Goal: Task Accomplishment & Management: Manage account settings

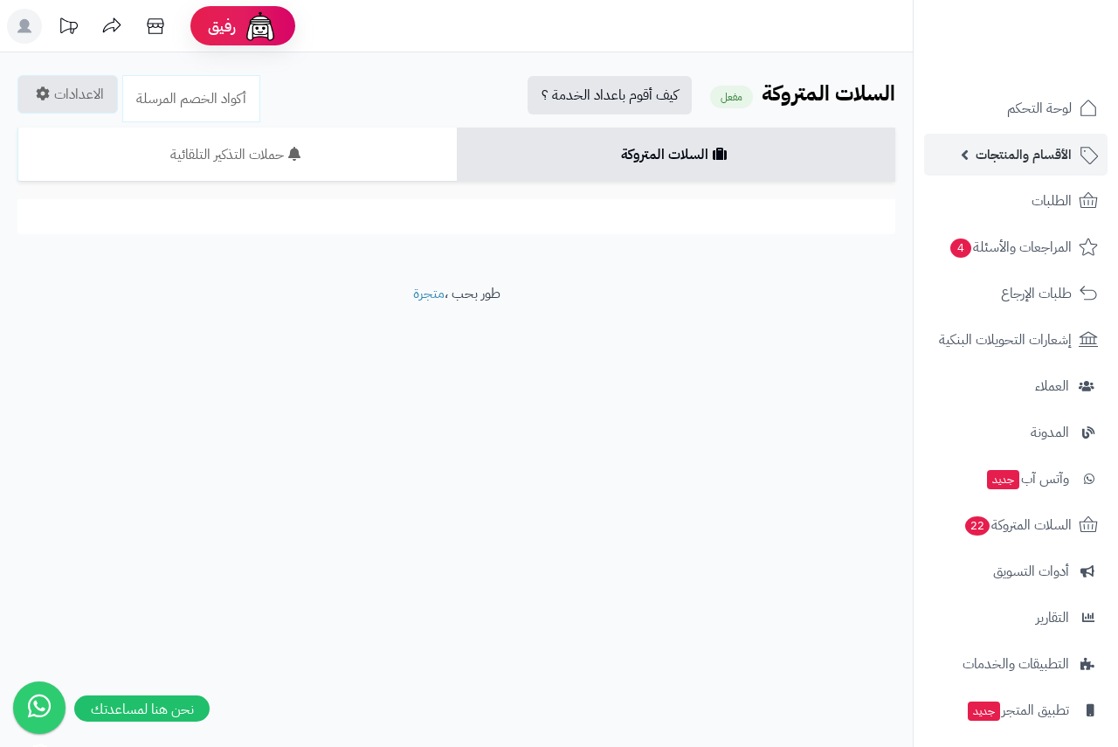
click at [1020, 155] on span "الأقسام والمنتجات" at bounding box center [1023, 154] width 96 height 24
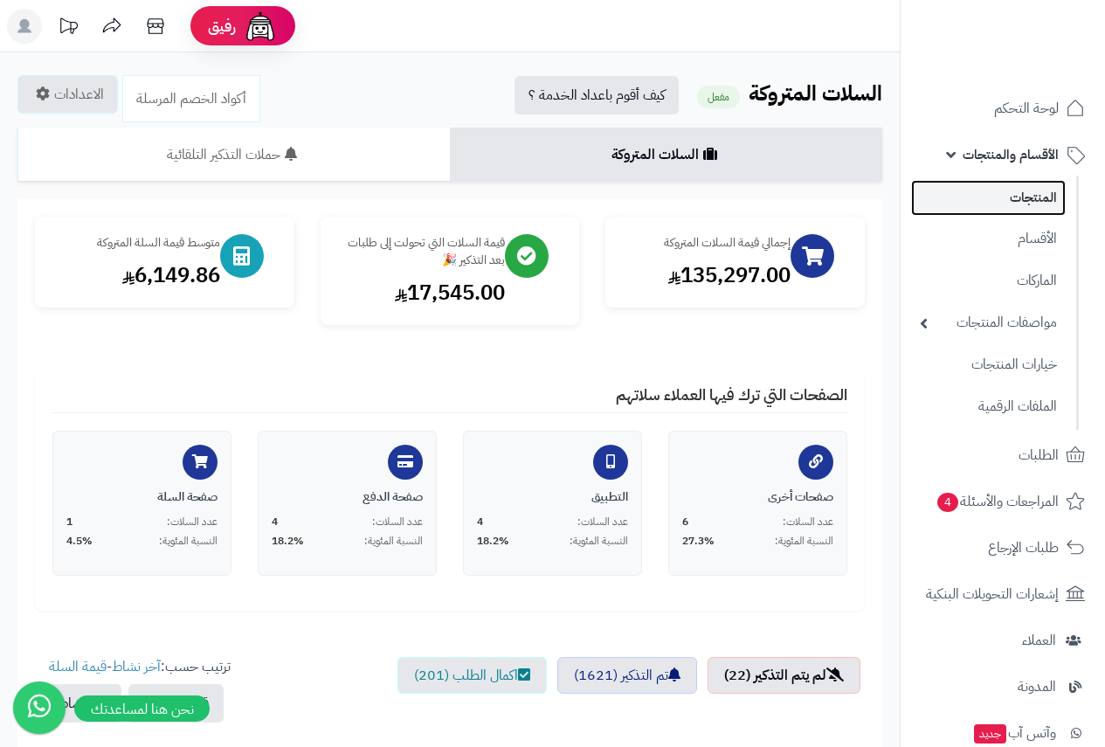
click at [1016, 197] on link "المنتجات" at bounding box center [988, 198] width 155 height 36
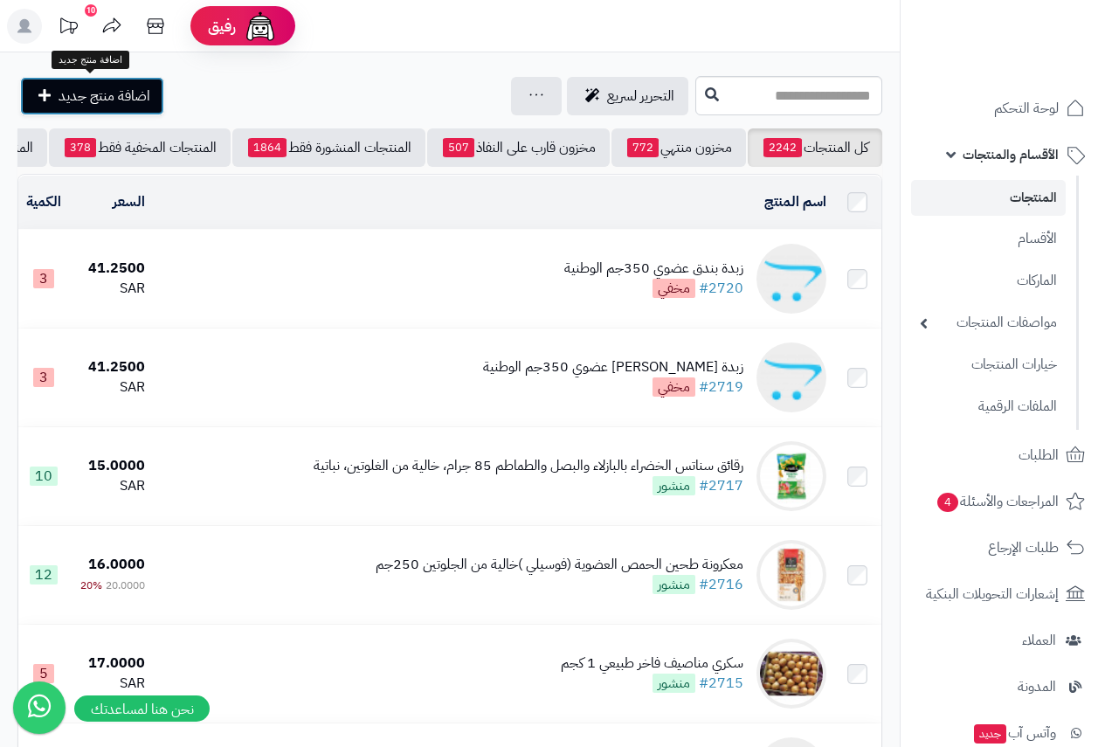
scroll to position [0, -287]
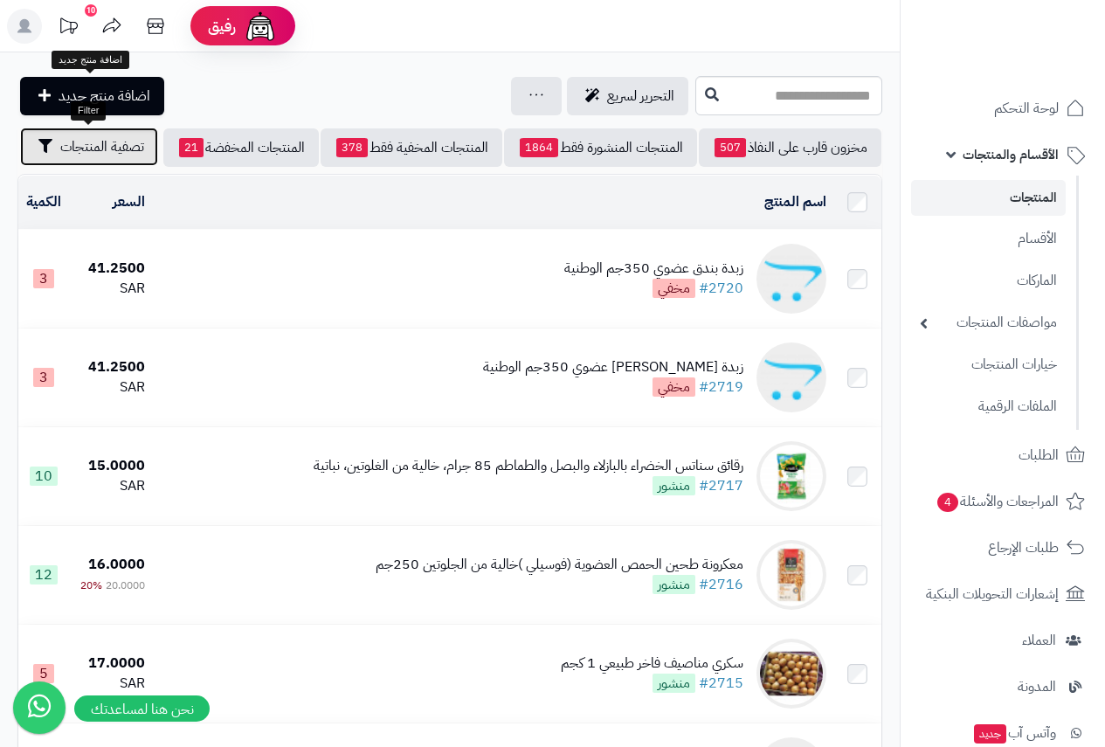
click at [94, 141] on span "تصفية المنتجات" at bounding box center [102, 146] width 84 height 21
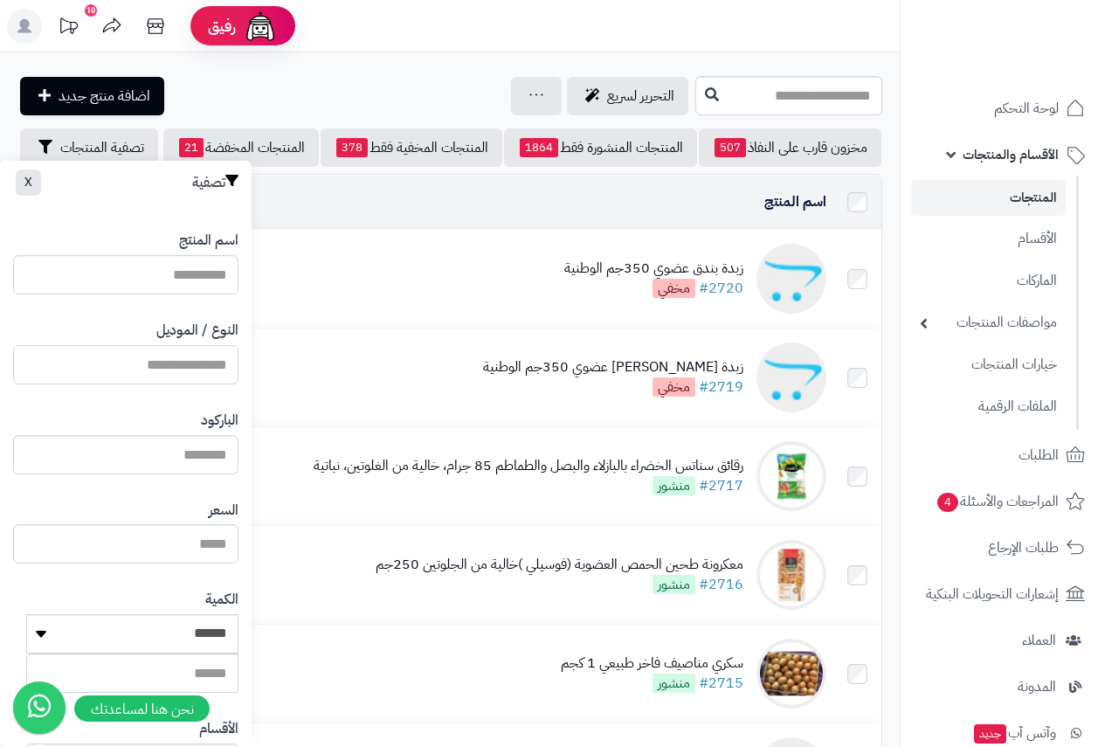
click at [194, 346] on input "النوع / الموديل" at bounding box center [125, 364] width 225 height 39
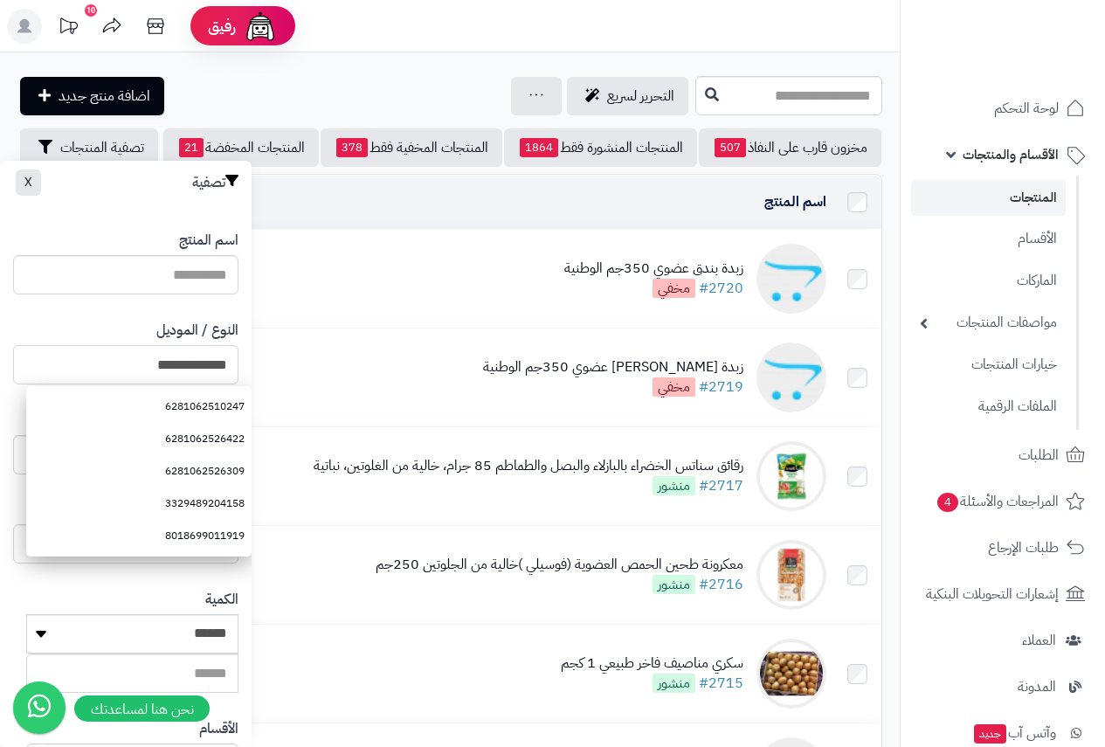
type input "**********"
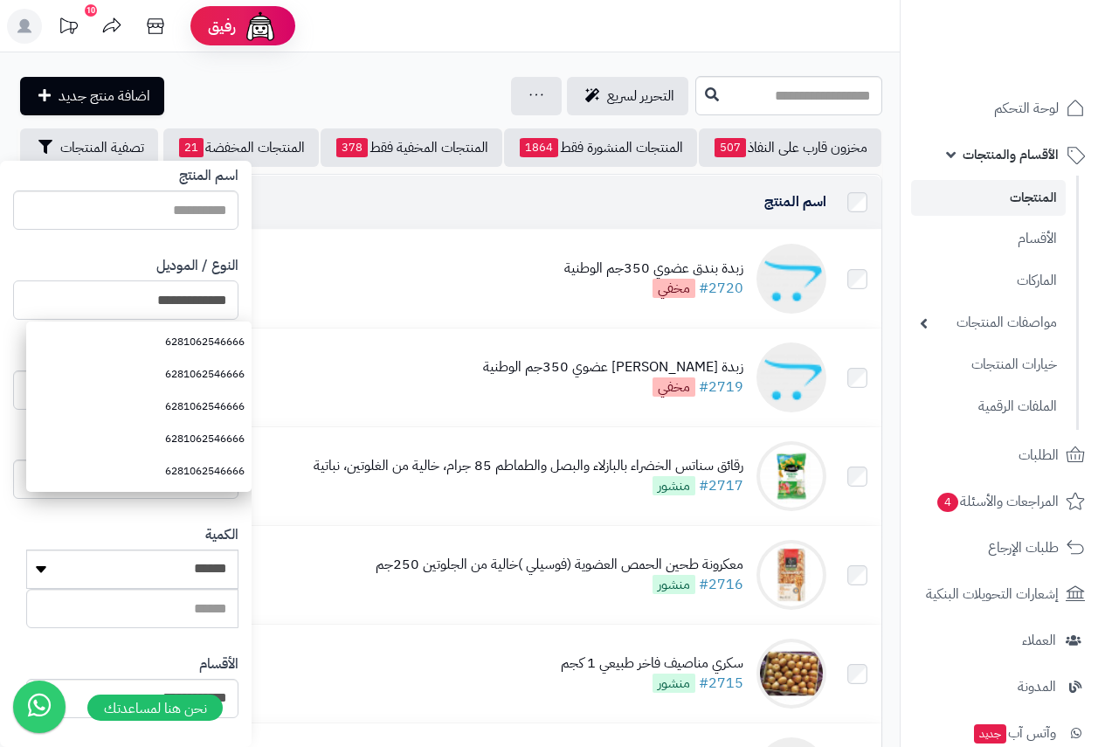
scroll to position [321, 0]
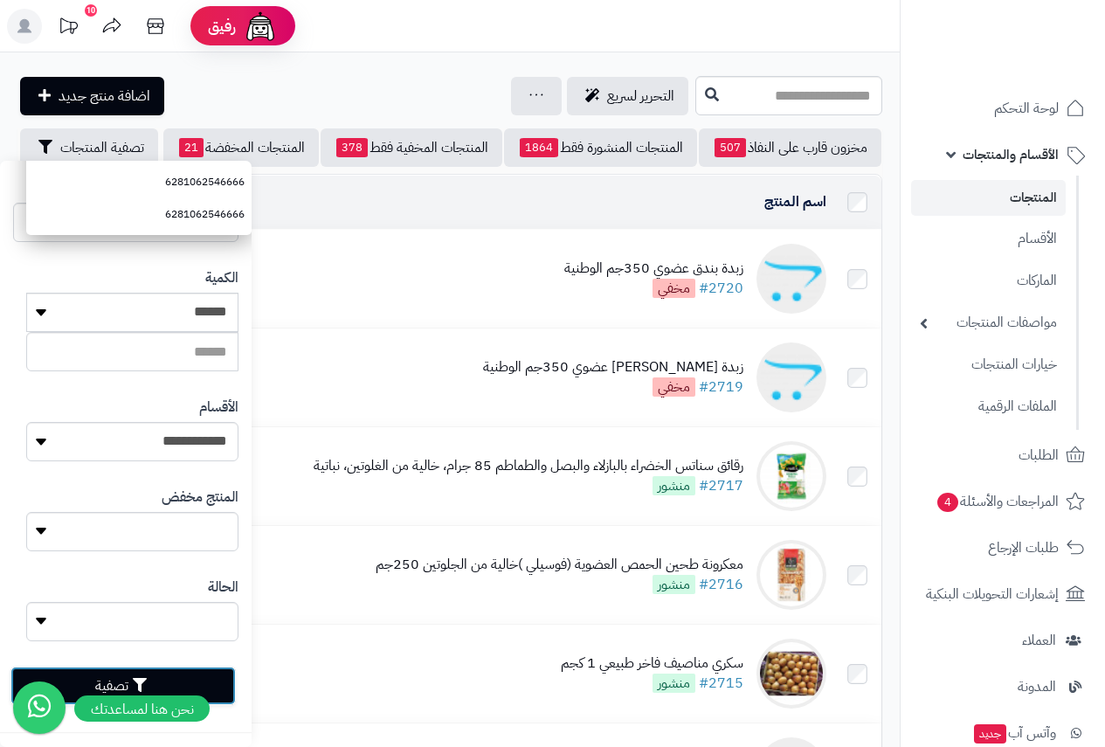
click at [224, 683] on button "تصفية" at bounding box center [122, 685] width 225 height 38
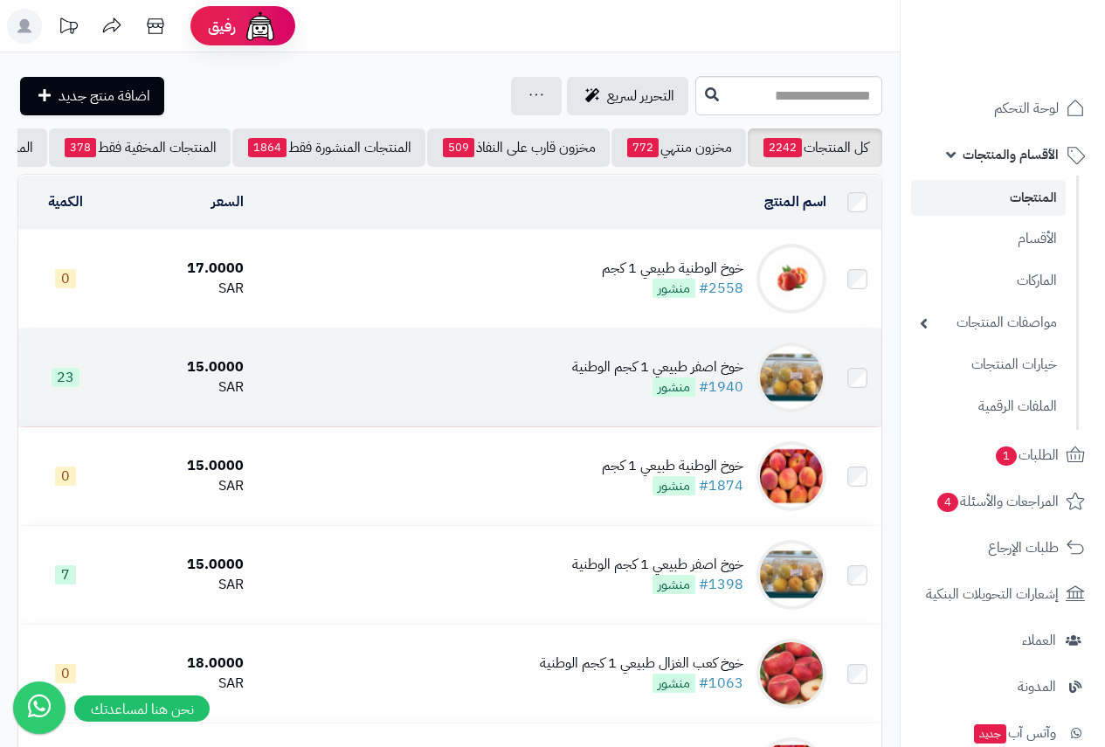
click at [172, 377] on div "15.0000" at bounding box center [182, 367] width 123 height 20
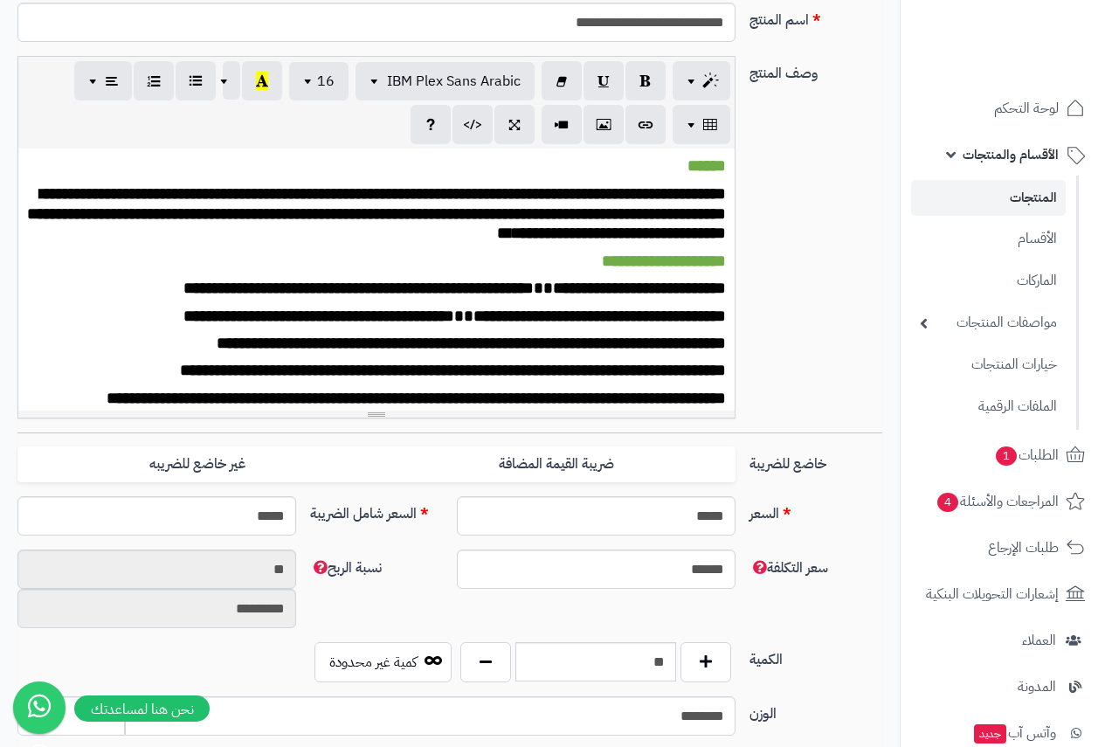
scroll to position [349, 0]
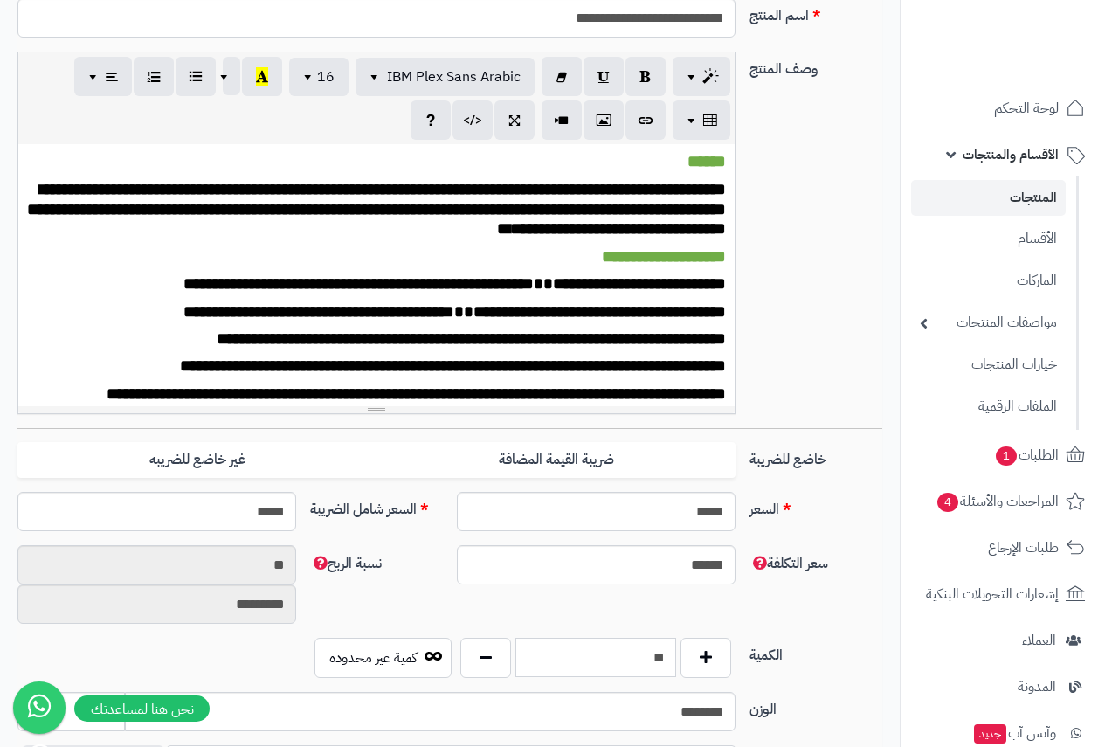
drag, startPoint x: 637, startPoint y: 645, endPoint x: 739, endPoint y: 663, distance: 103.6
click at [739, 663] on div "** كمية غير محدودة" at bounding box center [522, 657] width 439 height 40
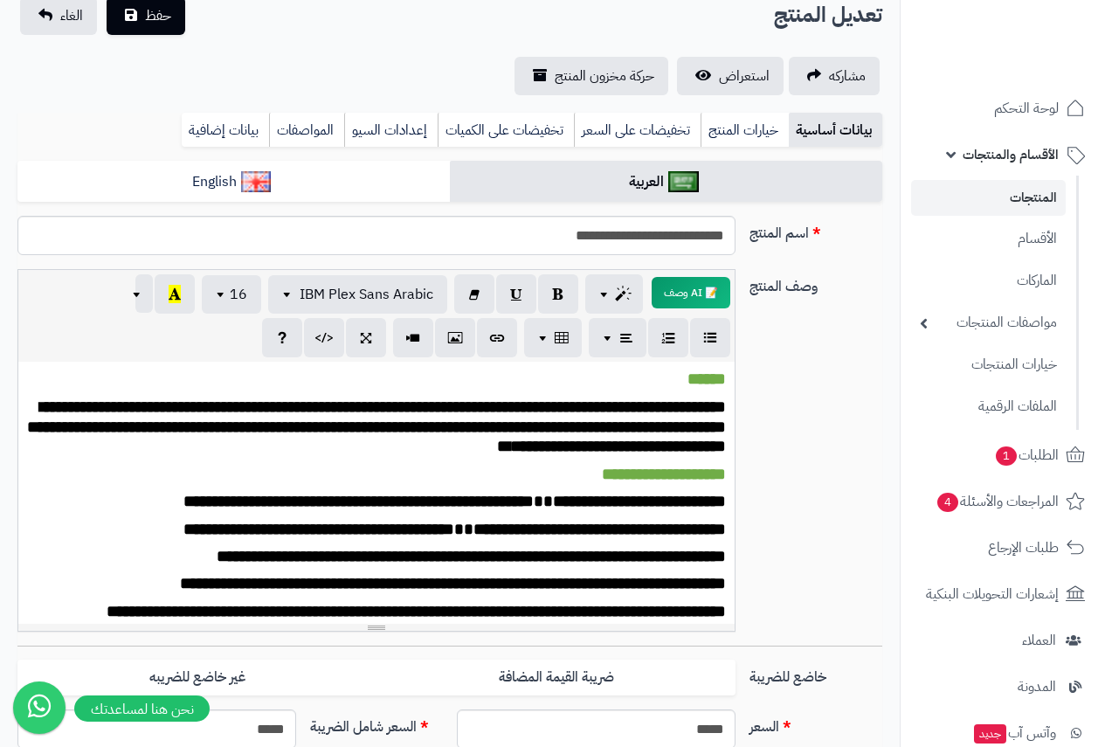
scroll to position [0, 0]
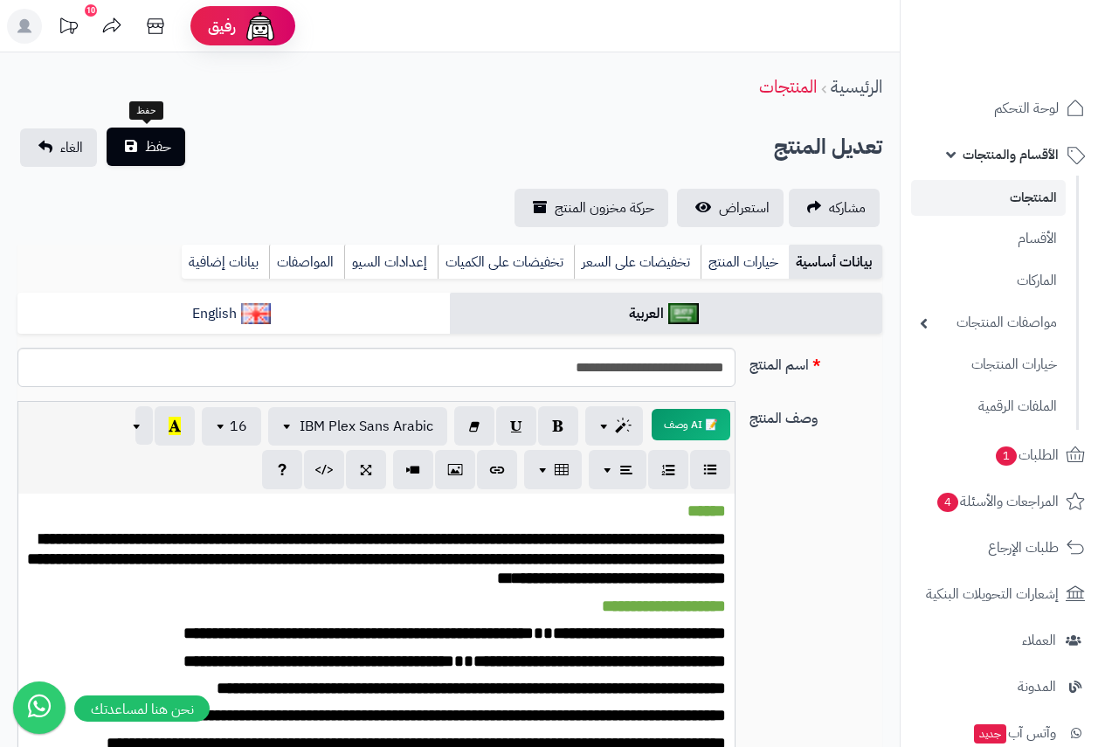
type input "*"
click at [160, 138] on span "حفظ" at bounding box center [158, 146] width 26 height 21
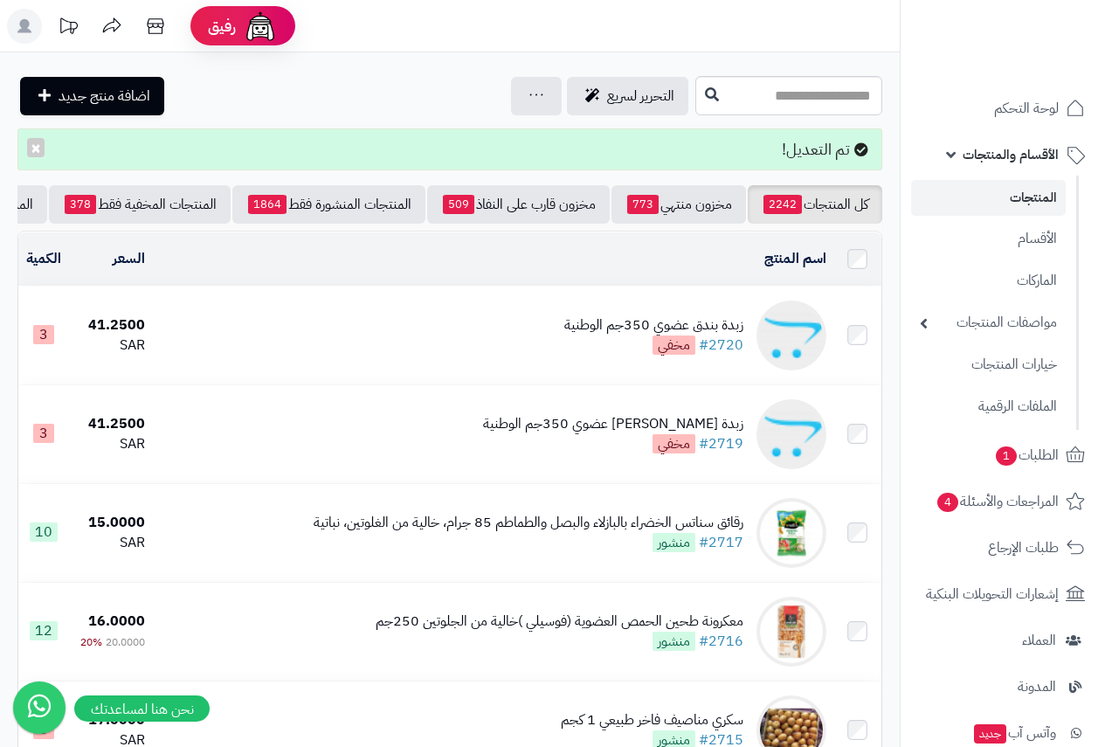
scroll to position [0, -287]
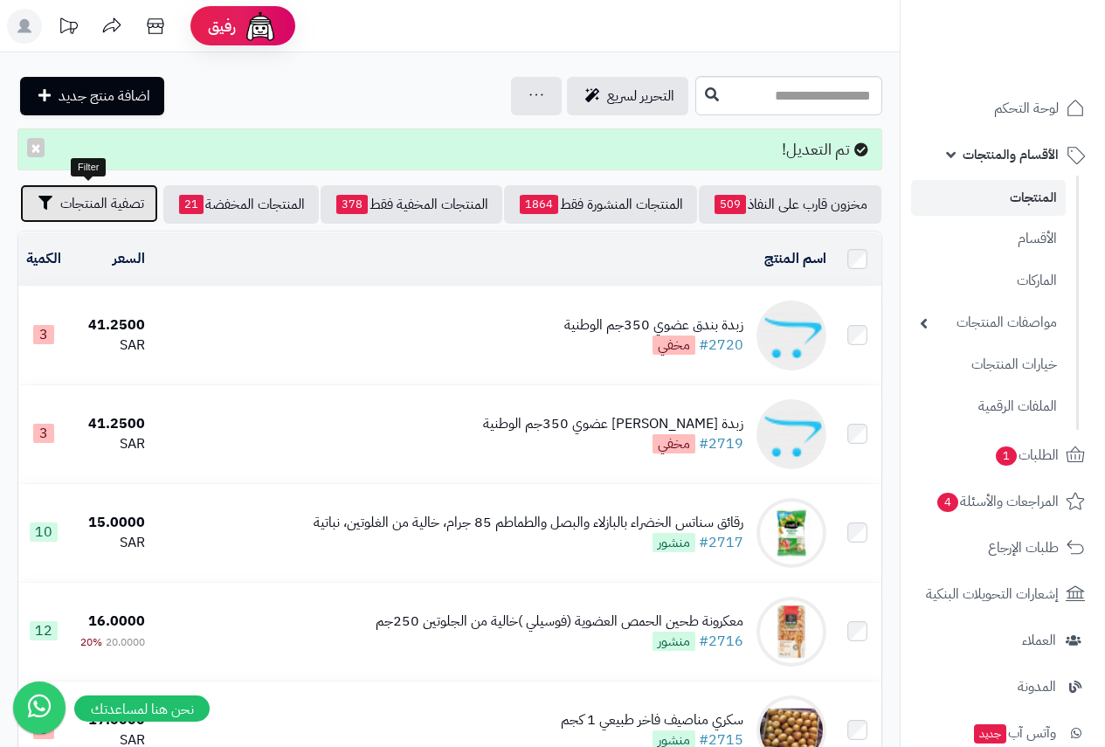
click at [76, 202] on span "تصفية المنتجات" at bounding box center [102, 203] width 84 height 21
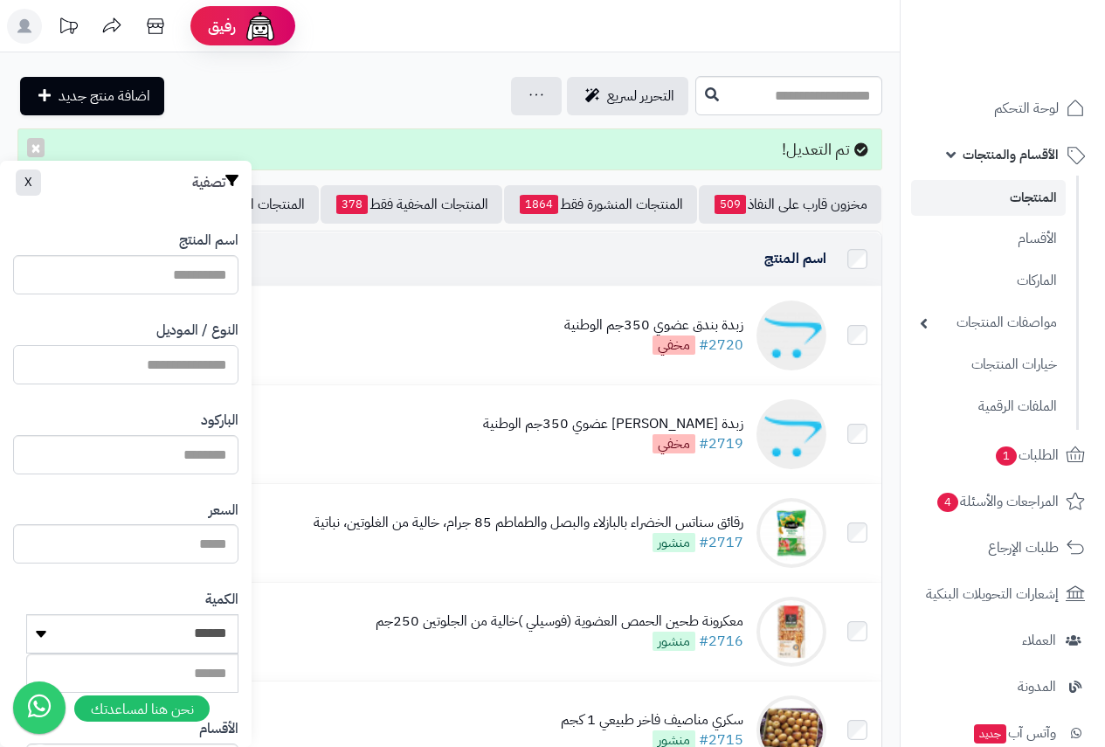
click at [200, 362] on input "النوع / الموديل" at bounding box center [125, 364] width 225 height 39
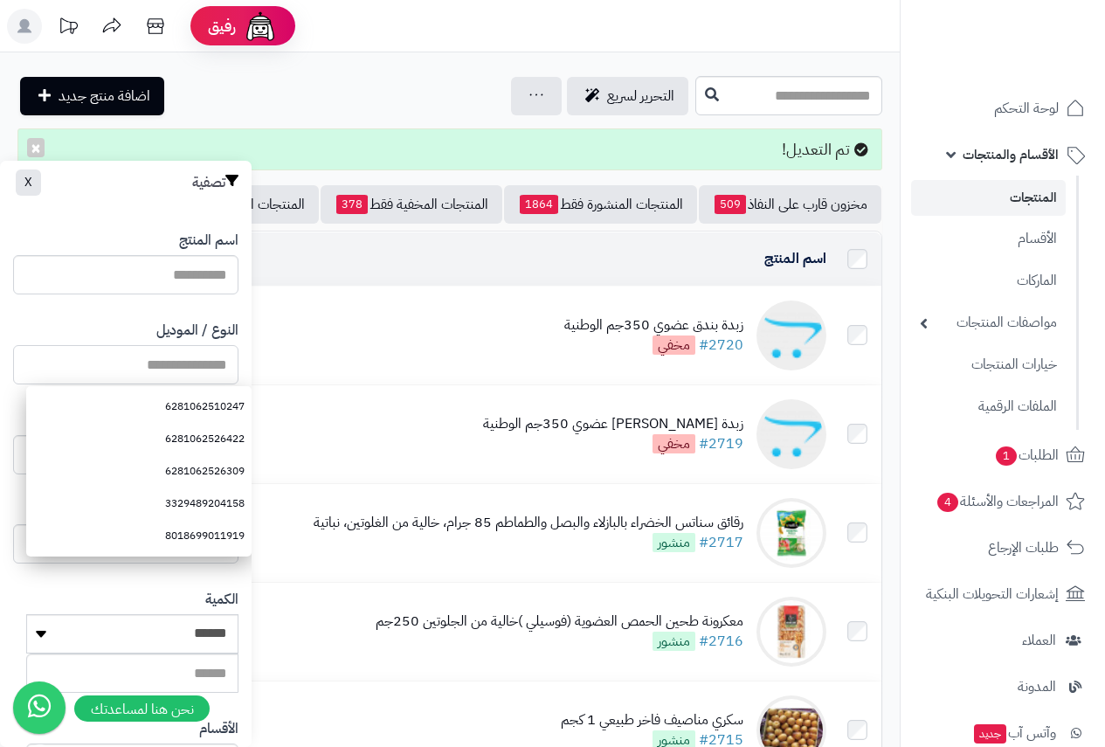
paste input "**********"
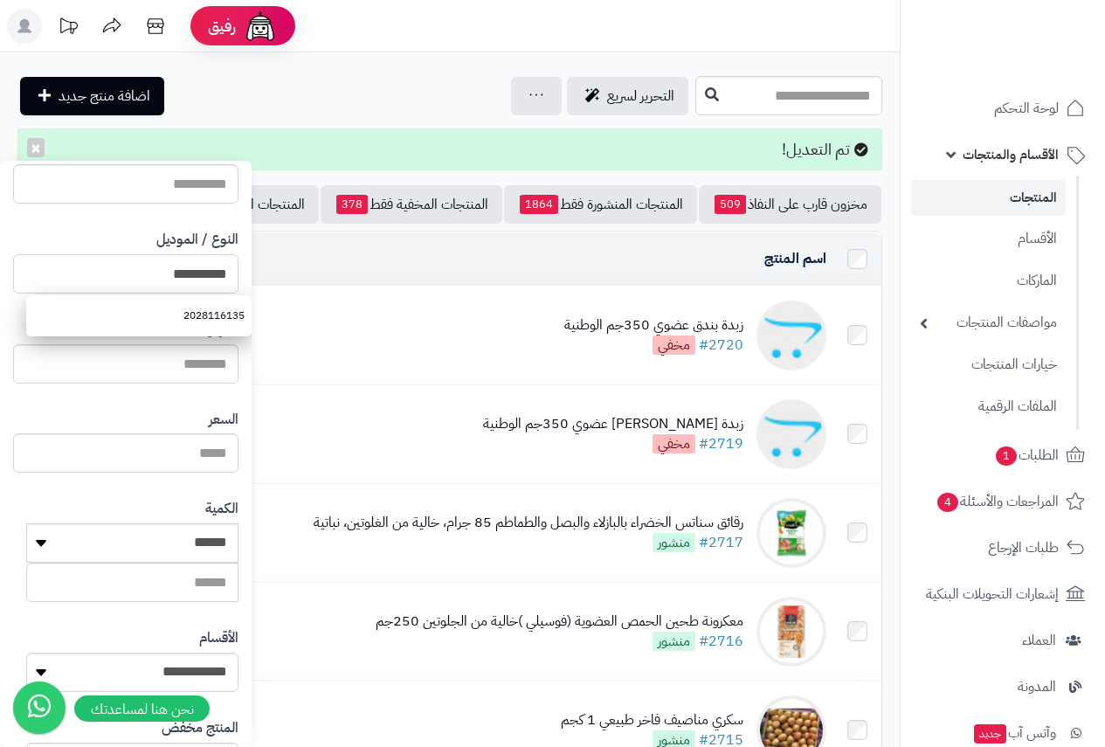
scroll to position [321, 0]
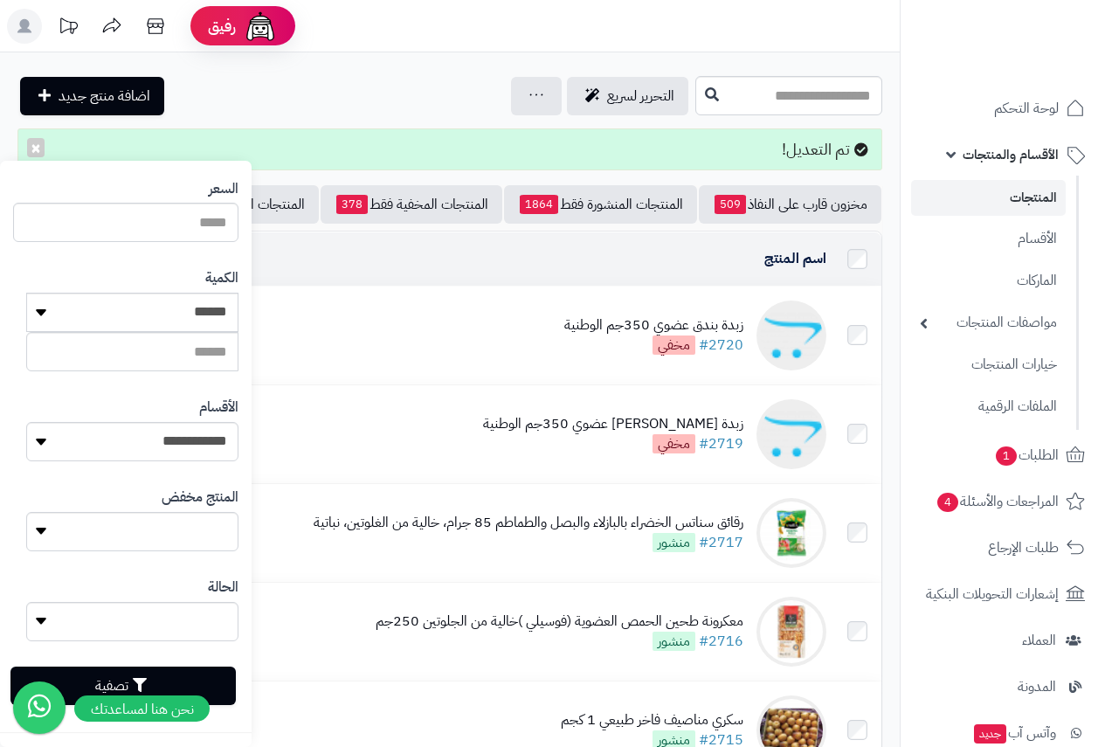
type input "**********"
click at [201, 678] on button "تصفية" at bounding box center [122, 685] width 225 height 38
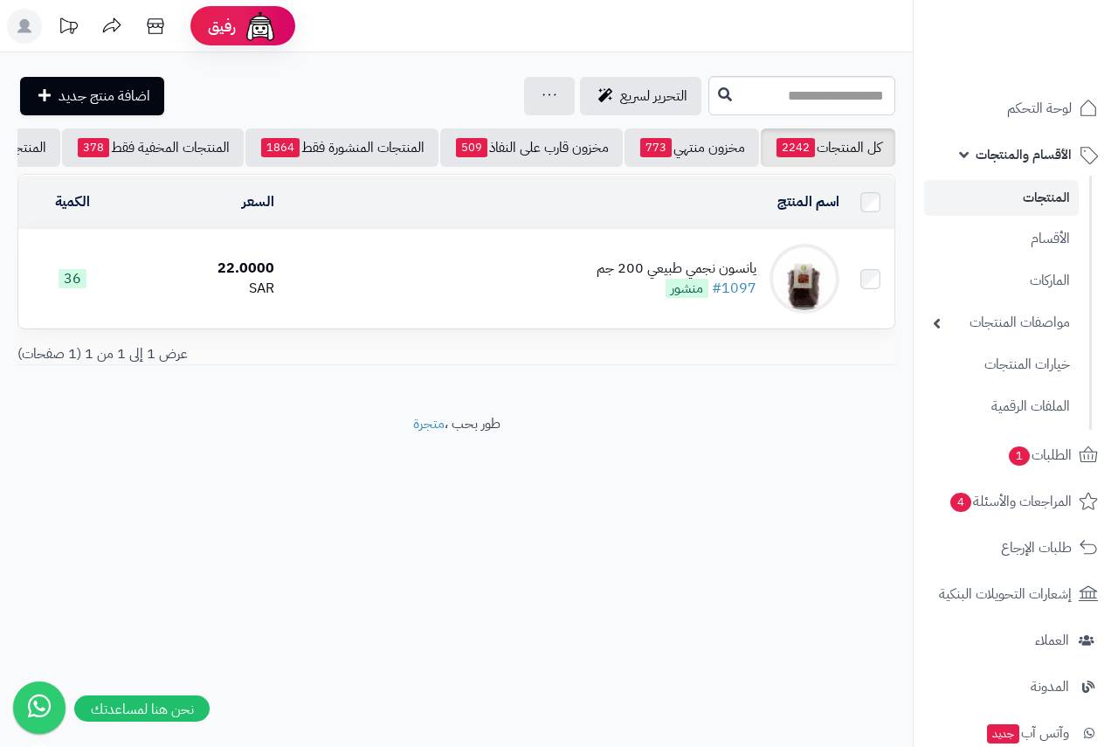
scroll to position [0, -274]
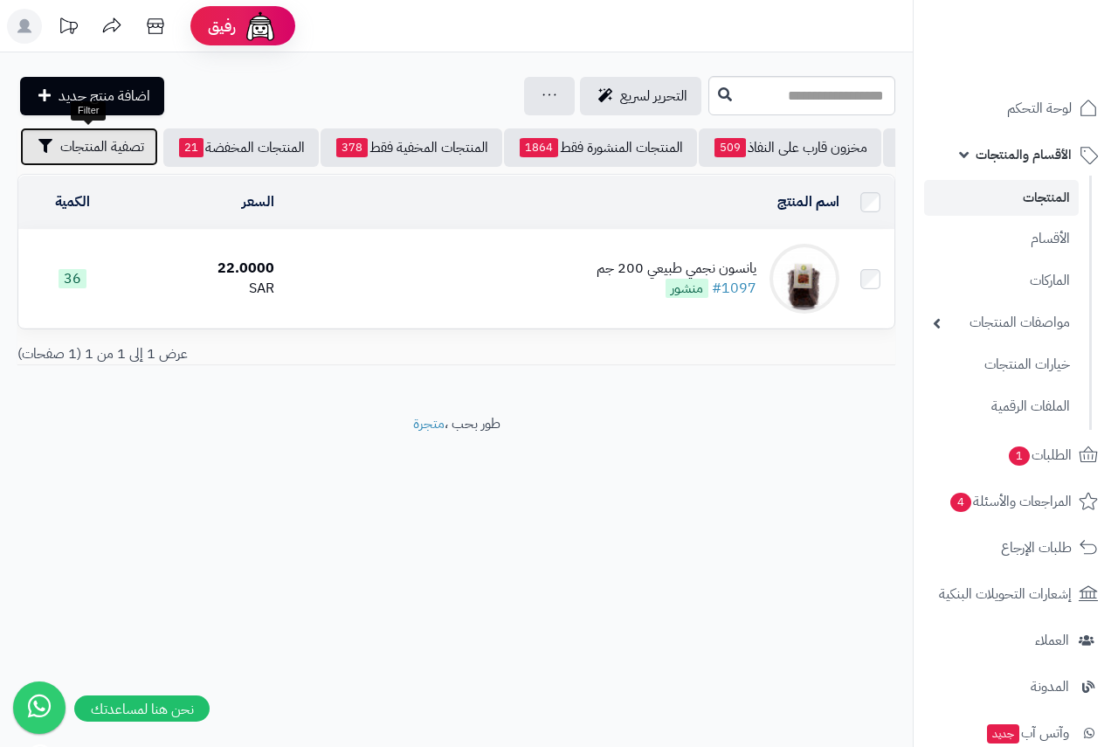
click at [145, 155] on button "تصفية المنتجات" at bounding box center [89, 146] width 138 height 38
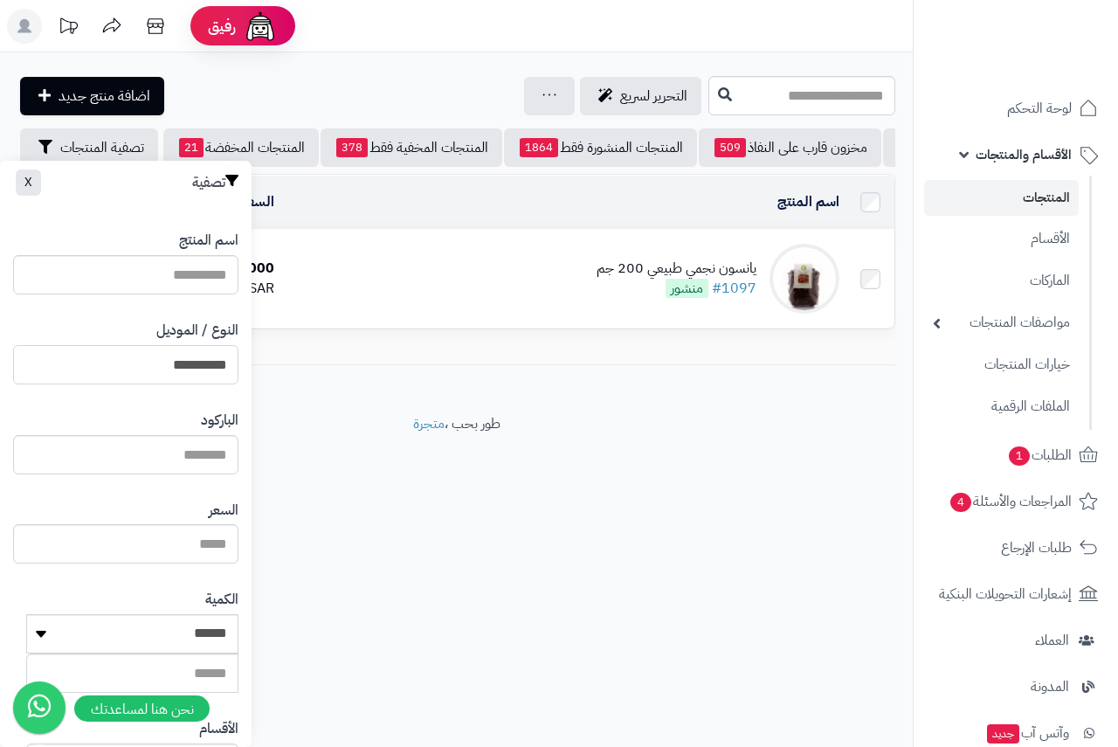
click at [208, 364] on input "**********" at bounding box center [125, 364] width 225 height 39
type input "**********"
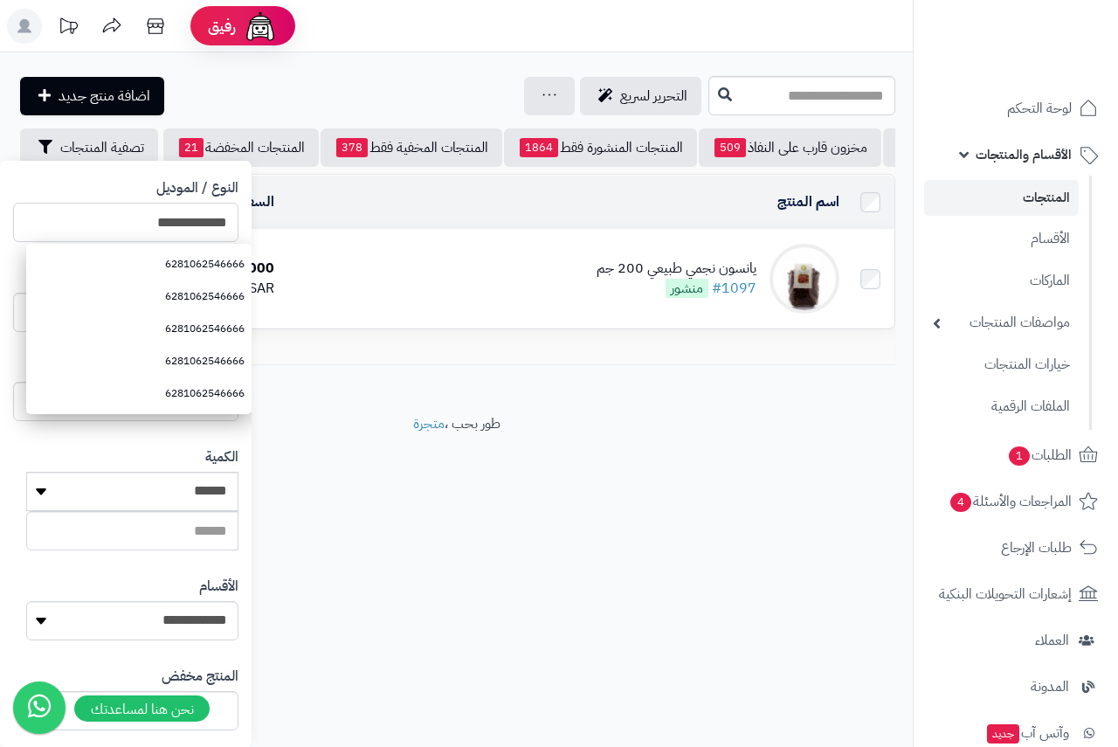
scroll to position [321, 0]
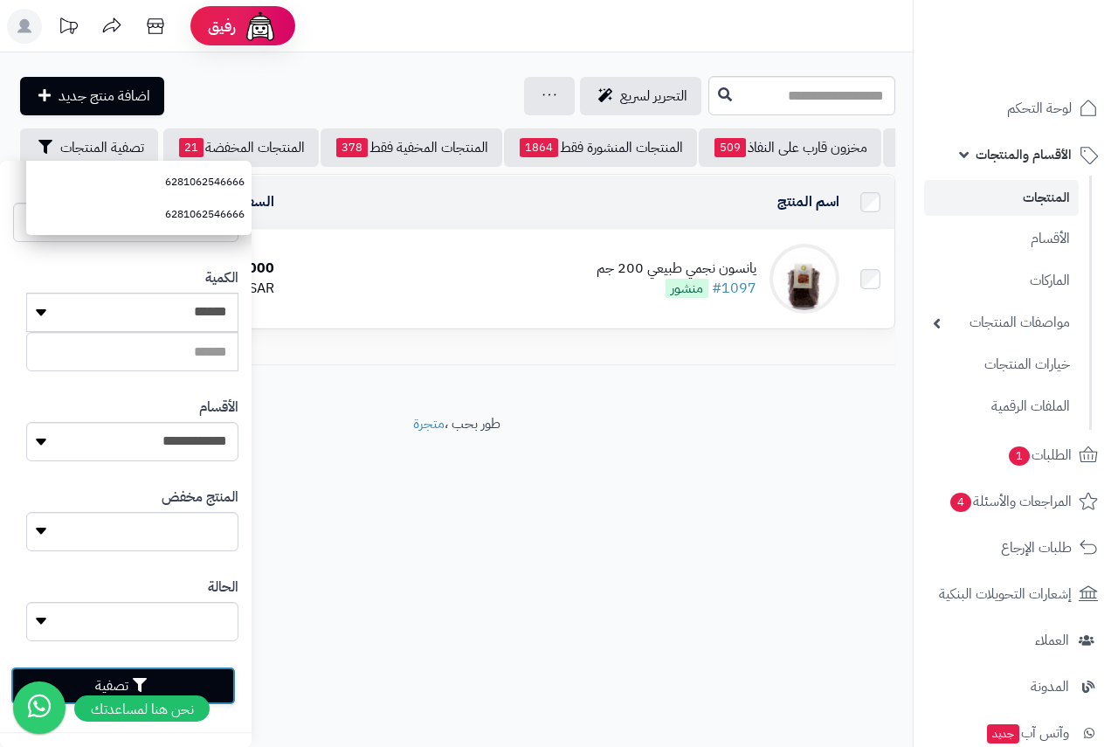
click at [203, 681] on button "تصفية" at bounding box center [122, 685] width 225 height 38
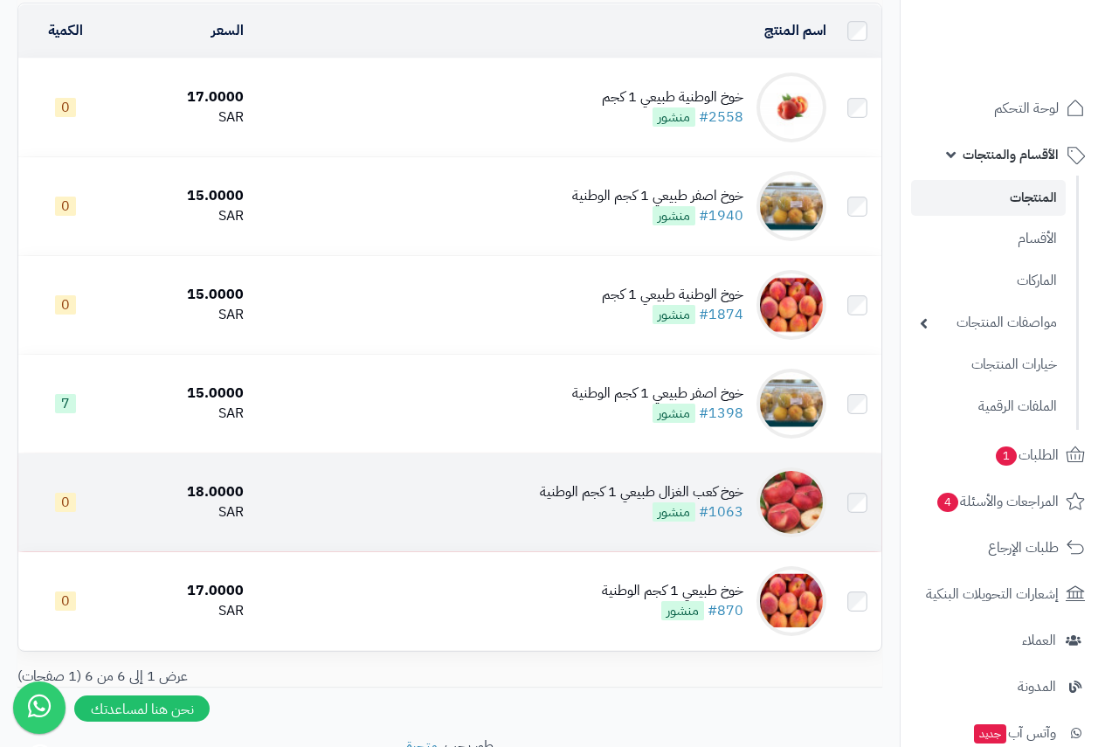
scroll to position [175, 0]
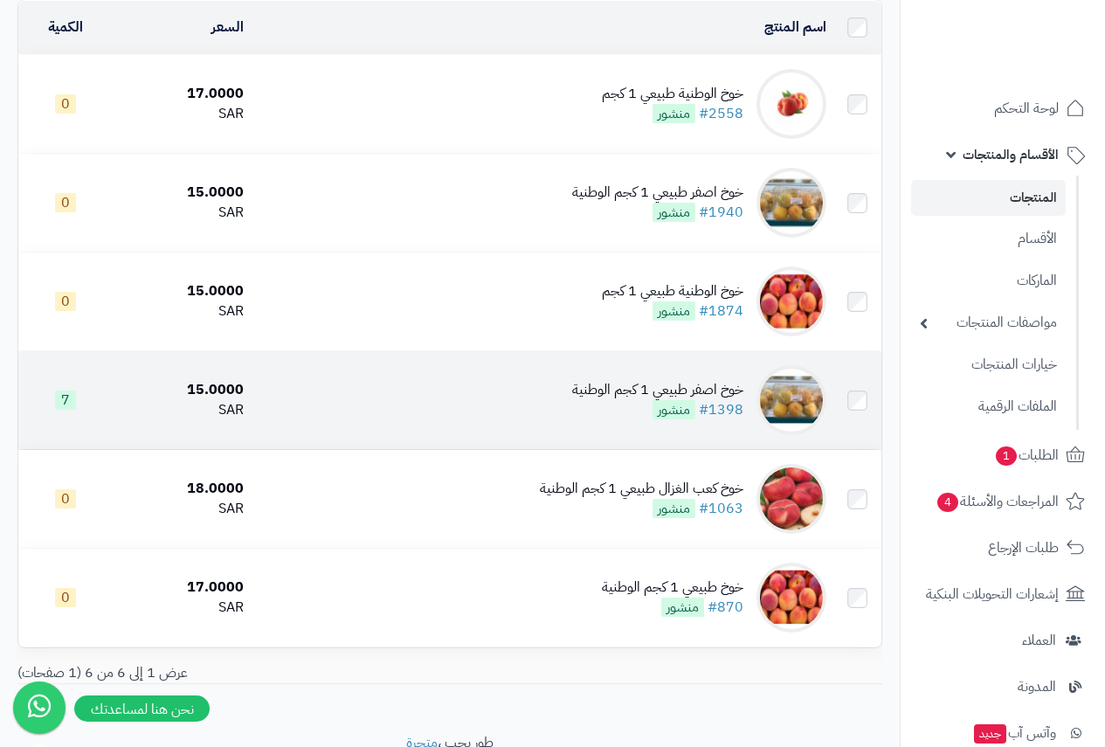
click at [663, 400] on div "خوخ اصفر طبيعي 1 كجم الوطنية" at bounding box center [657, 390] width 171 height 20
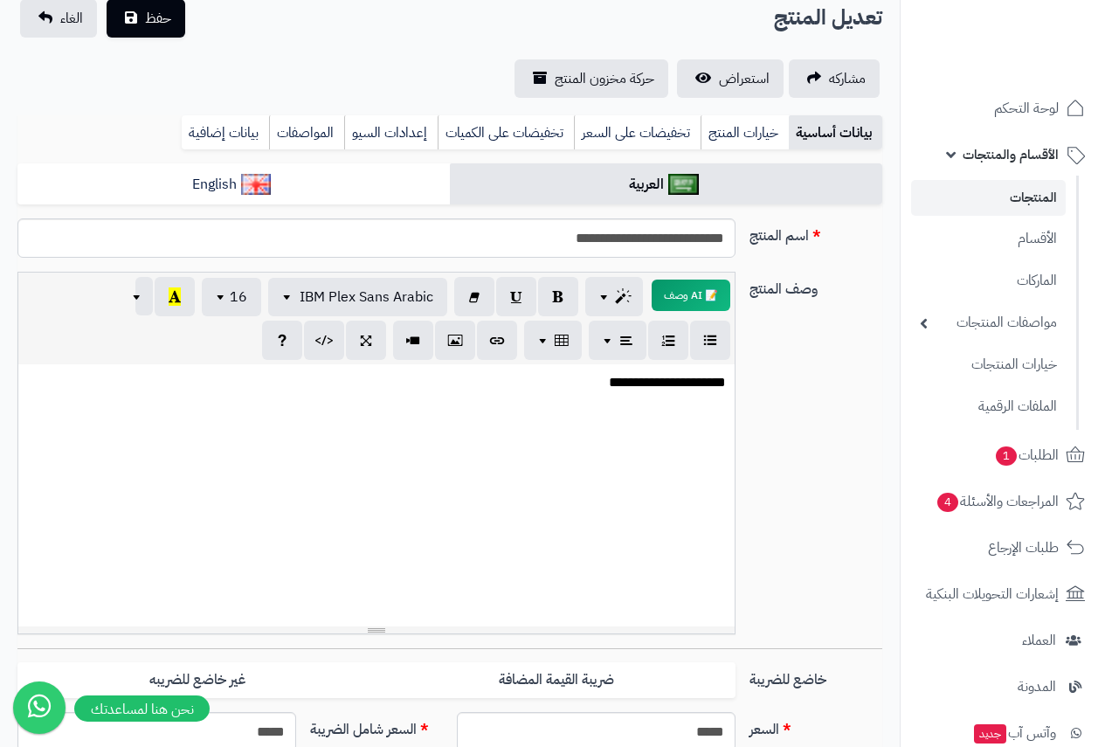
scroll to position [349, 0]
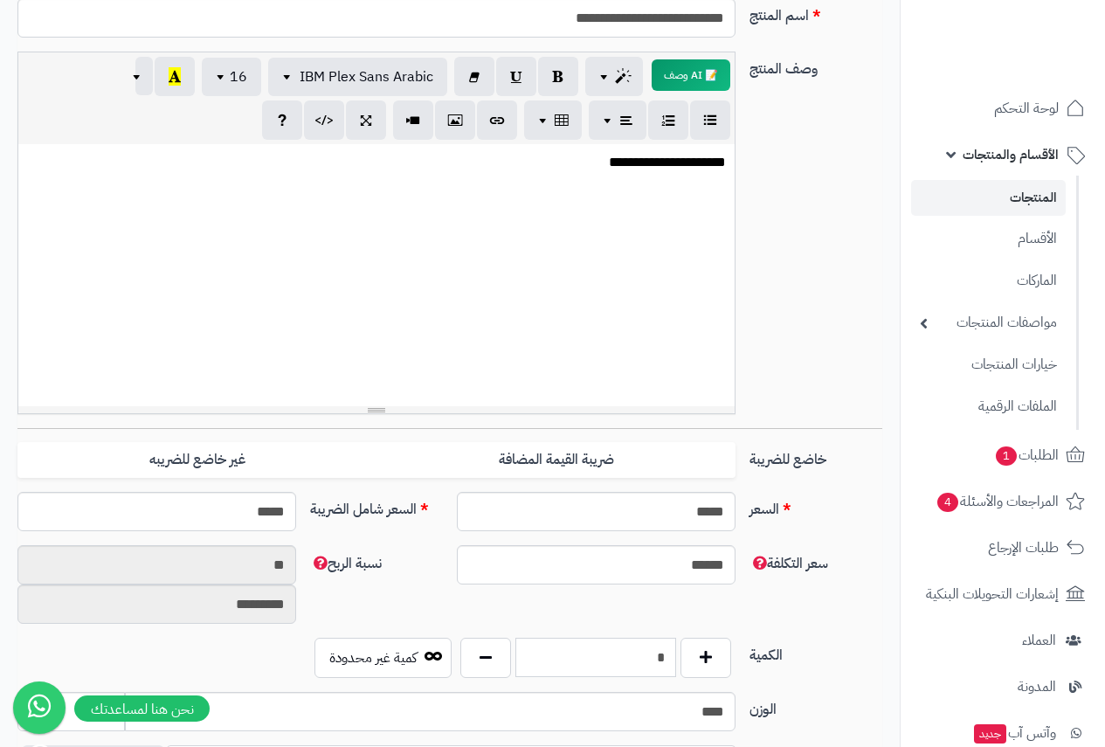
click at [638, 661] on input "*" at bounding box center [596, 656] width 162 height 39
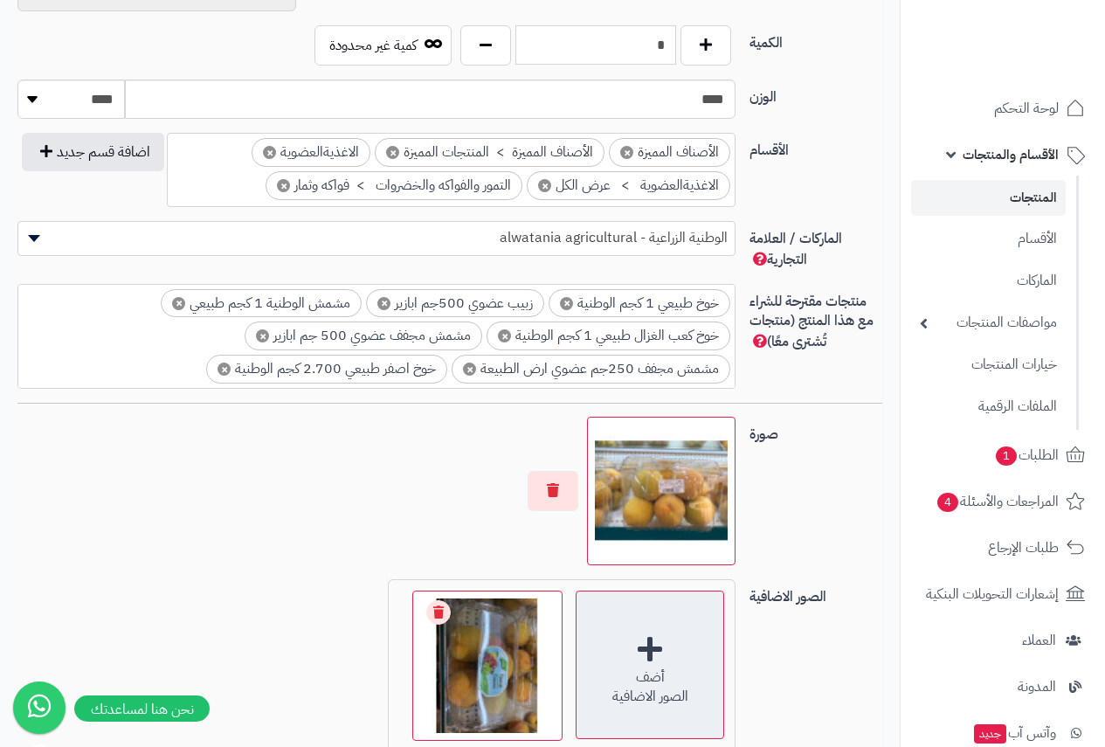
scroll to position [786, 0]
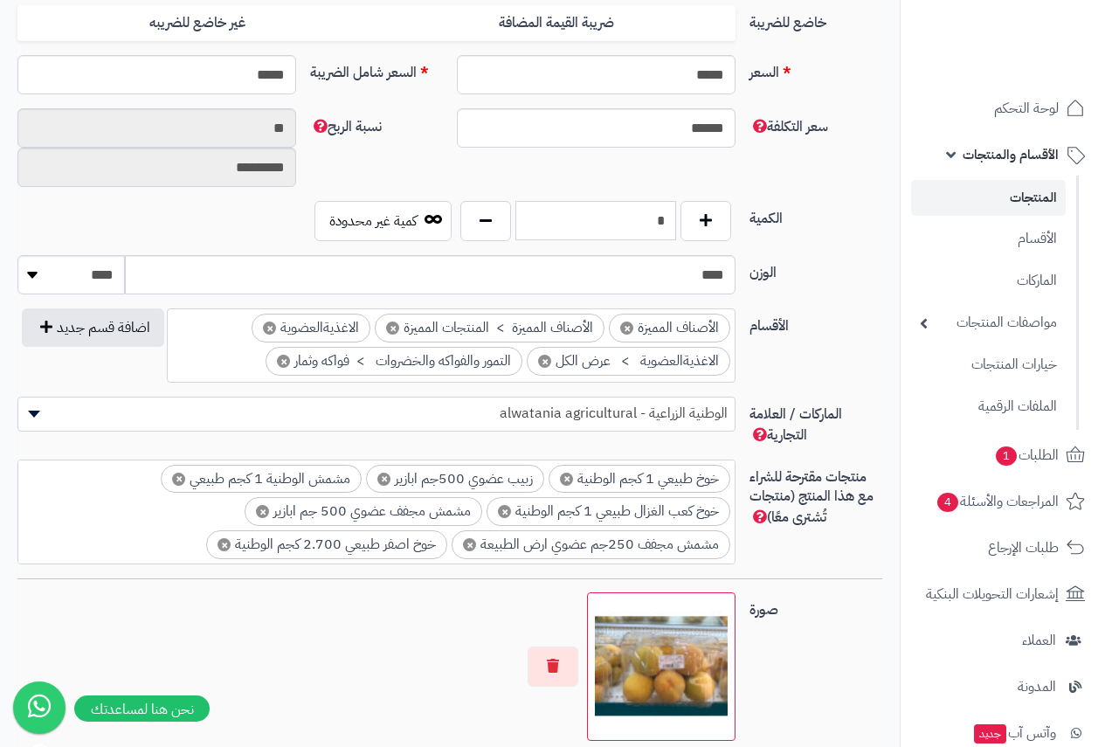
type input "*"
click at [44, 267] on select "******** **** ***** *****" at bounding box center [70, 274] width 107 height 39
select select "*"
click at [17, 255] on select "******** **** ***** *****" at bounding box center [70, 274] width 107 height 39
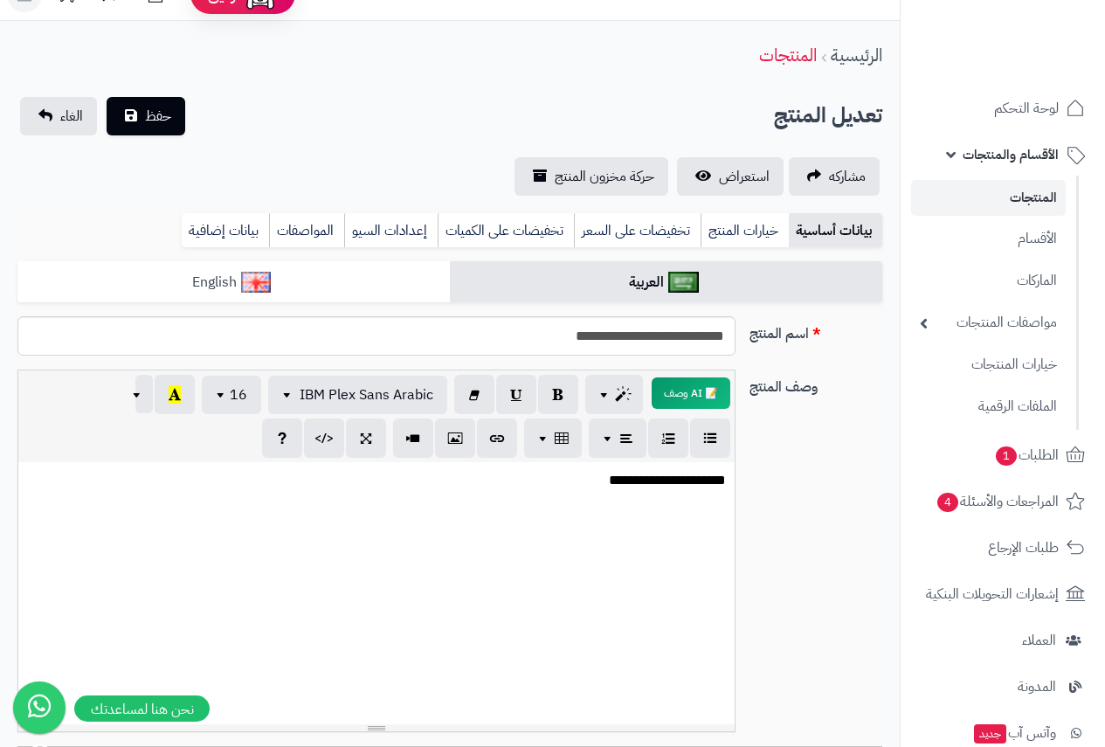
scroll to position [0, 0]
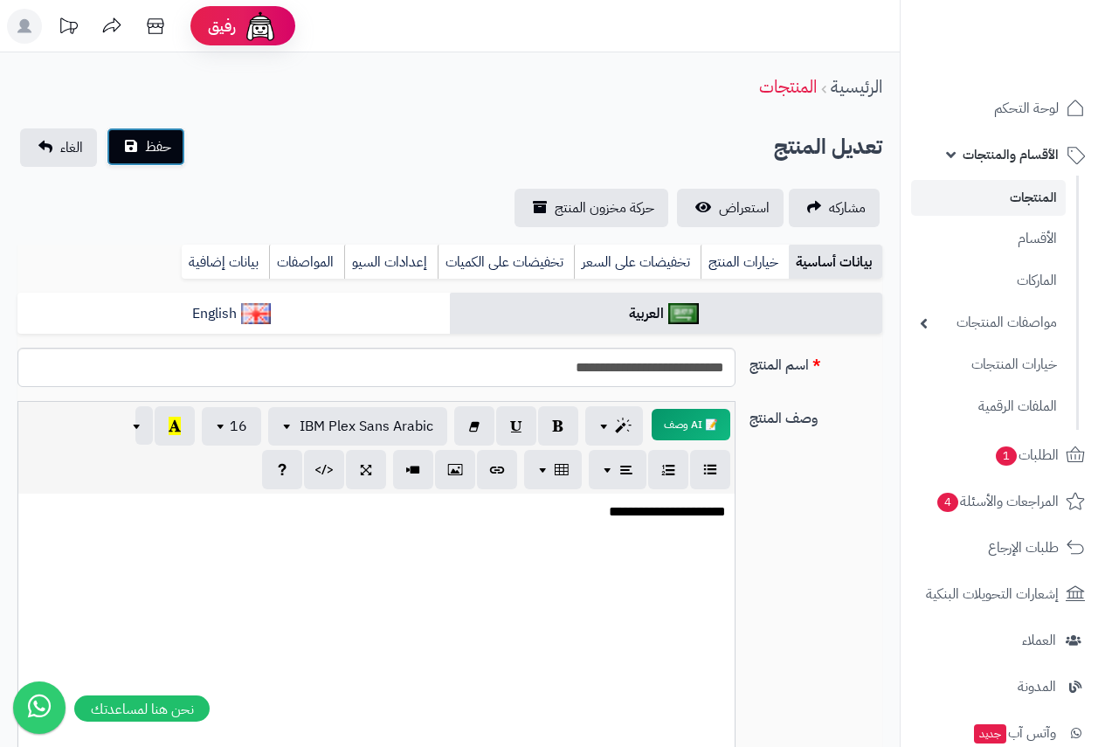
click at [146, 134] on button "حفظ" at bounding box center [146, 146] width 79 height 38
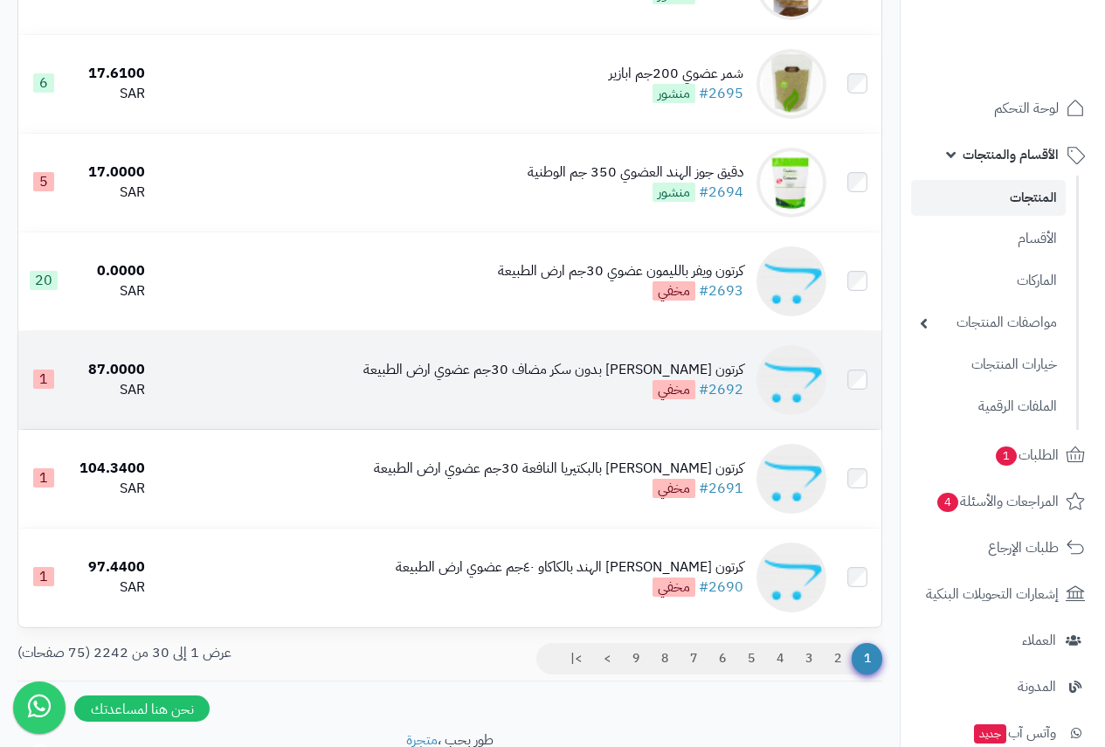
scroll to position [2701, 0]
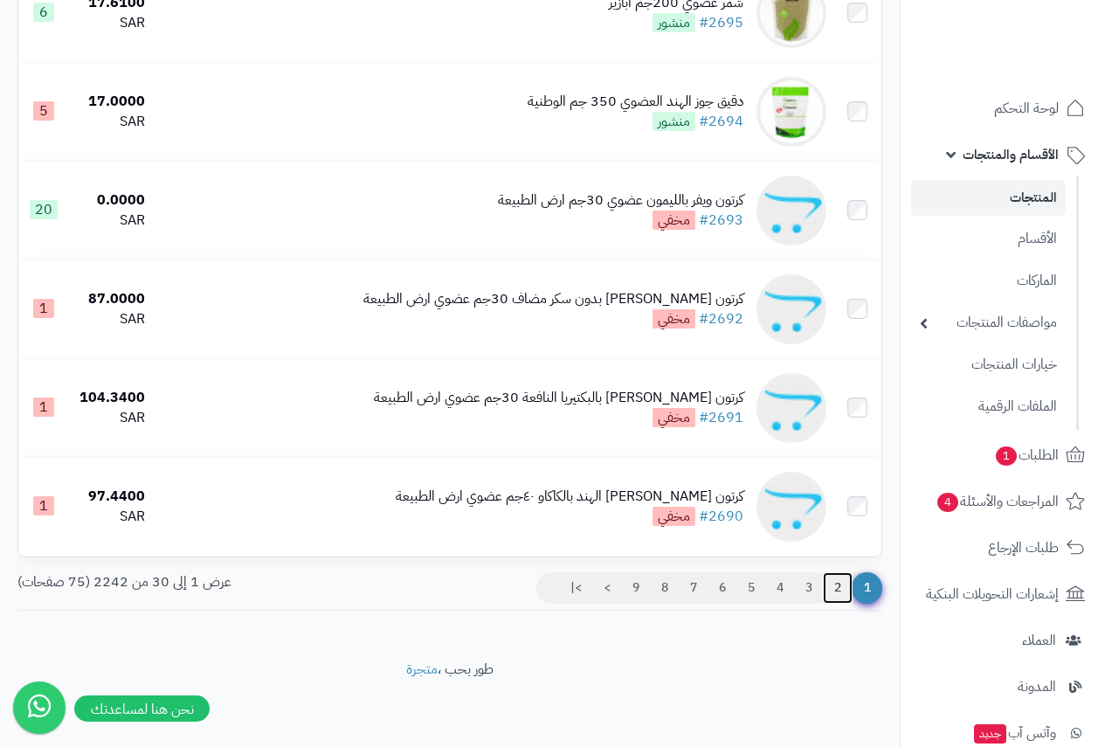
click at [842, 584] on link "2" at bounding box center [838, 587] width 30 height 31
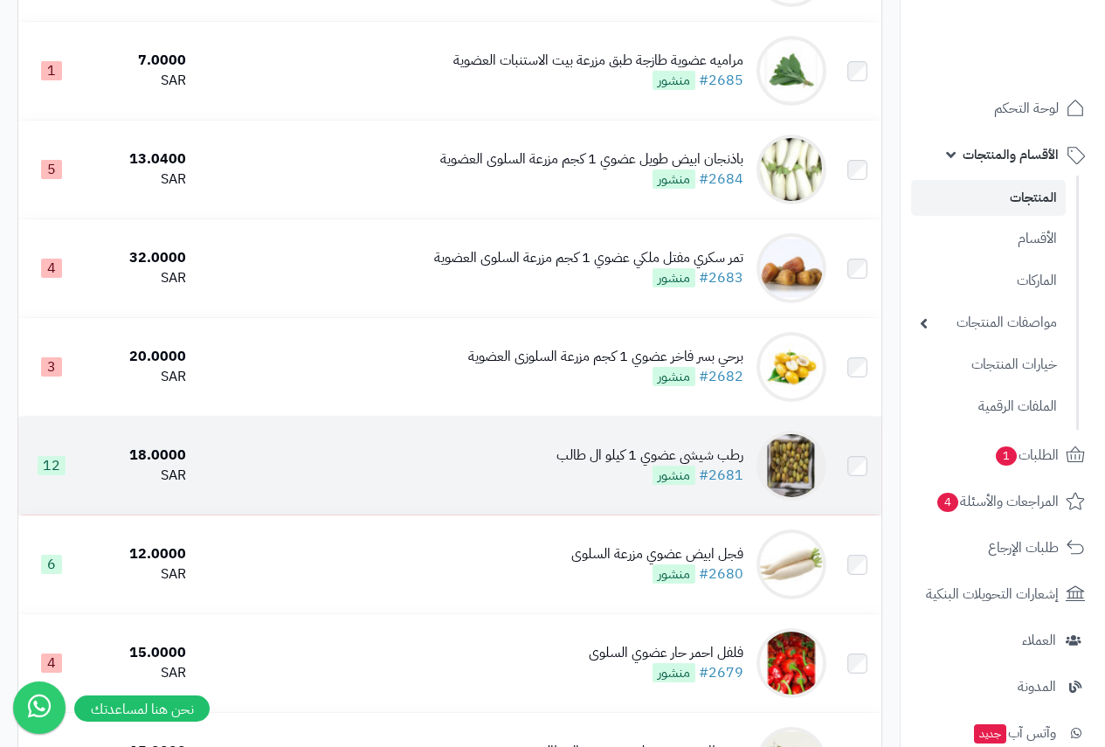
scroll to position [699, 0]
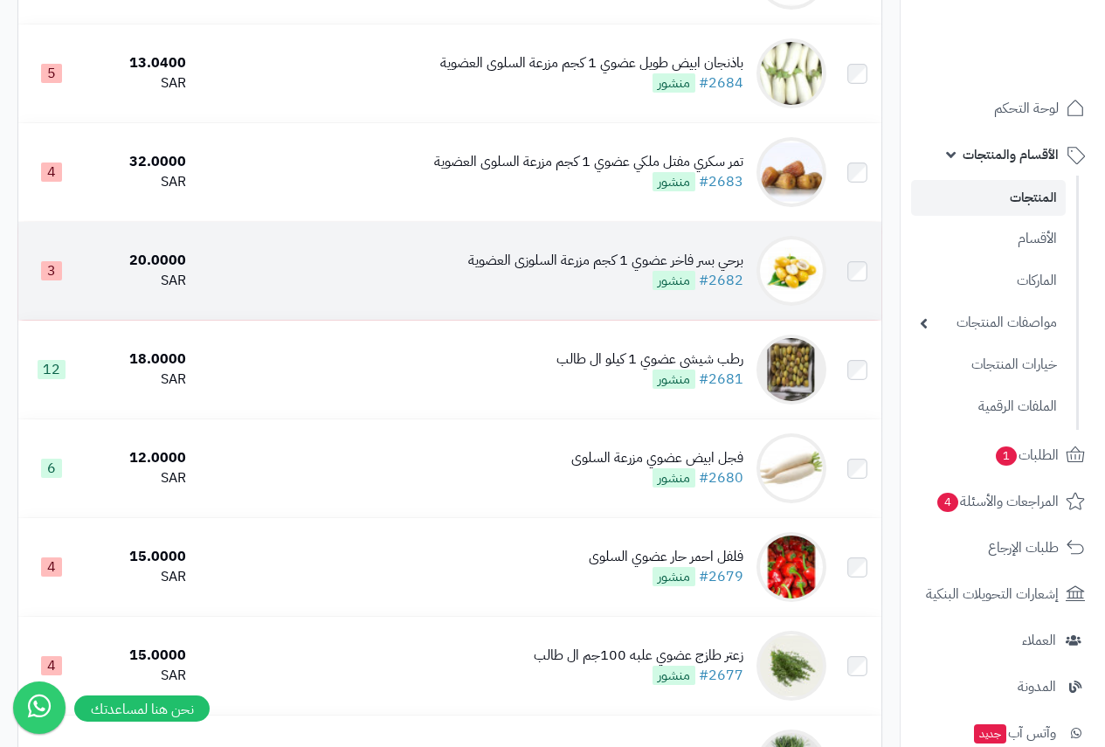
click at [564, 259] on td "برحي بسر فاخر عضوي 1 كجم مزرعة السلوزى العضوية #2682 منشور" at bounding box center [513, 271] width 640 height 98
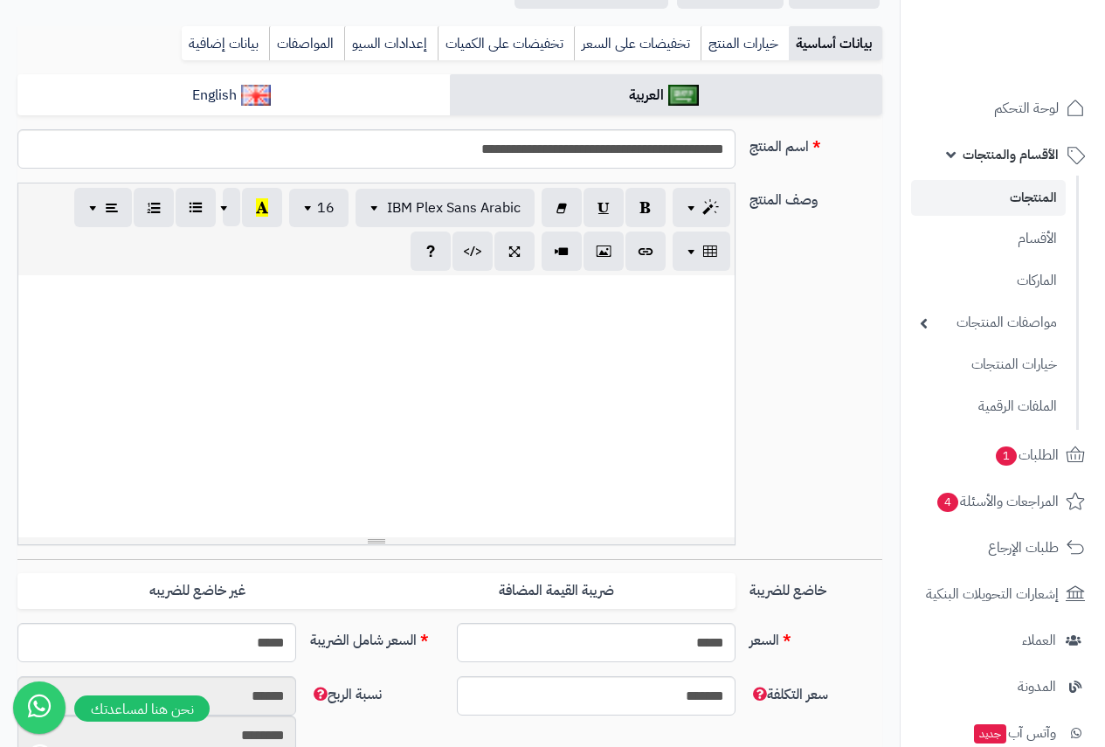
scroll to position [437, 0]
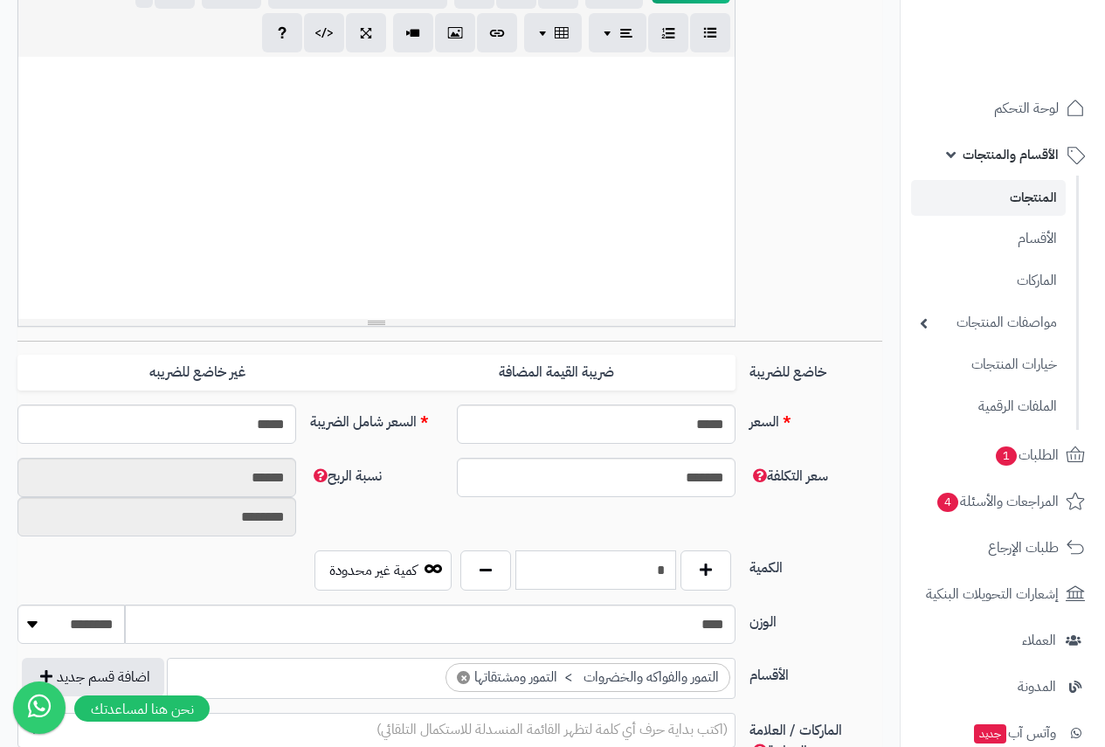
drag, startPoint x: 640, startPoint y: 567, endPoint x: 762, endPoint y: 559, distance: 122.5
click at [762, 559] on div "الكمية * كمية غير محدودة" at bounding box center [449, 577] width 878 height 54
type input "**"
click at [786, 237] on div "وصف المنتج 📝 AI وصف p blockquote pre h1 h2 h3 h4 h5 h6 IBM Plex Sans Arabic Ari…" at bounding box center [449, 152] width 878 height 376
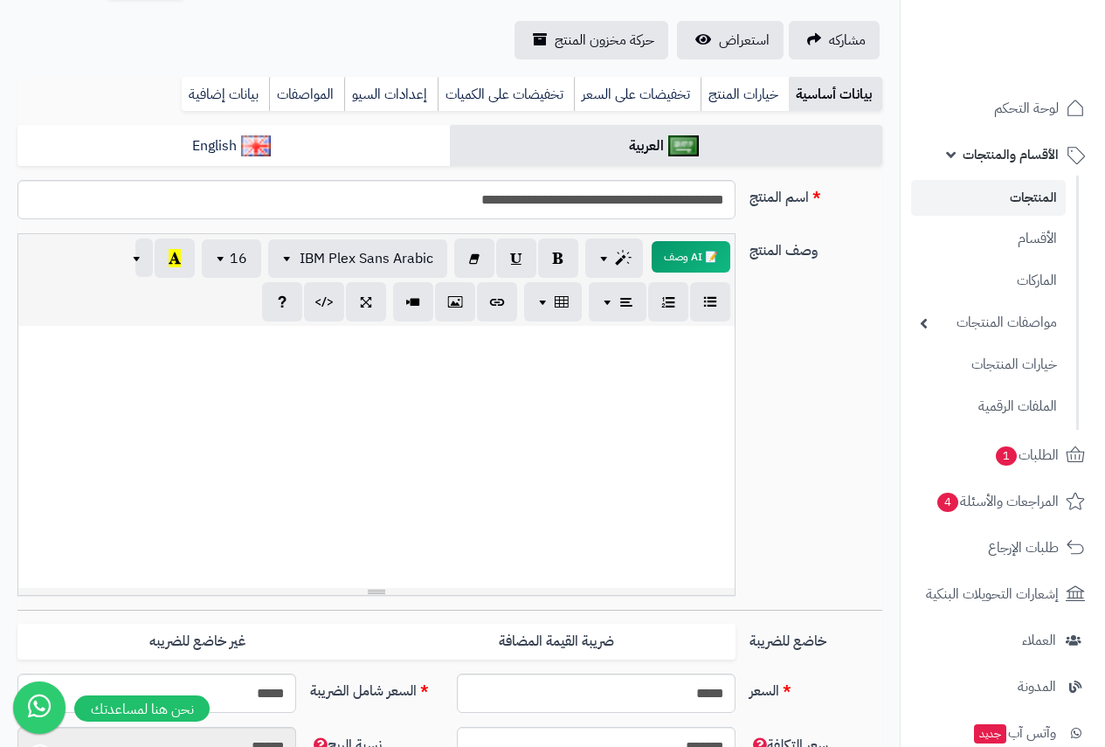
scroll to position [0, 0]
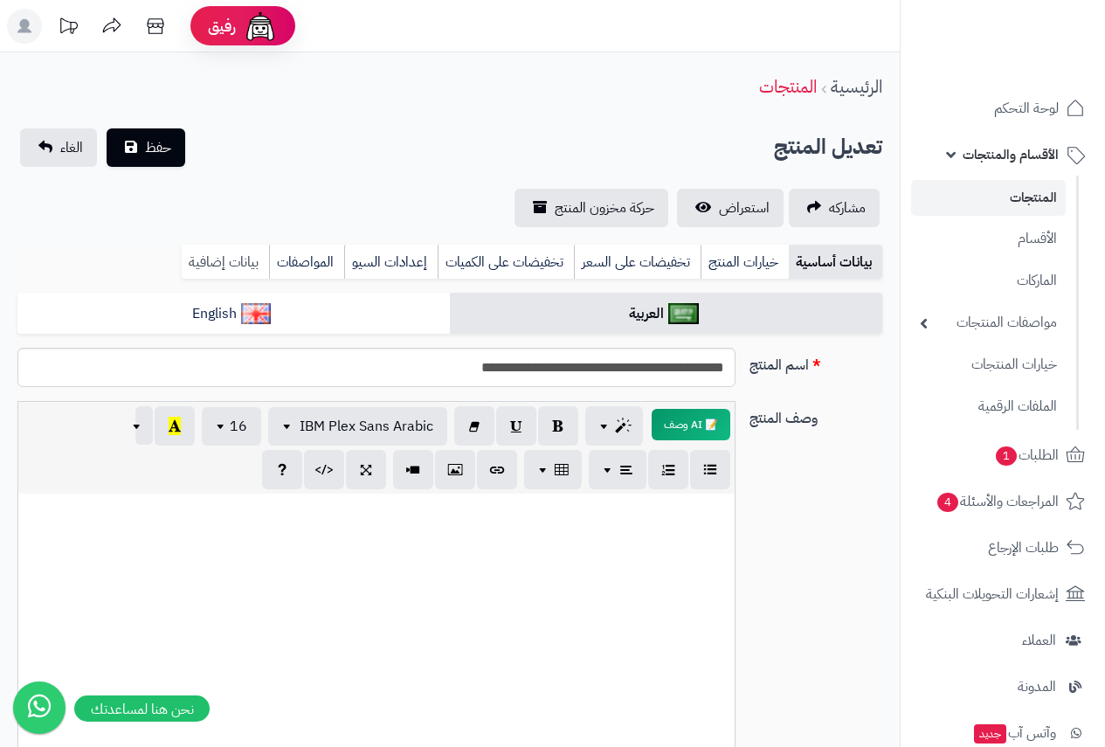
click at [211, 254] on link "بيانات إضافية" at bounding box center [225, 261] width 87 height 35
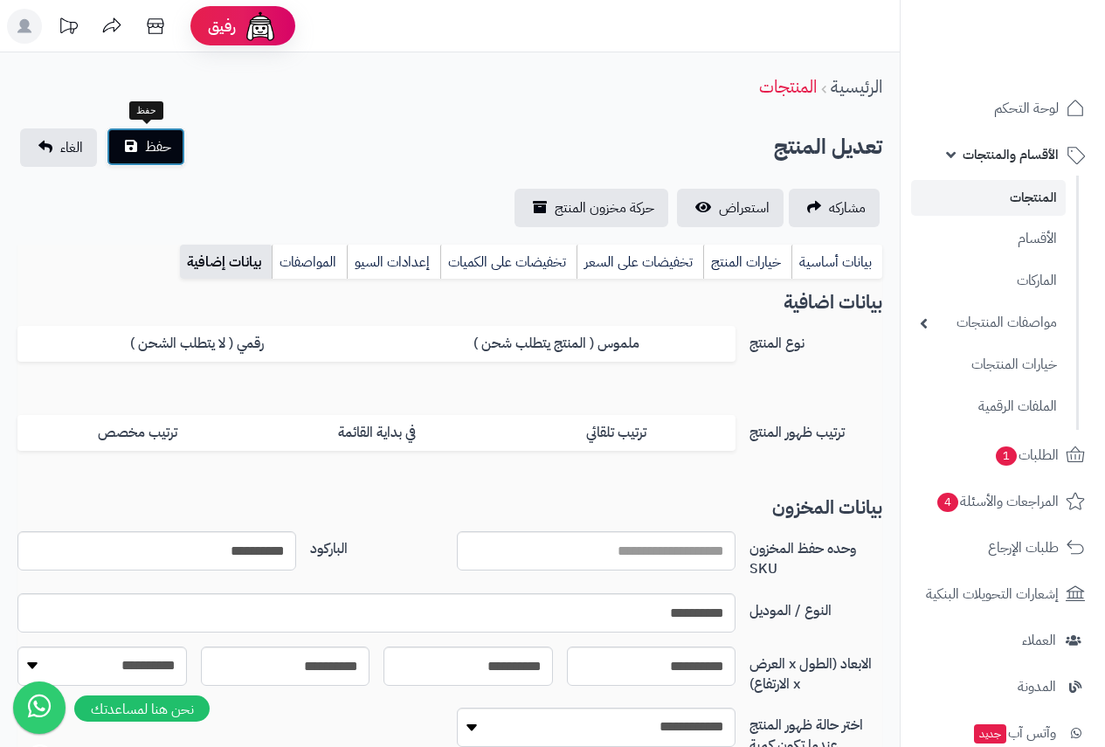
click at [160, 150] on span "حفظ" at bounding box center [158, 146] width 26 height 21
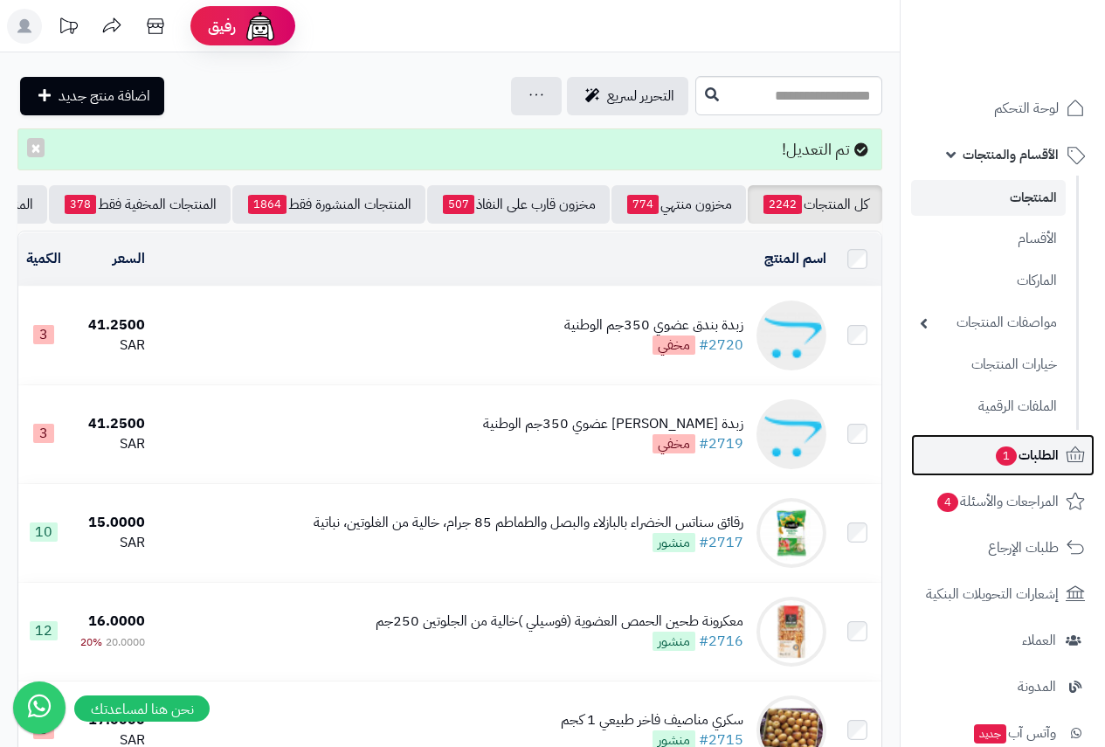
click at [1019, 451] on span "الطلبات 1" at bounding box center [1026, 455] width 65 height 24
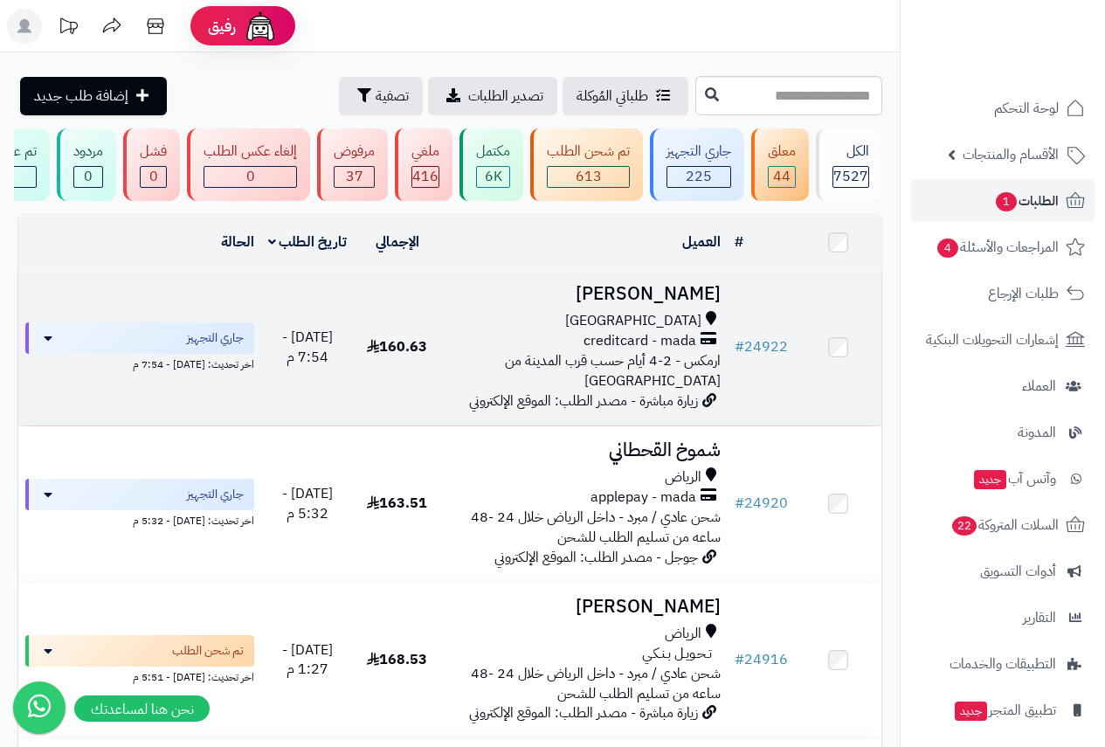
click at [670, 304] on h3 "[PERSON_NAME]" at bounding box center [583, 294] width 273 height 20
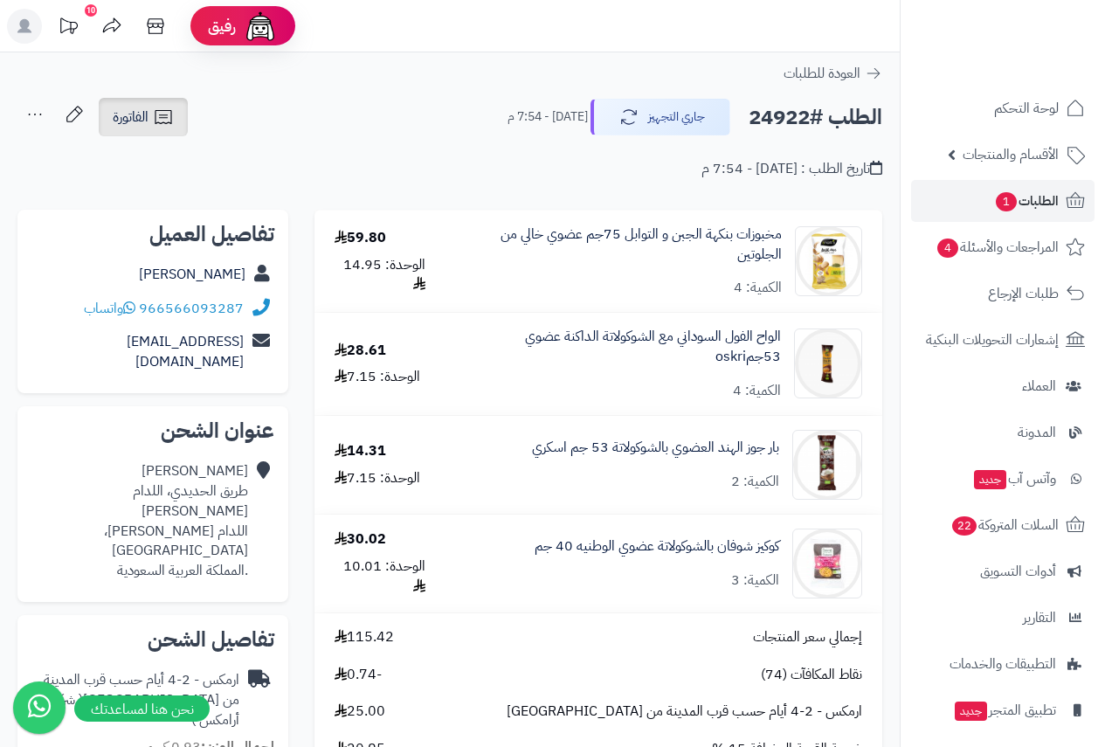
click at [130, 120] on span "الفاتورة" at bounding box center [131, 117] width 36 height 21
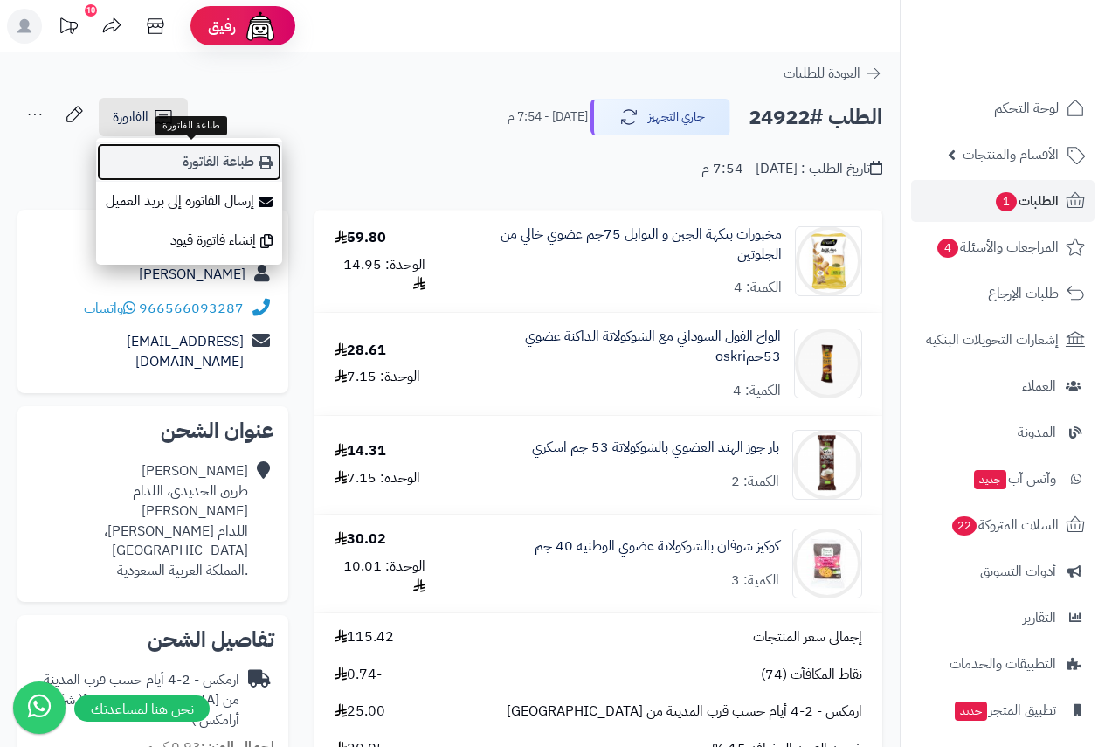
click at [209, 164] on link "طباعة الفاتورة" at bounding box center [189, 161] width 186 height 39
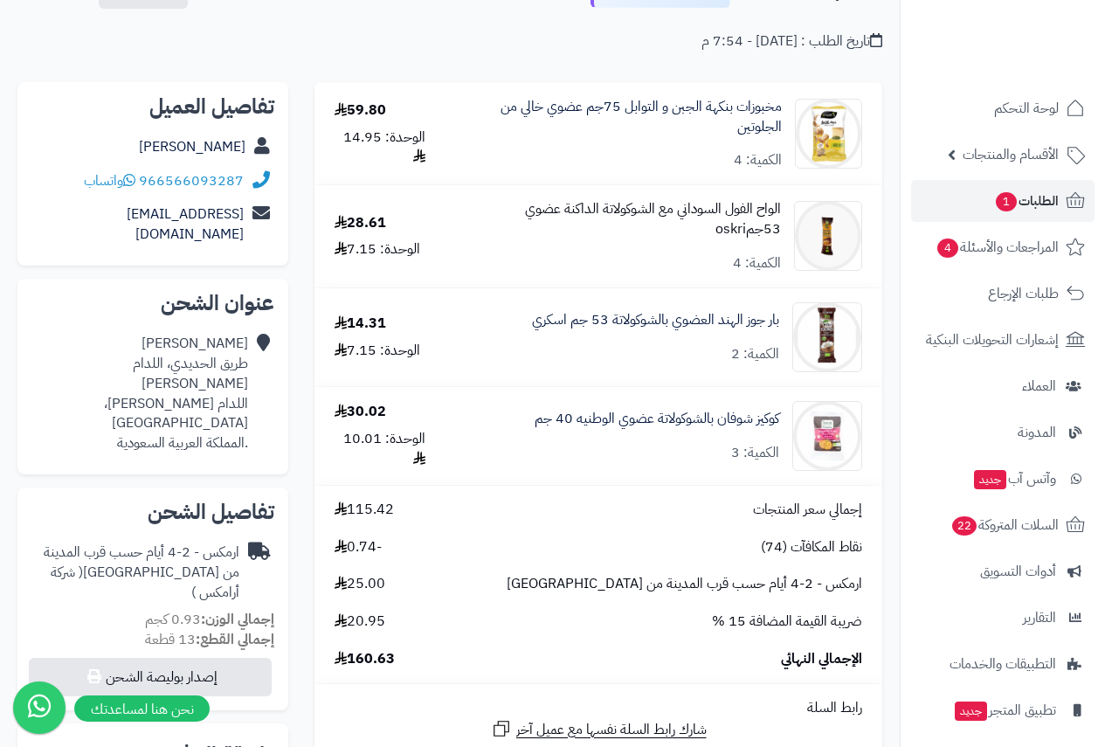
scroll to position [87, 0]
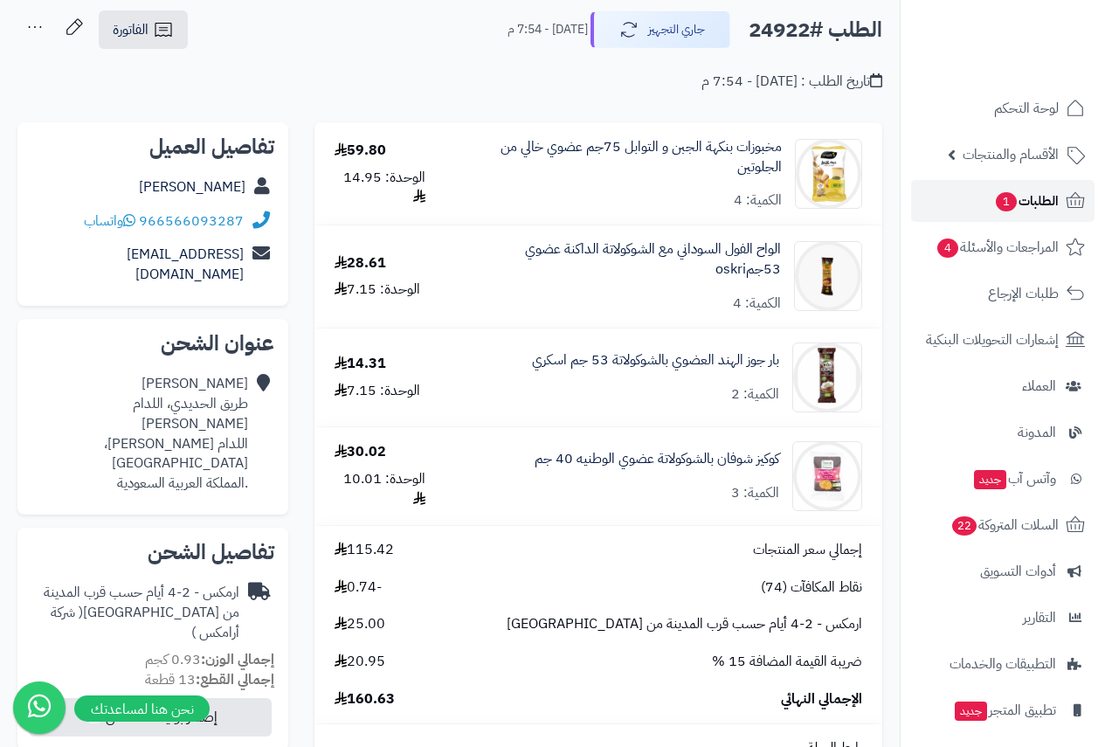
click at [1030, 203] on span "الطلبات 1" at bounding box center [1026, 201] width 65 height 24
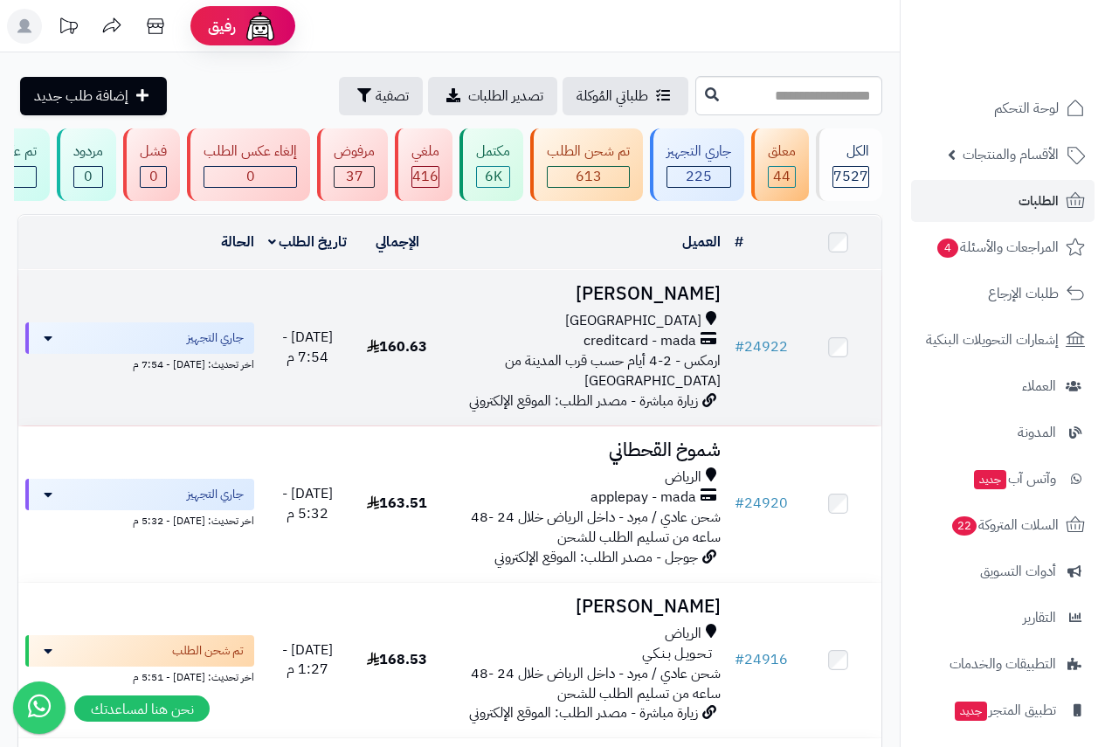
click at [638, 304] on h3 "[PERSON_NAME]" at bounding box center [583, 294] width 273 height 20
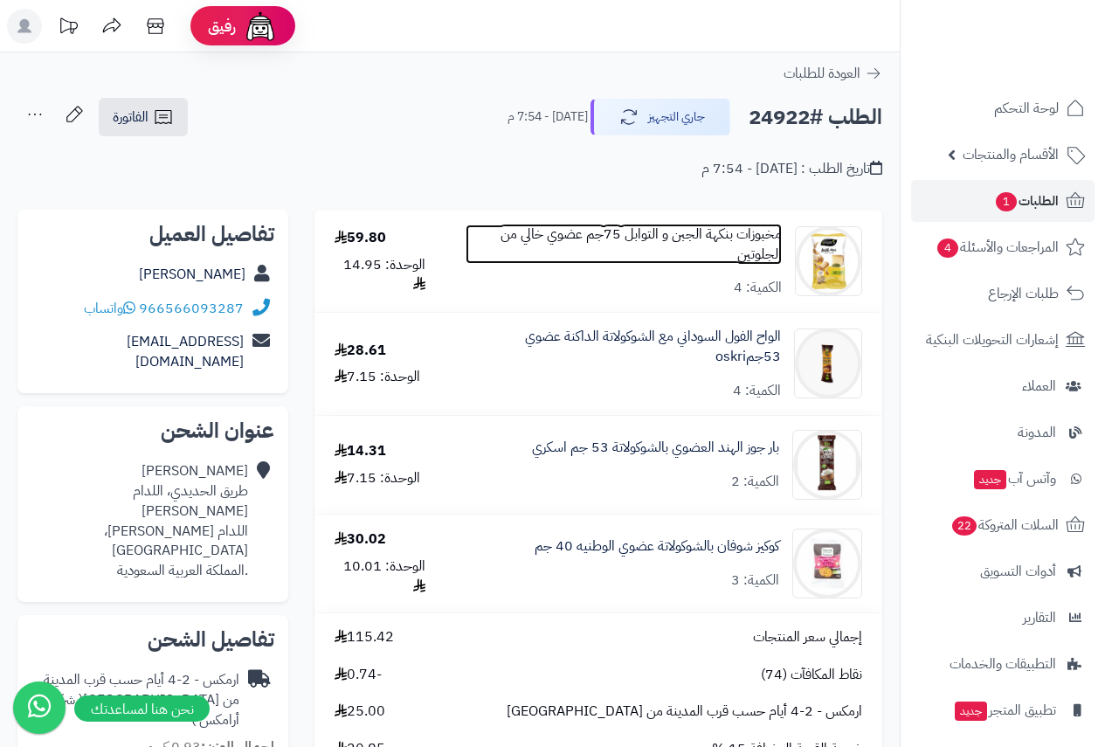
click at [561, 232] on link "مخبوزات بنكهة الجبن و التوابل 75جم عضوي خالي من الجلوتين" at bounding box center [623, 244] width 316 height 40
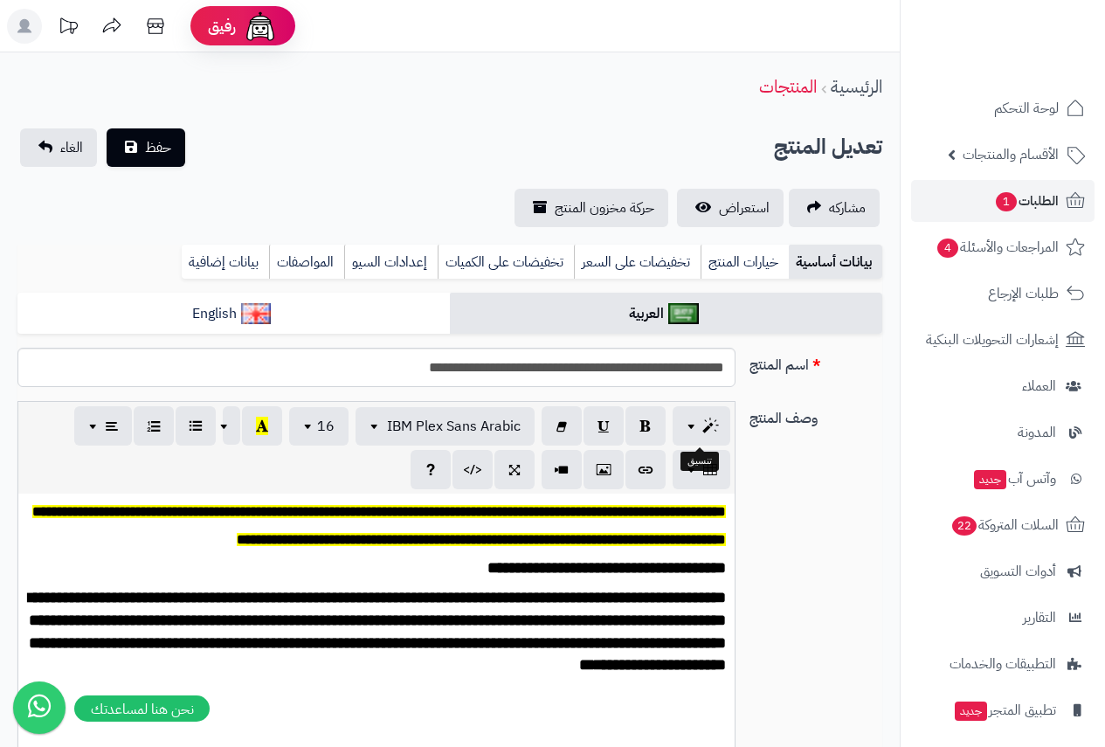
scroll to position [690, 0]
click at [1016, 198] on span "الطلبات 1" at bounding box center [1026, 201] width 65 height 24
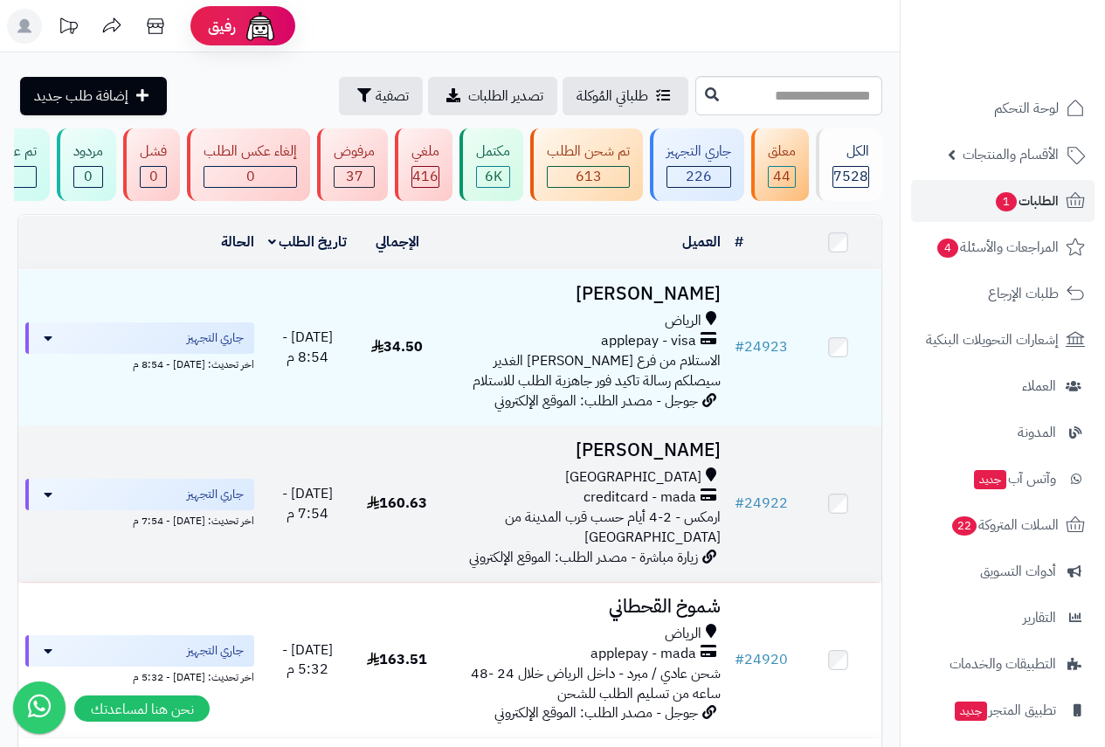
click at [678, 460] on h3 "[PERSON_NAME]" at bounding box center [583, 450] width 273 height 20
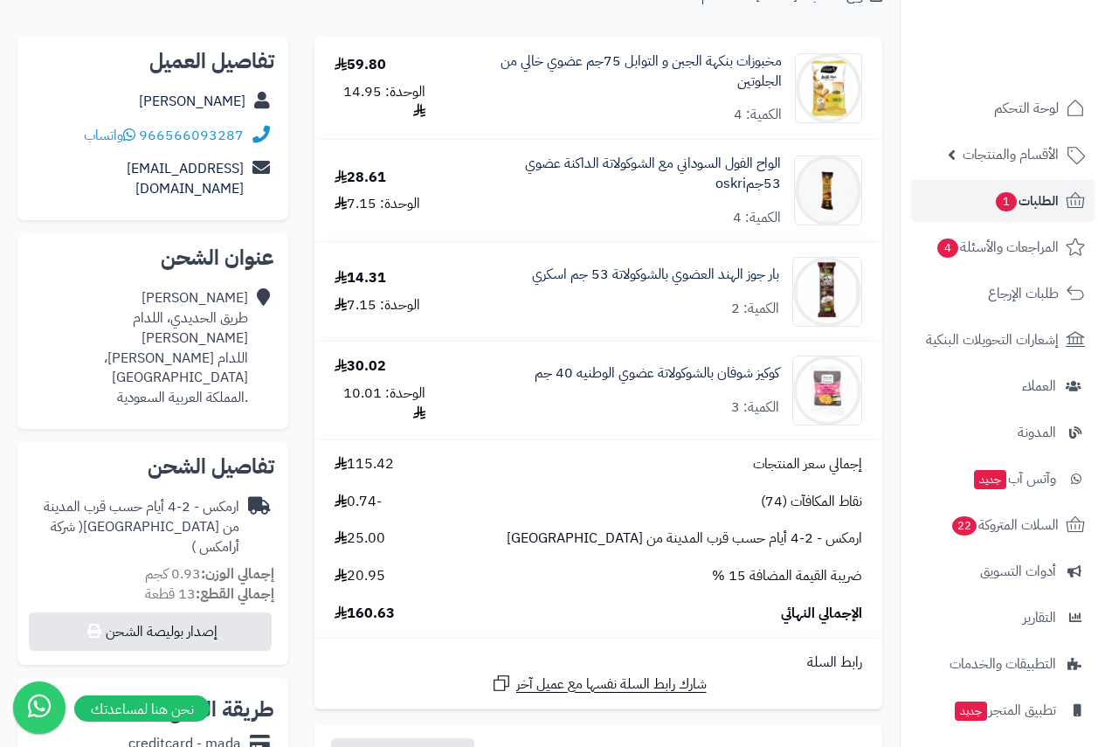
scroll to position [175, 0]
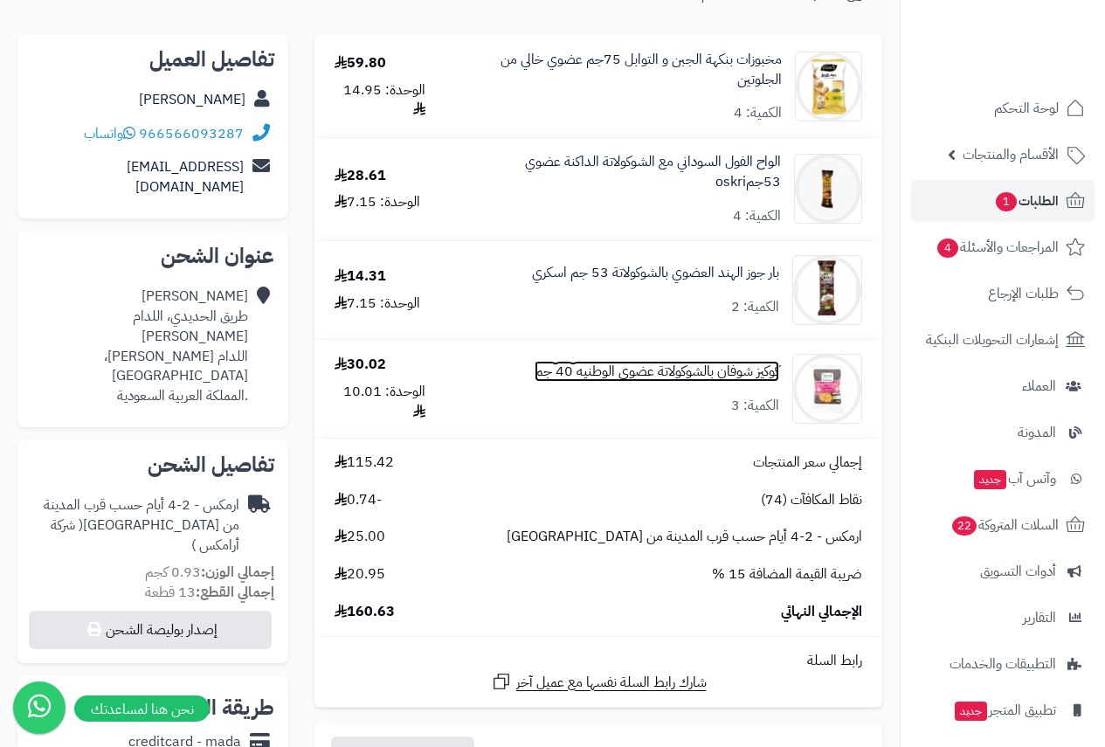
click at [658, 380] on link "كوكيز شوفان بالشوكولاتة عضوي الوطنيه 40 جم" at bounding box center [656, 372] width 244 height 20
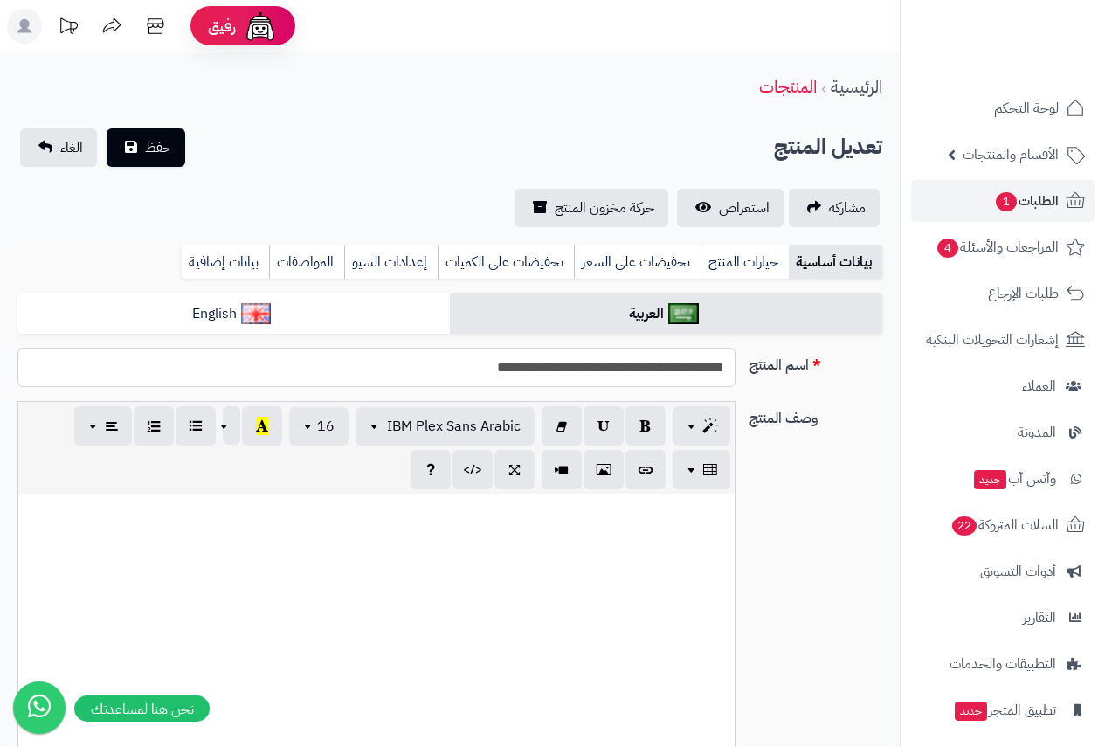
scroll to position [524, 0]
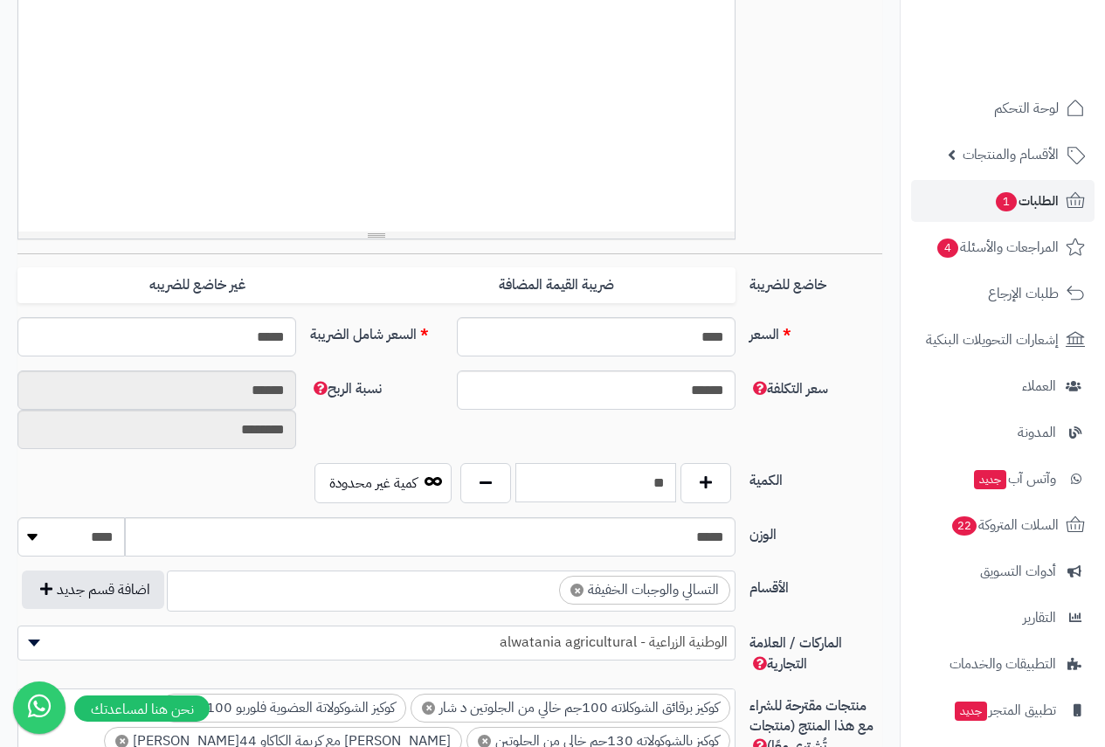
drag, startPoint x: 631, startPoint y: 473, endPoint x: 676, endPoint y: 472, distance: 44.6
click at [676, 472] on input "**" at bounding box center [596, 482] width 162 height 39
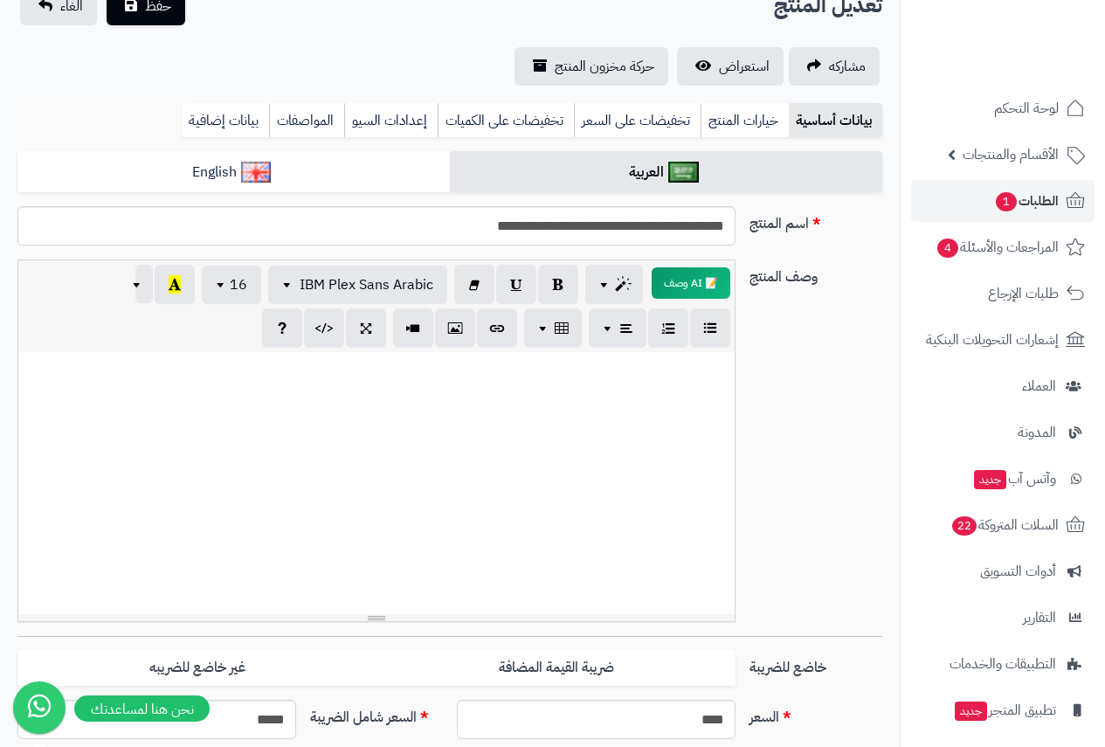
scroll to position [0, 0]
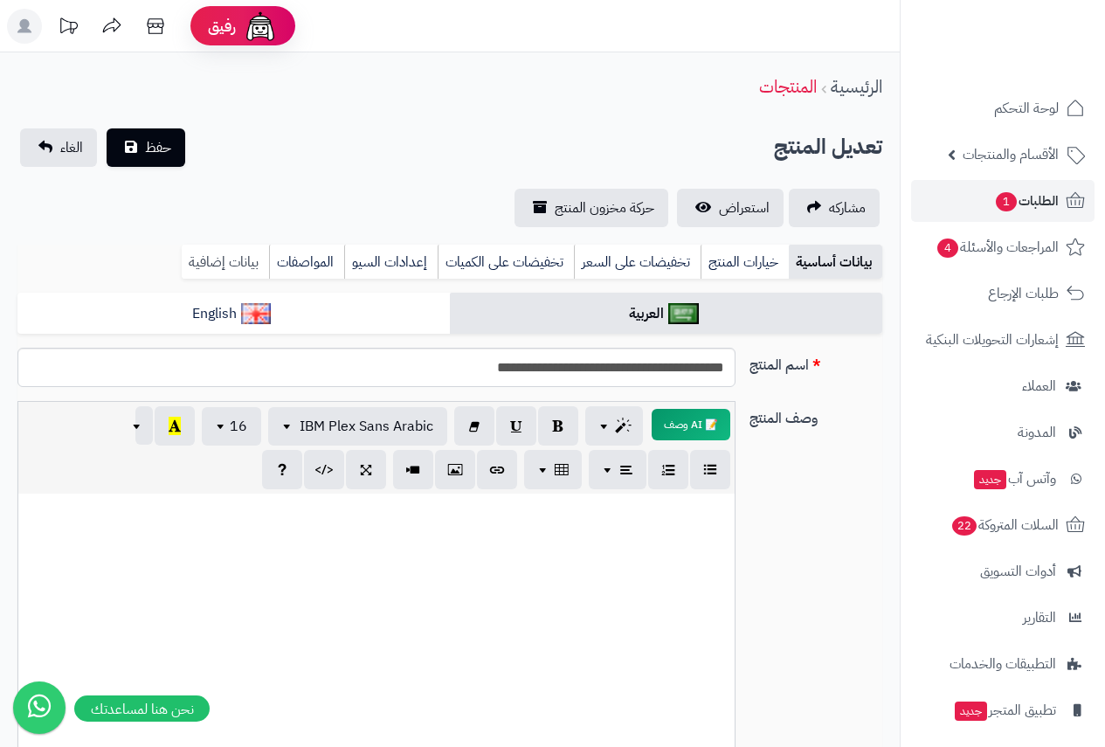
type input "*"
click at [228, 258] on link "بيانات إضافية" at bounding box center [225, 261] width 87 height 35
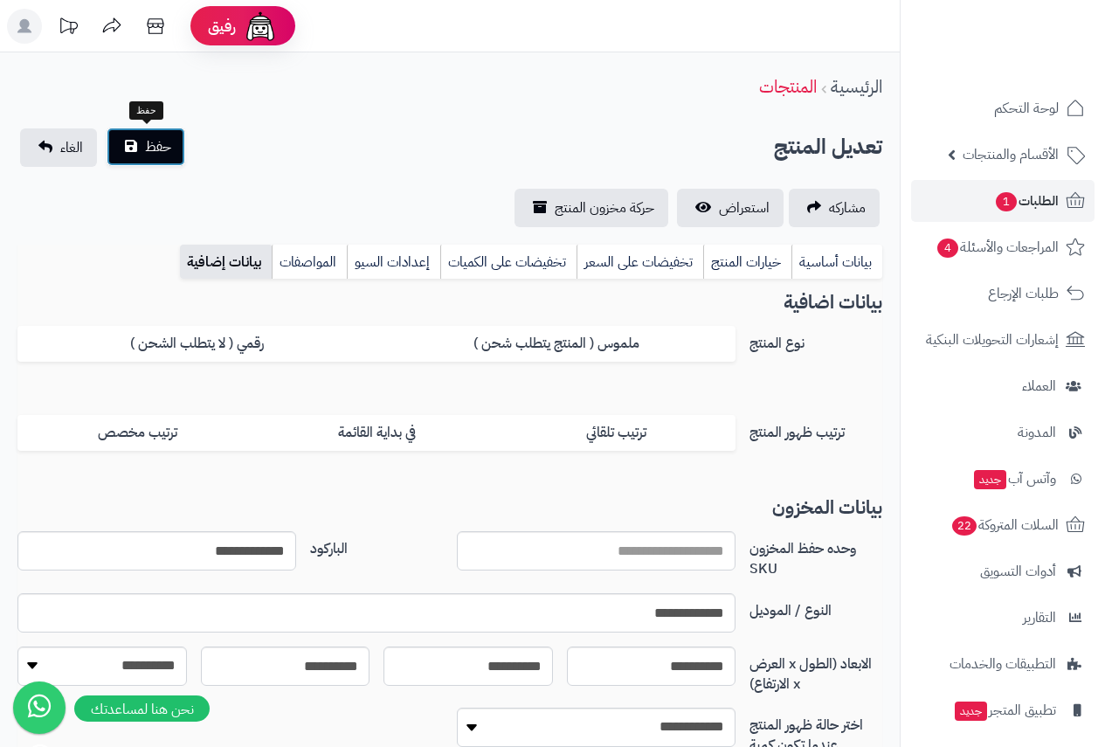
click at [145, 140] on span "حفظ" at bounding box center [158, 146] width 26 height 21
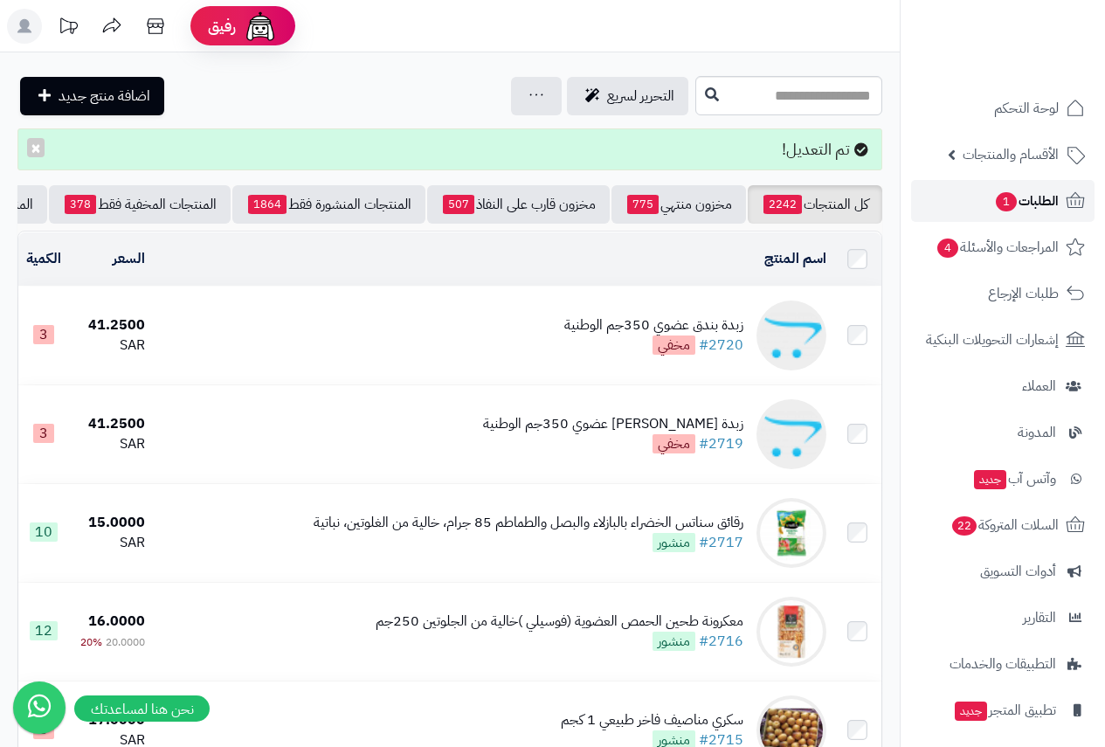
click at [1047, 198] on span "الطلبات 1" at bounding box center [1026, 201] width 65 height 24
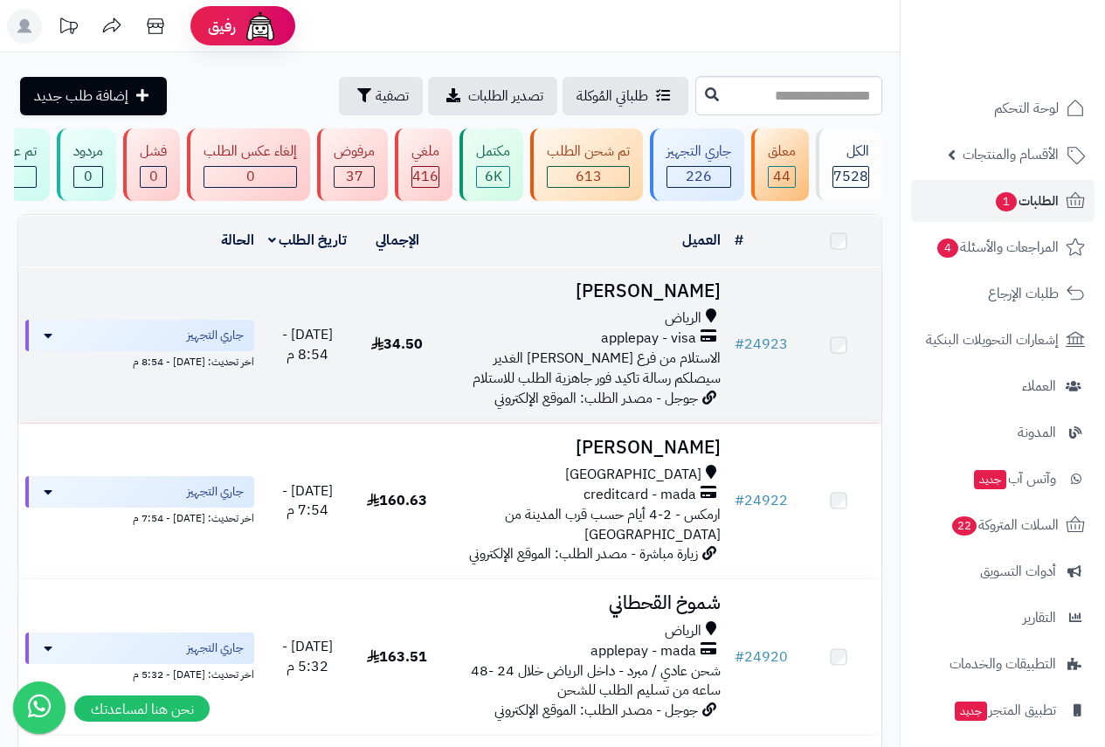
click at [696, 301] on h3 "[PERSON_NAME]" at bounding box center [583, 291] width 273 height 20
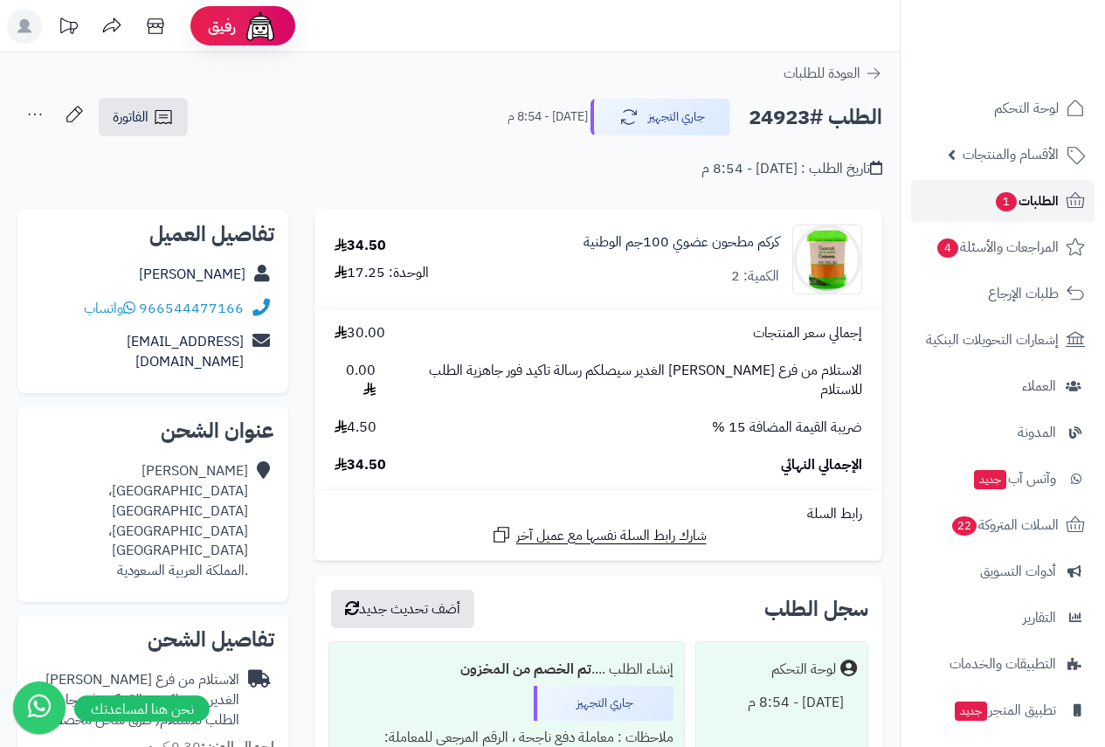
click at [1016, 196] on span "الطلبات 1" at bounding box center [1026, 201] width 65 height 24
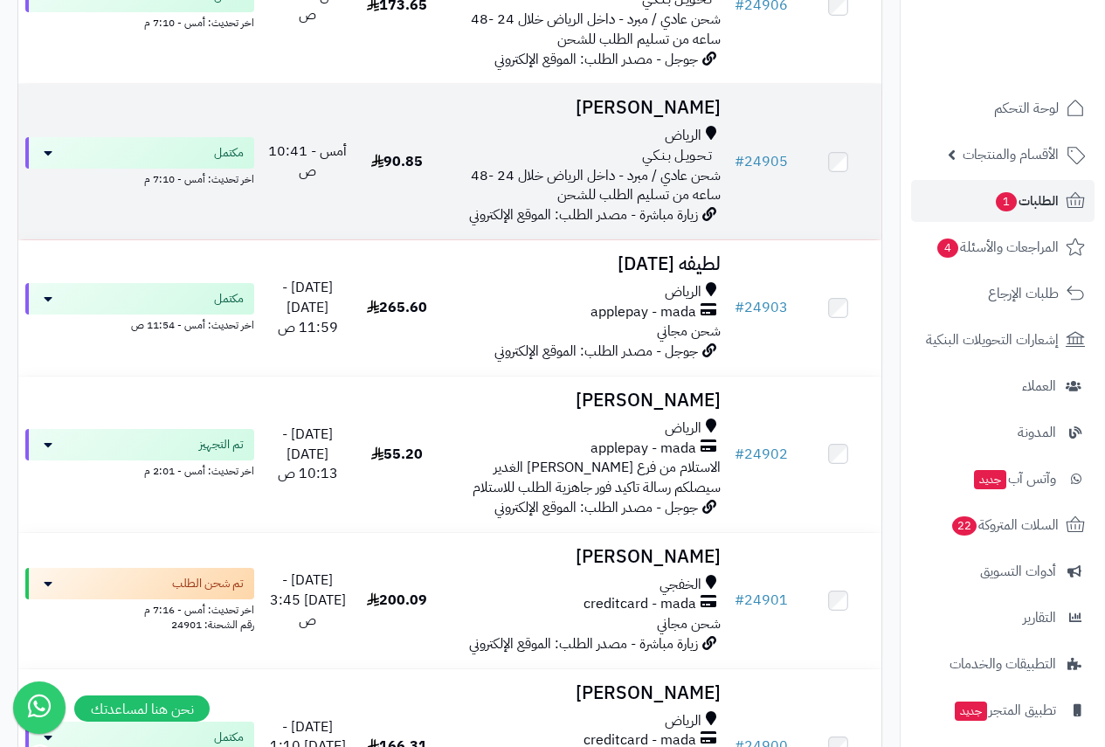
scroll to position [1572, 0]
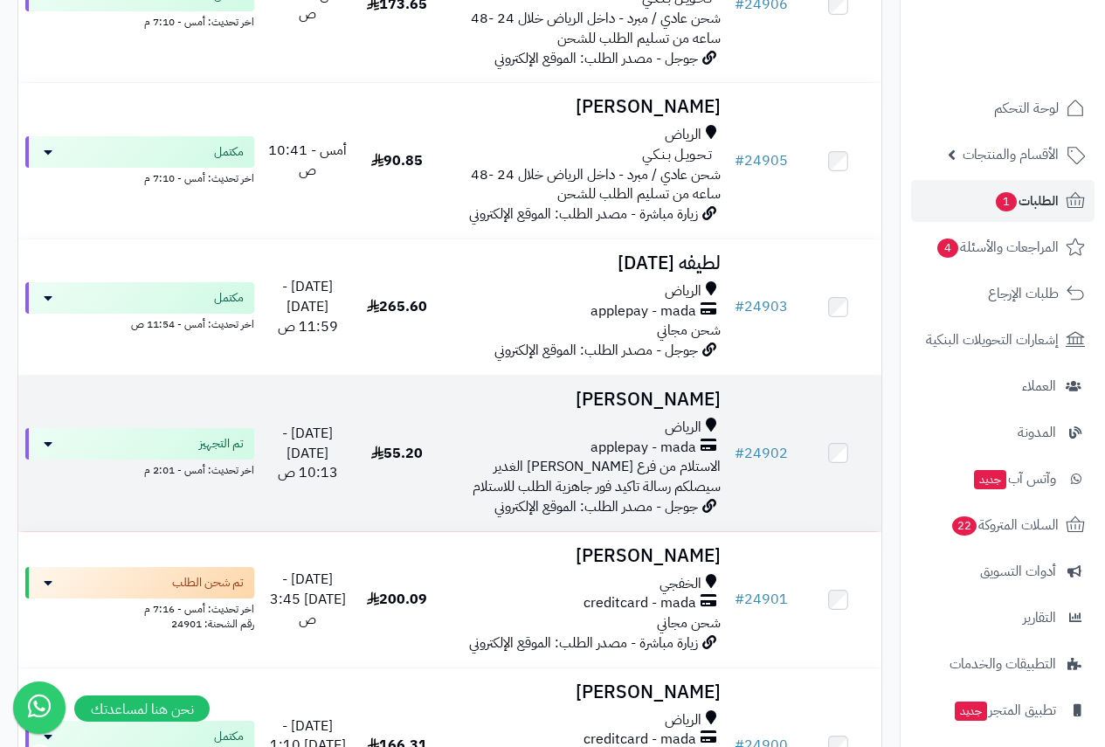
click at [673, 406] on td "عبدالعزيز الضويحي الرياض applepay - mada الاستلام من فرع الرياض حي الغدير سيصلك…" at bounding box center [583, 452] width 287 height 155
click at [676, 389] on h3 "[PERSON_NAME]" at bounding box center [583, 399] width 273 height 20
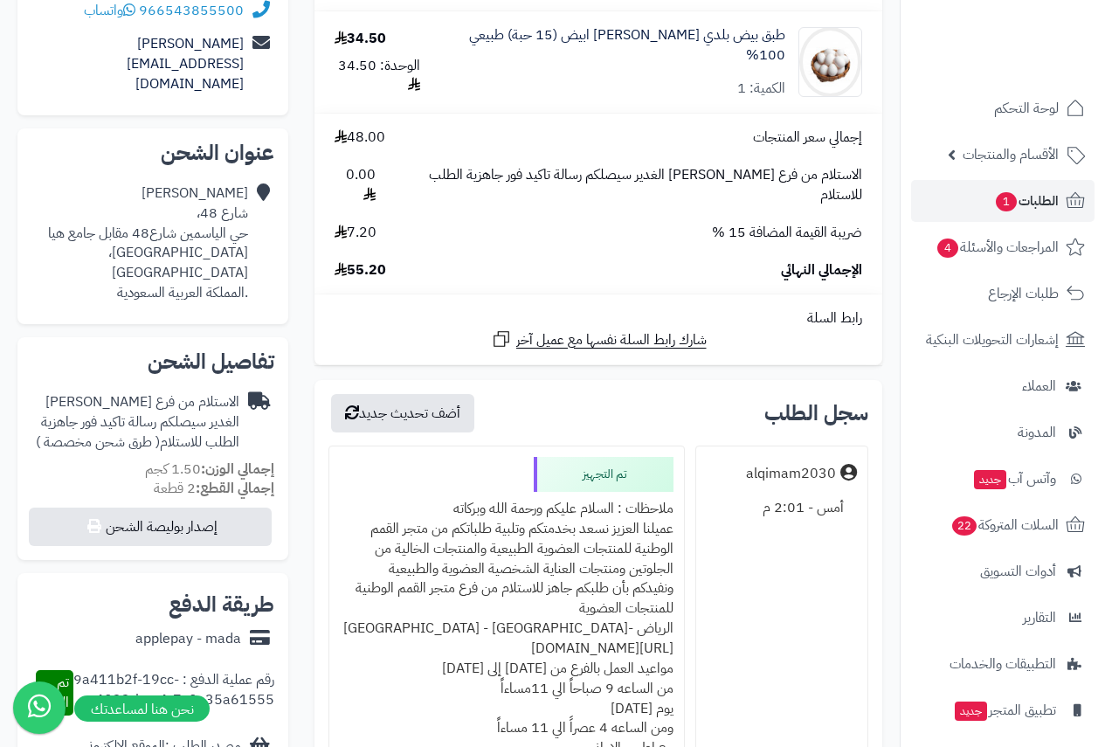
scroll to position [437, 0]
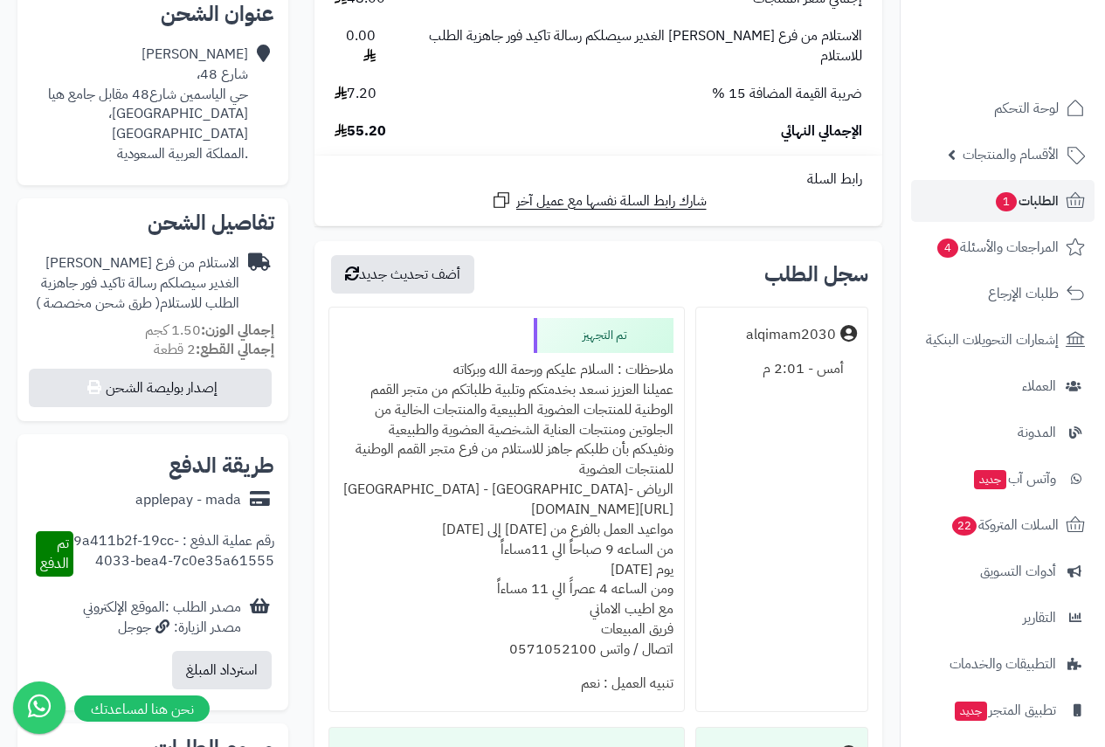
click at [604, 353] on div "ملاحظات : السلام عليكم ورحمة الله وبركاته عميلنا العزيز نسعد بخدمتكم وتلبية طلب…" at bounding box center [507, 509] width 334 height 313
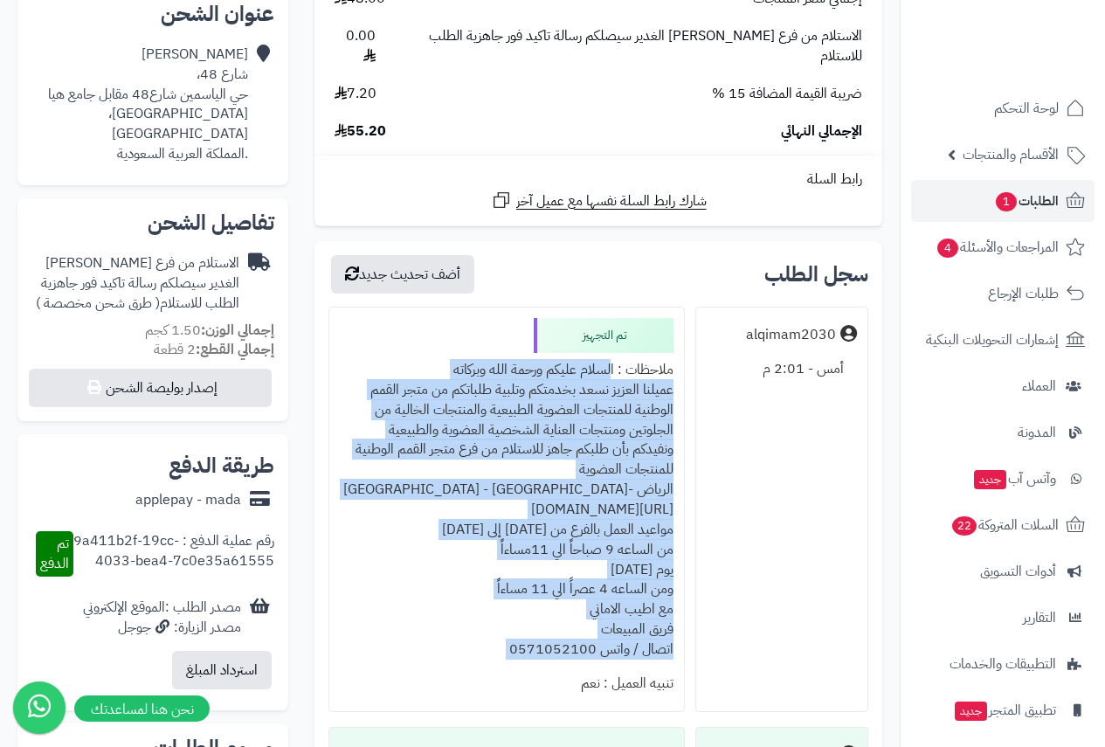
drag, startPoint x: 604, startPoint y: 348, endPoint x: 506, endPoint y: 629, distance: 296.9
click at [506, 629] on div "ملاحظات : السلام عليكم ورحمة الله وبركاته عميلنا العزيز نسعد بخدمتكم وتلبية طلب…" at bounding box center [507, 509] width 334 height 313
copy div "السلام عليكم ورحمة الله وبركاته عميلنا العزيز نسعد بخدمتكم وتلبية طلباتكم من مت…"
click at [1017, 194] on span "الطلبات 1" at bounding box center [1026, 201] width 65 height 24
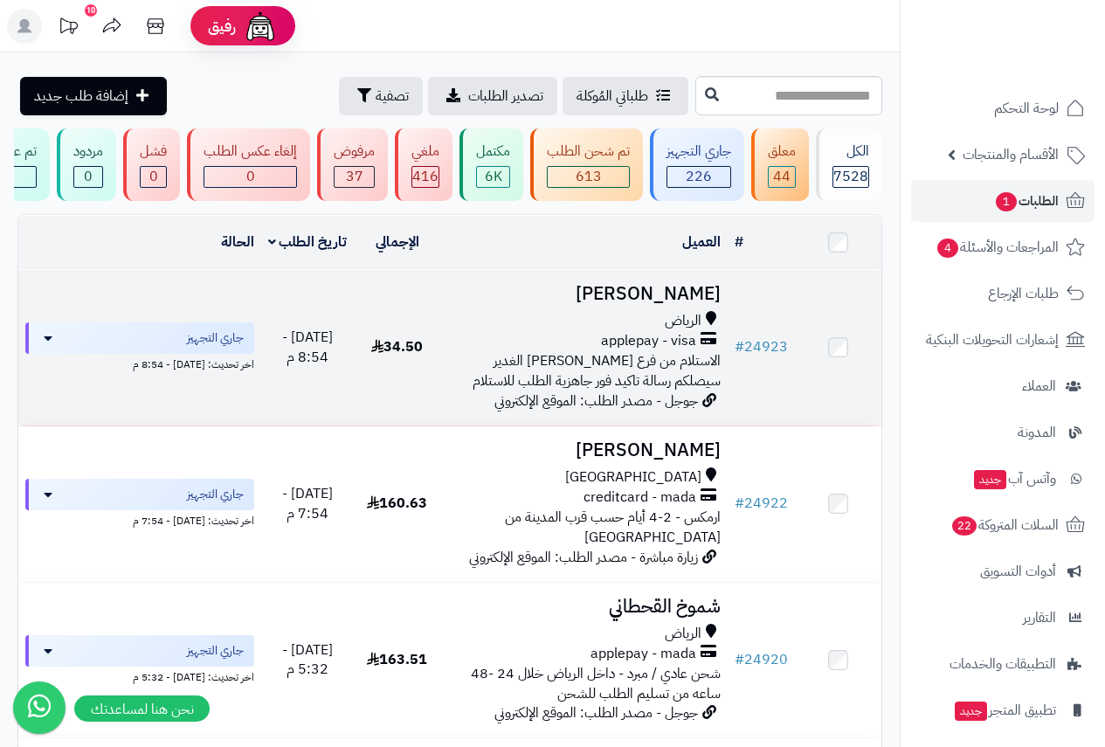
click at [646, 320] on td "Fahad Alshafi الرياض applepay - visa الاستلام من فرع الرياض حي الغدير سيصلكم رس…" at bounding box center [583, 347] width 287 height 155
click at [676, 304] on h3 "[PERSON_NAME]" at bounding box center [583, 294] width 273 height 20
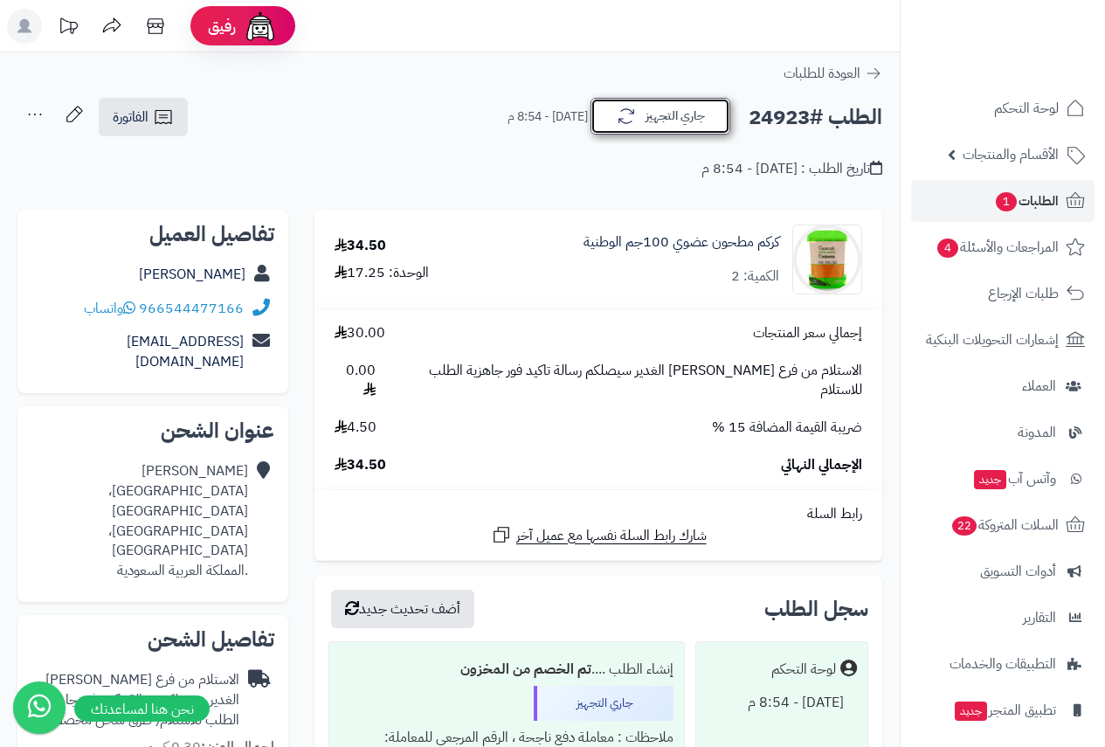
click at [650, 117] on button "جاري التجهيز" at bounding box center [660, 116] width 140 height 37
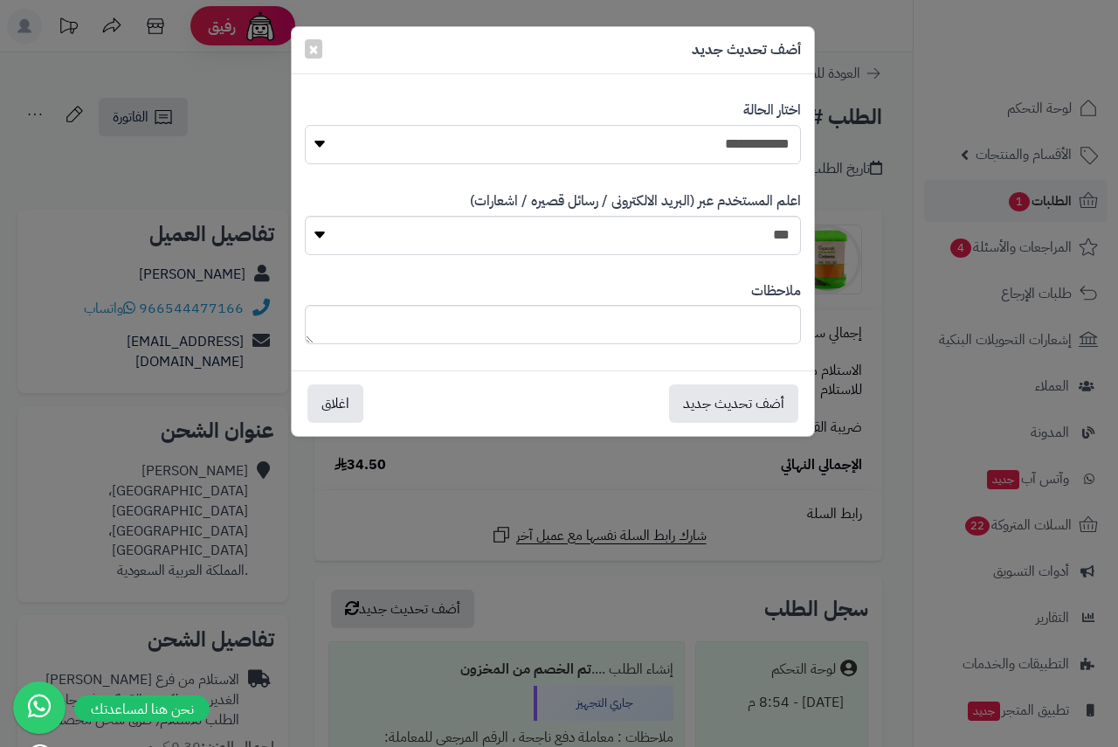
click at [760, 141] on select "**********" at bounding box center [553, 144] width 496 height 39
select select "**"
click at [305, 125] on select "**********" at bounding box center [553, 144] width 496 height 39
click at [742, 336] on textarea at bounding box center [553, 324] width 496 height 39
paste textarea "**********"
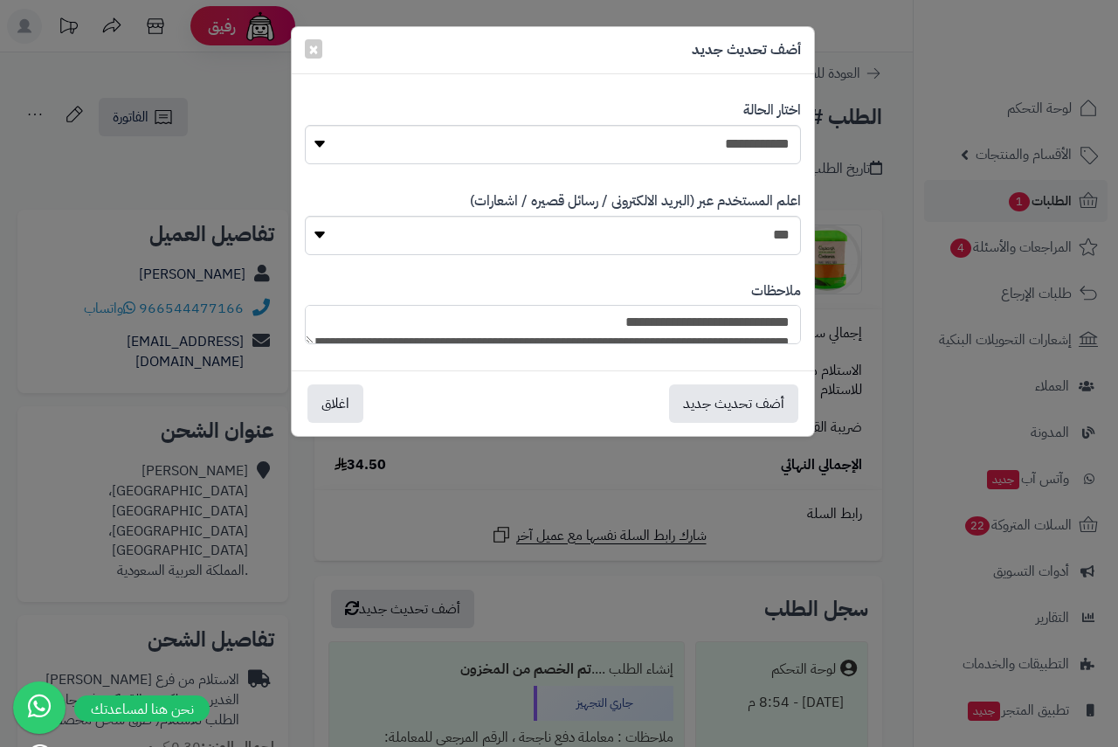
scroll to position [250, 0]
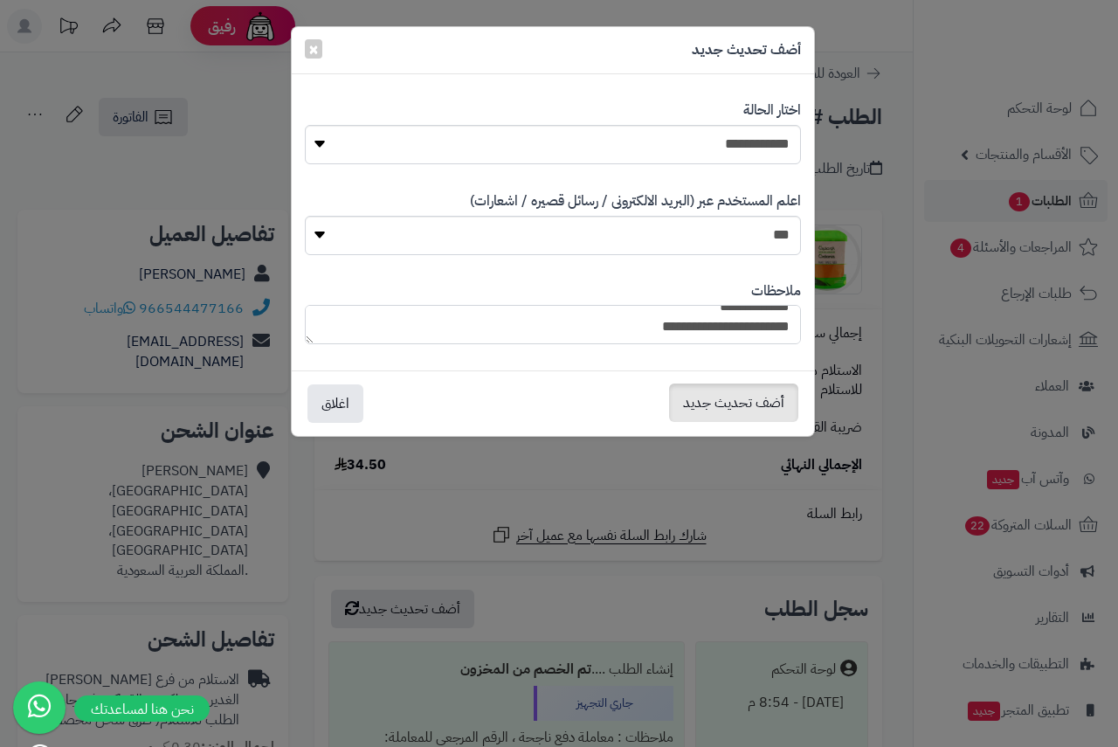
type textarea "**********"
click at [737, 401] on button "أضف تحديث جديد" at bounding box center [733, 402] width 129 height 38
click at [155, 108] on div "**********" at bounding box center [559, 373] width 1118 height 747
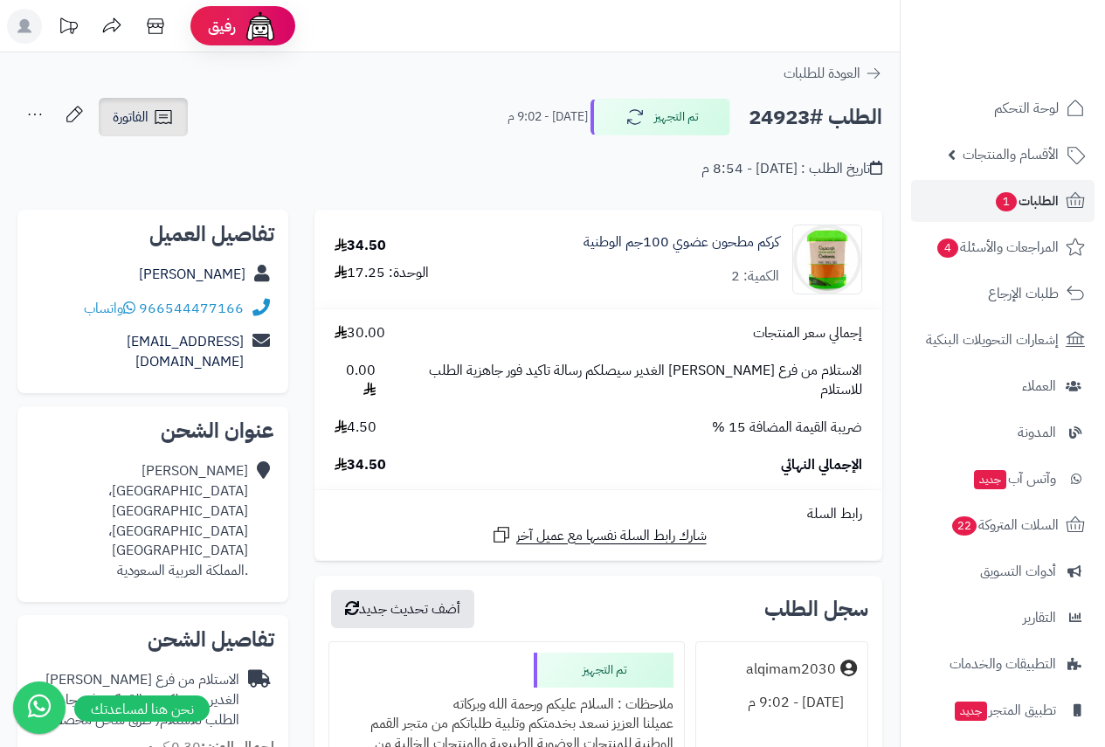
click at [153, 108] on icon at bounding box center [163, 117] width 21 height 21
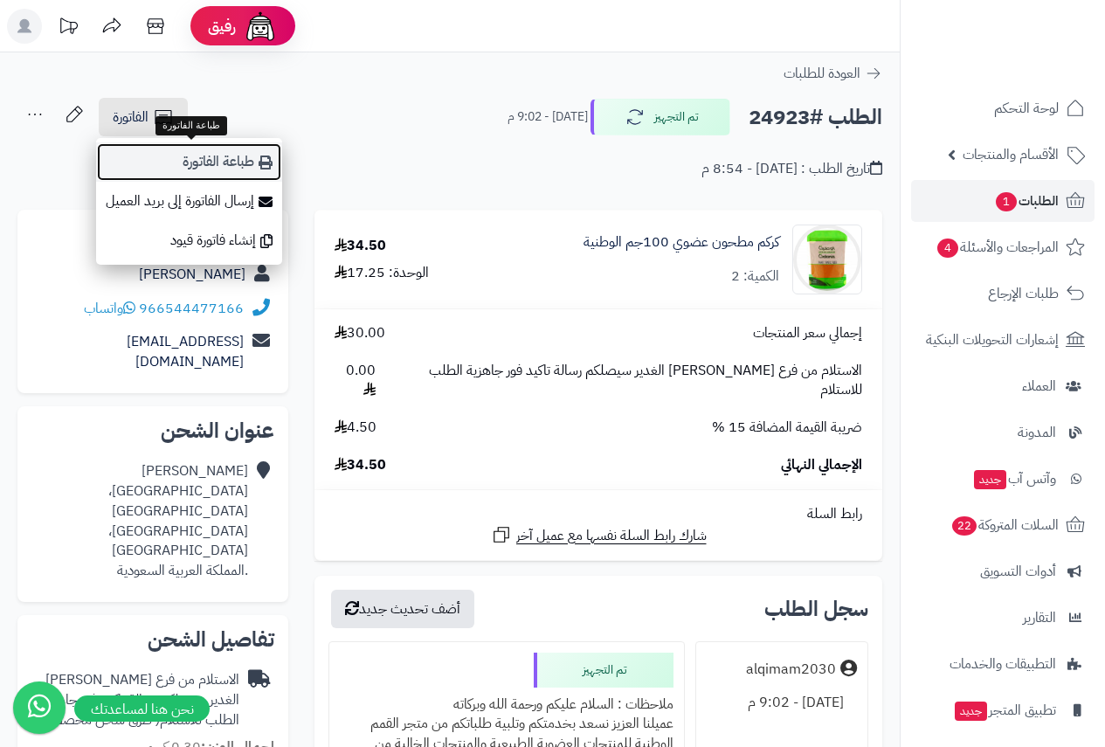
click at [233, 164] on link "طباعة الفاتورة" at bounding box center [189, 161] width 186 height 39
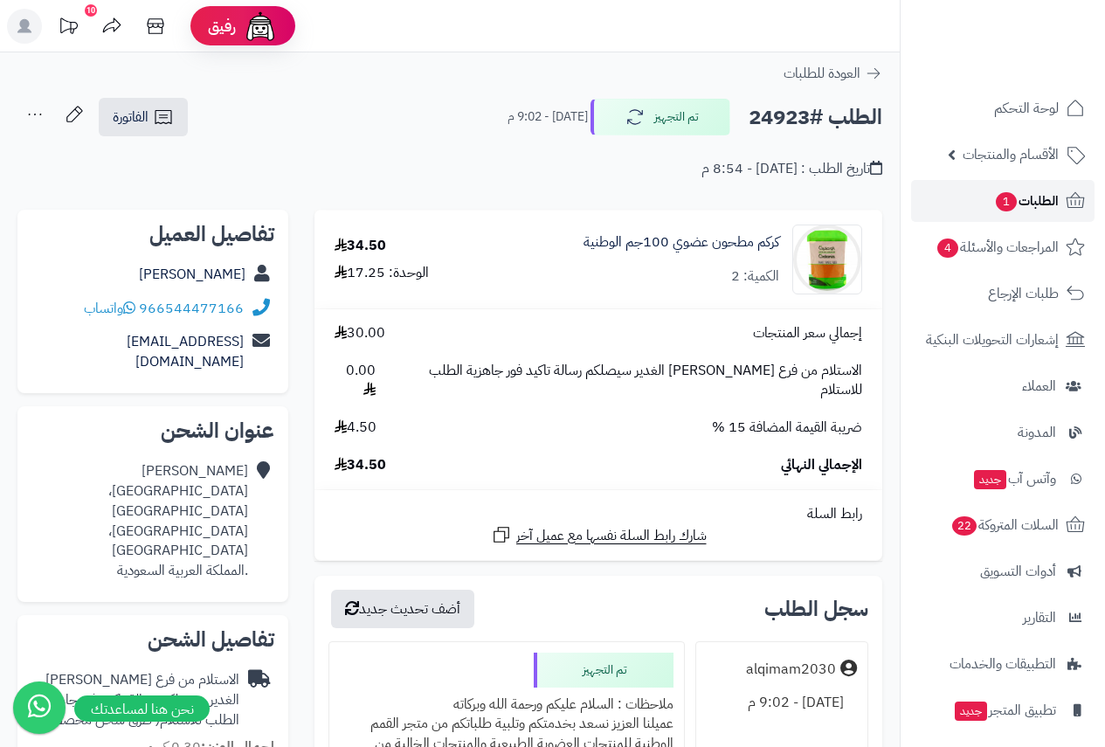
click at [1029, 201] on span "الطلبات 1" at bounding box center [1026, 201] width 65 height 24
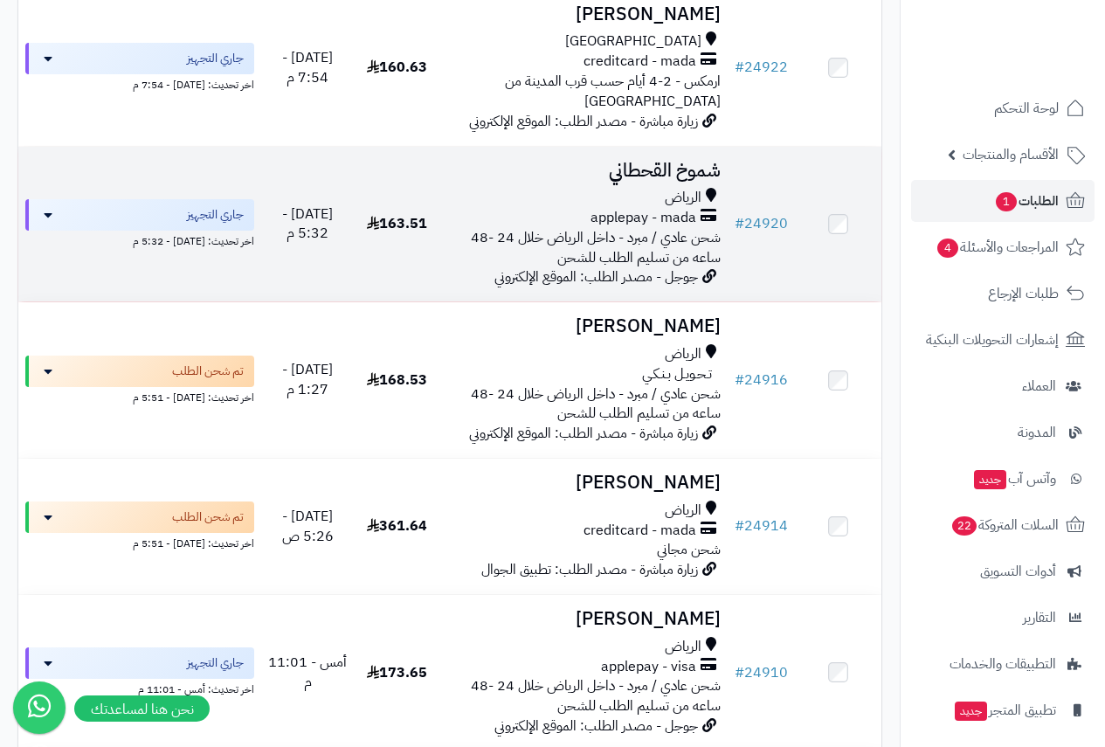
scroll to position [611, 0]
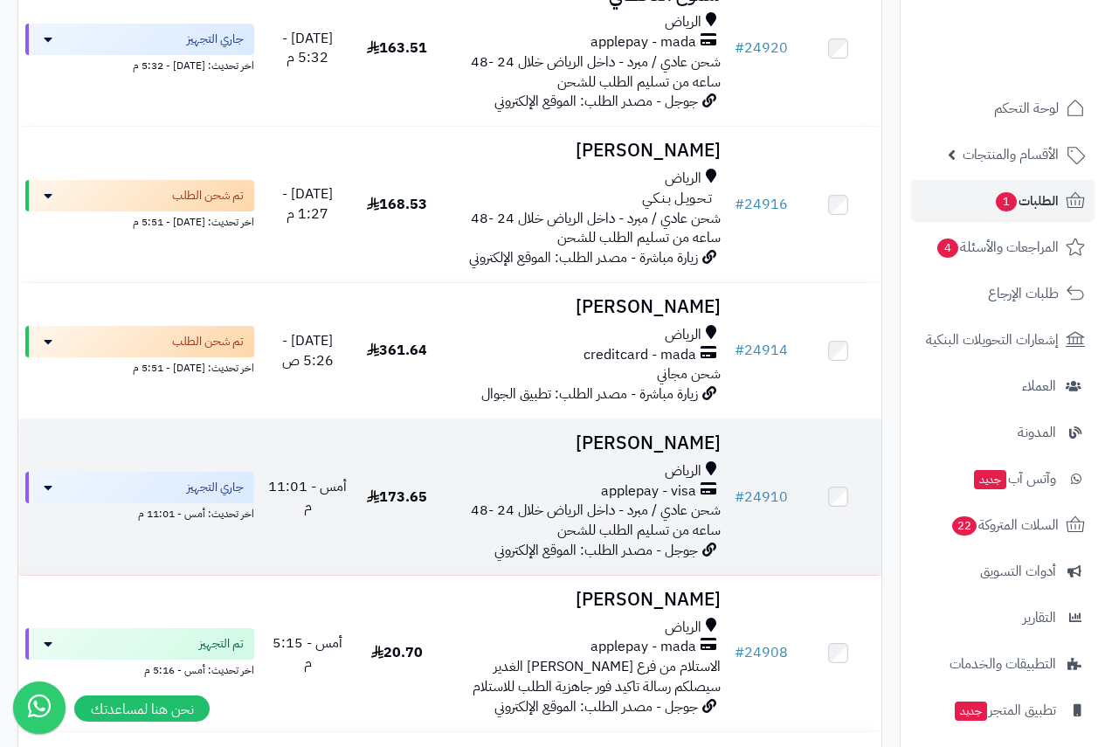
click at [681, 433] on h3 "[PERSON_NAME]" at bounding box center [583, 443] width 273 height 20
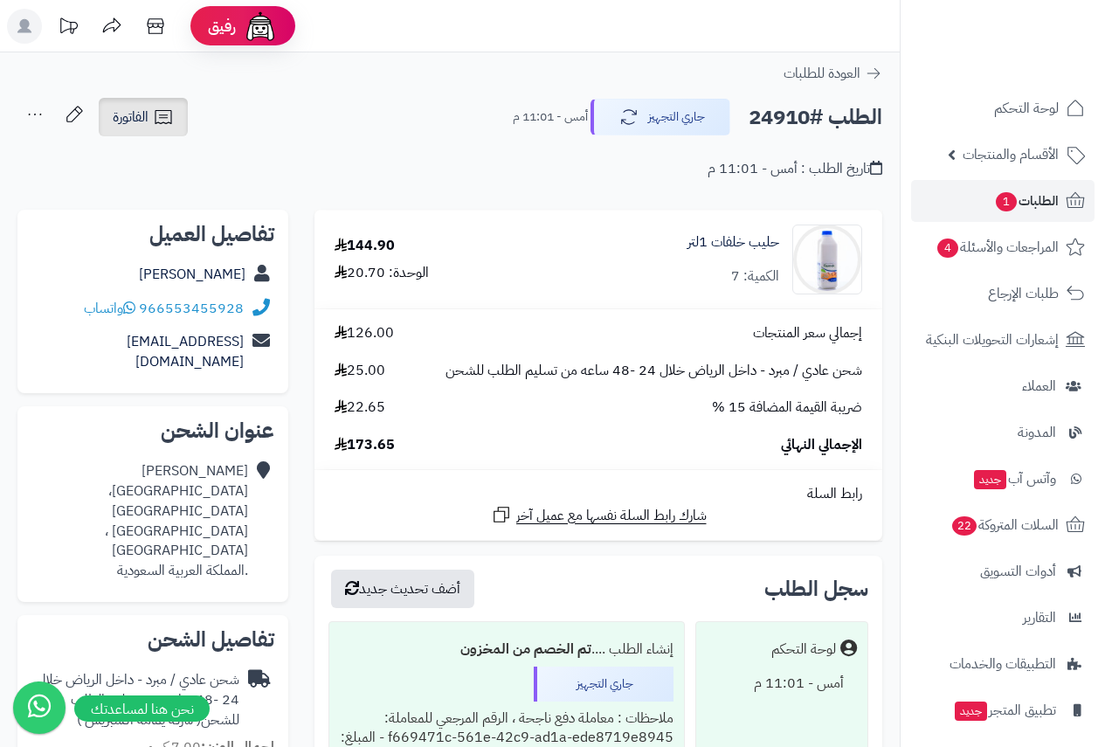
click at [137, 116] on span "الفاتورة" at bounding box center [131, 117] width 36 height 21
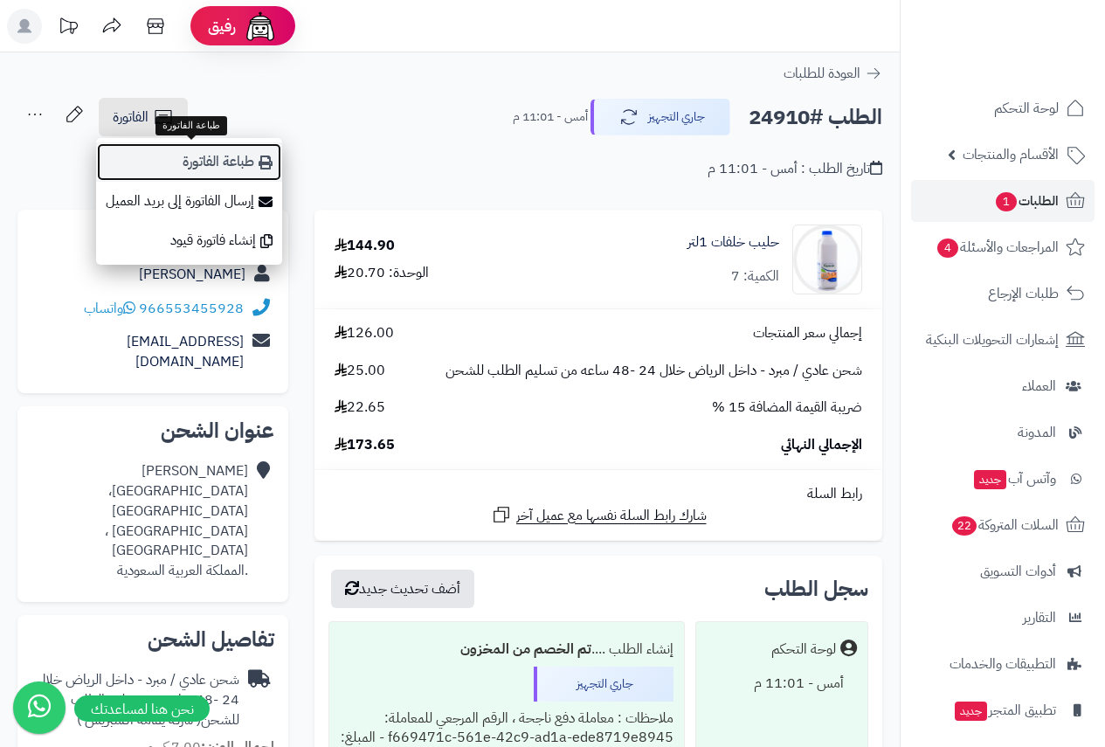
click at [216, 164] on link "طباعة الفاتورة" at bounding box center [189, 161] width 186 height 39
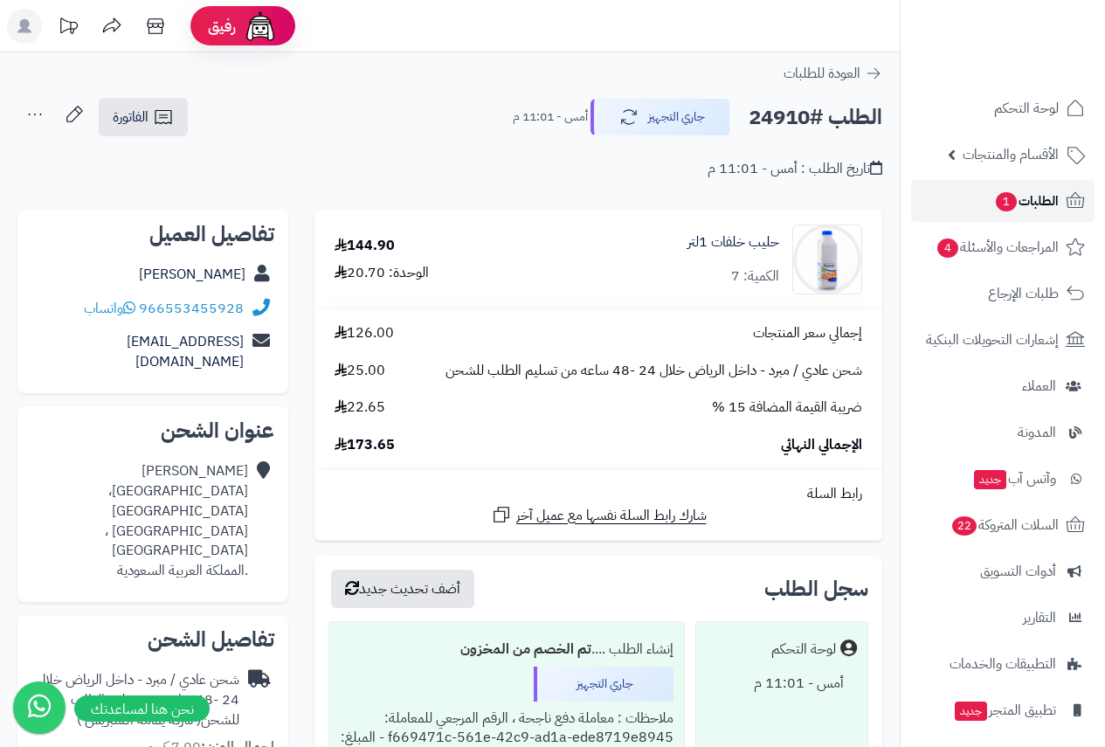
click at [1002, 194] on span "1" at bounding box center [1005, 201] width 21 height 19
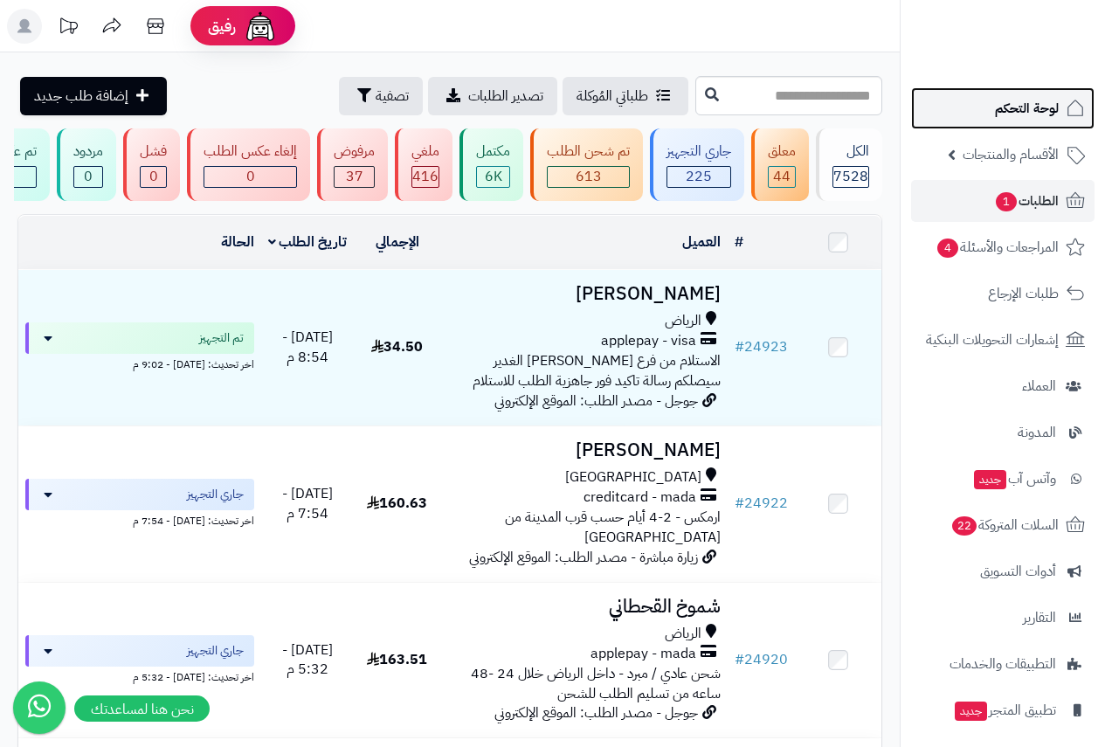
click at [1021, 98] on span "لوحة التحكم" at bounding box center [1027, 108] width 64 height 24
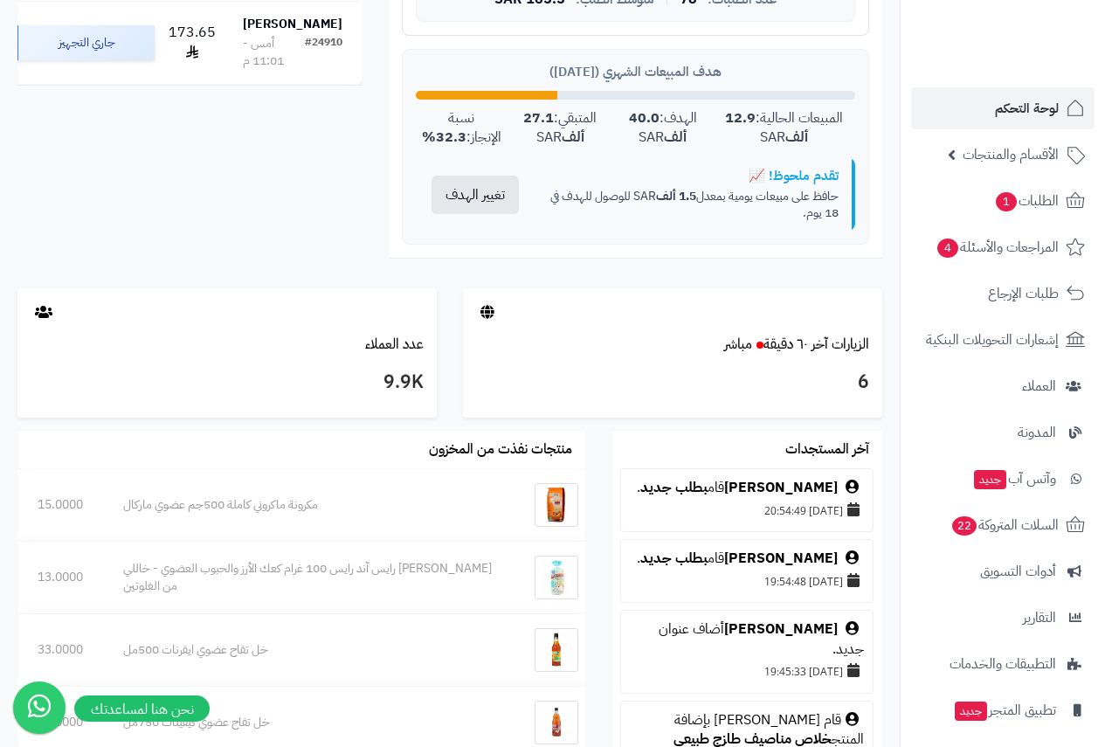
scroll to position [873, 0]
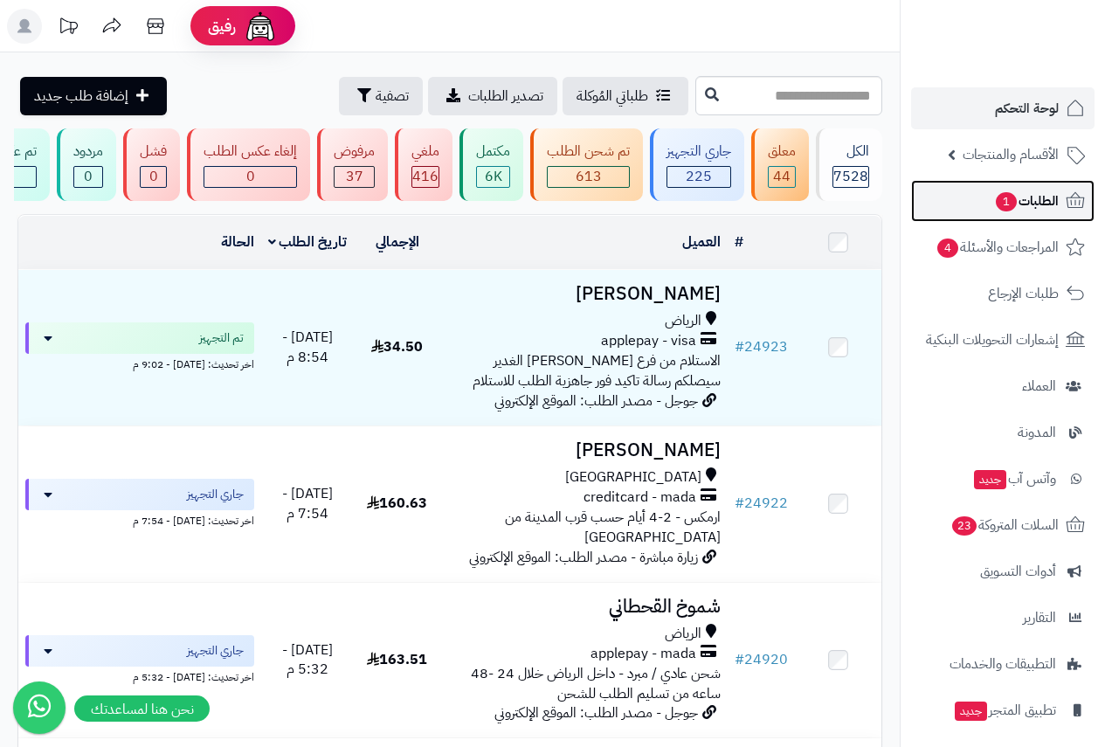
click at [1033, 194] on span "الطلبات 1" at bounding box center [1026, 201] width 65 height 24
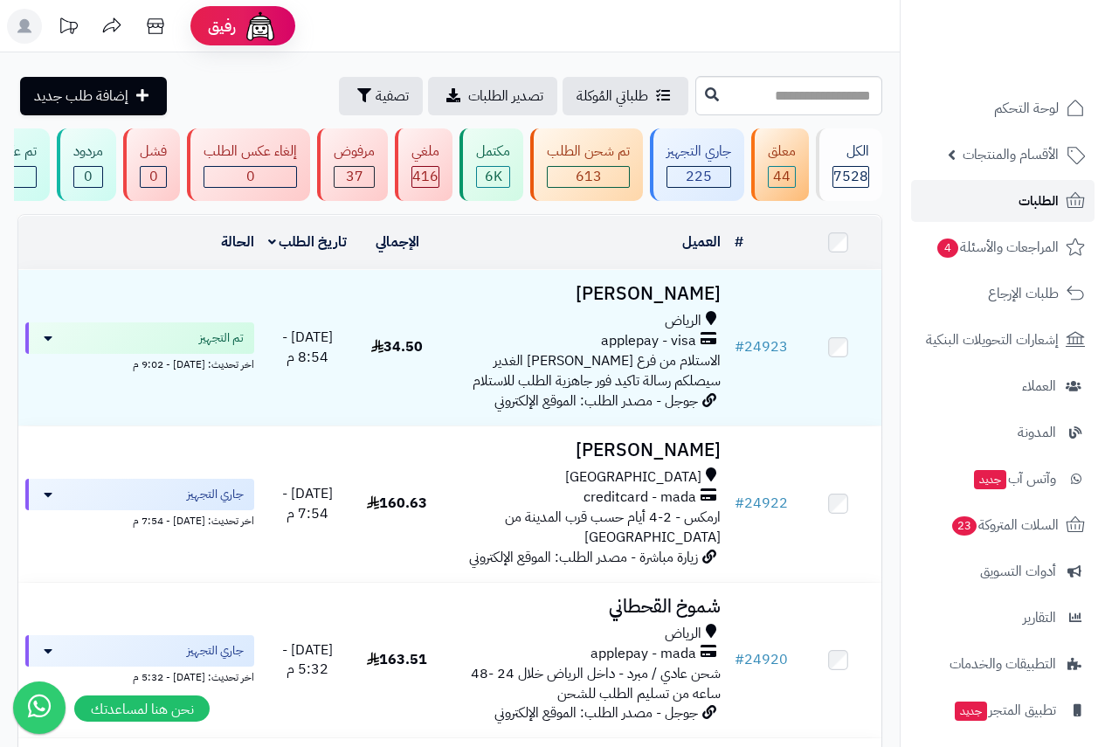
click at [1041, 197] on span "الطلبات" at bounding box center [1038, 201] width 40 height 24
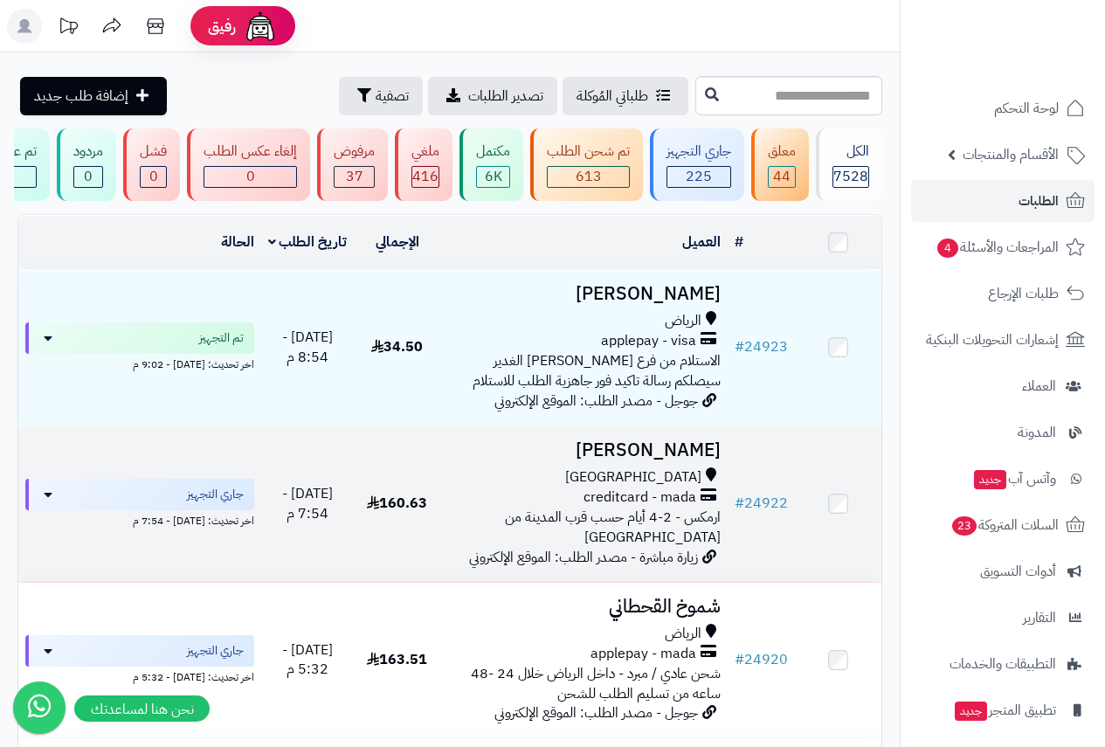
click at [675, 460] on h3 "[PERSON_NAME]" at bounding box center [583, 450] width 273 height 20
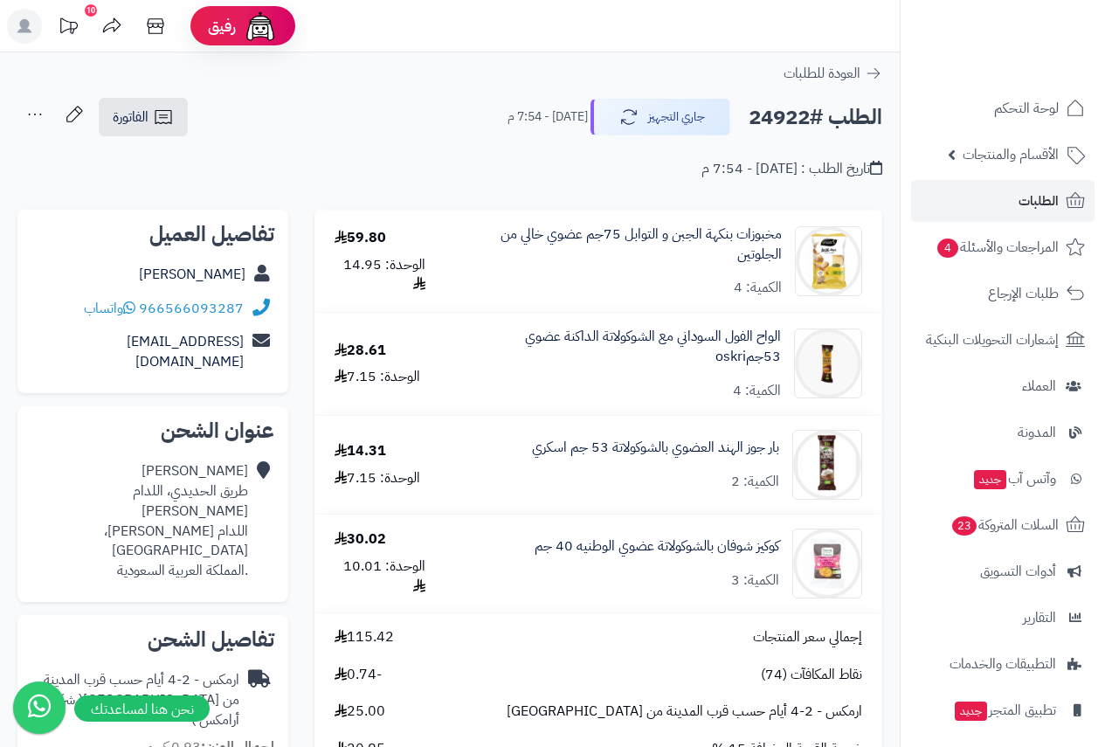
scroll to position [87, 0]
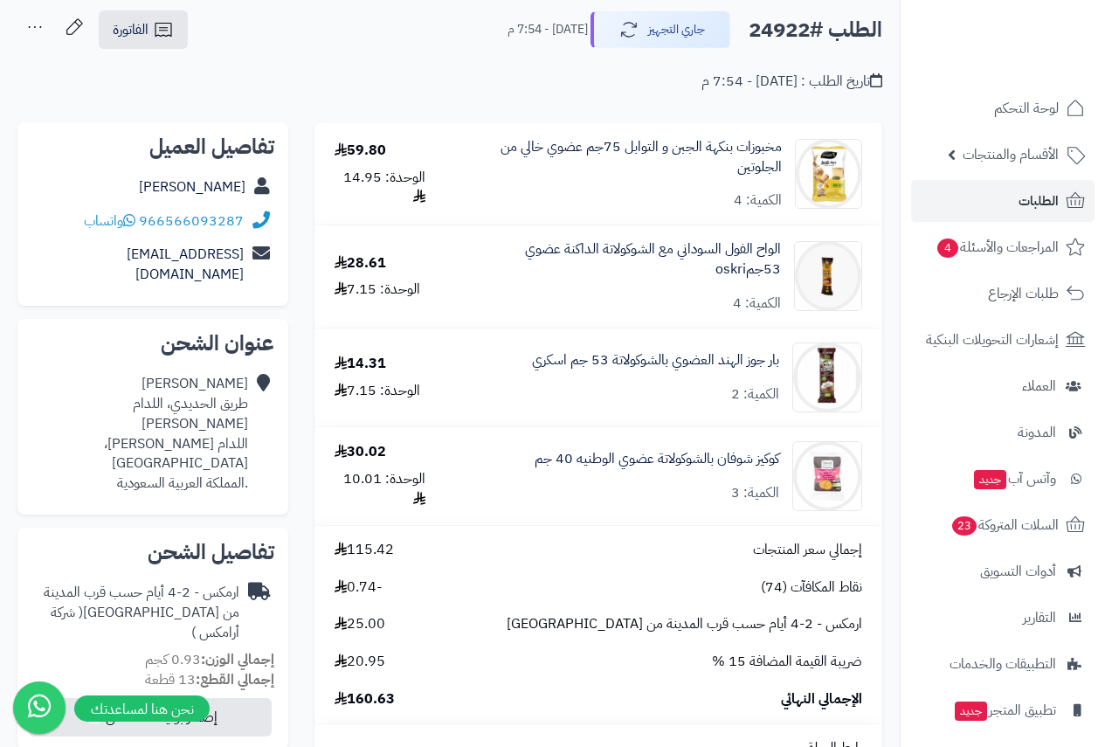
click at [267, 64] on div "تاريخ الطلب : [DATE] - 7:54 م" at bounding box center [449, 71] width 864 height 41
click at [1014, 194] on link "الطلبات" at bounding box center [1002, 201] width 183 height 42
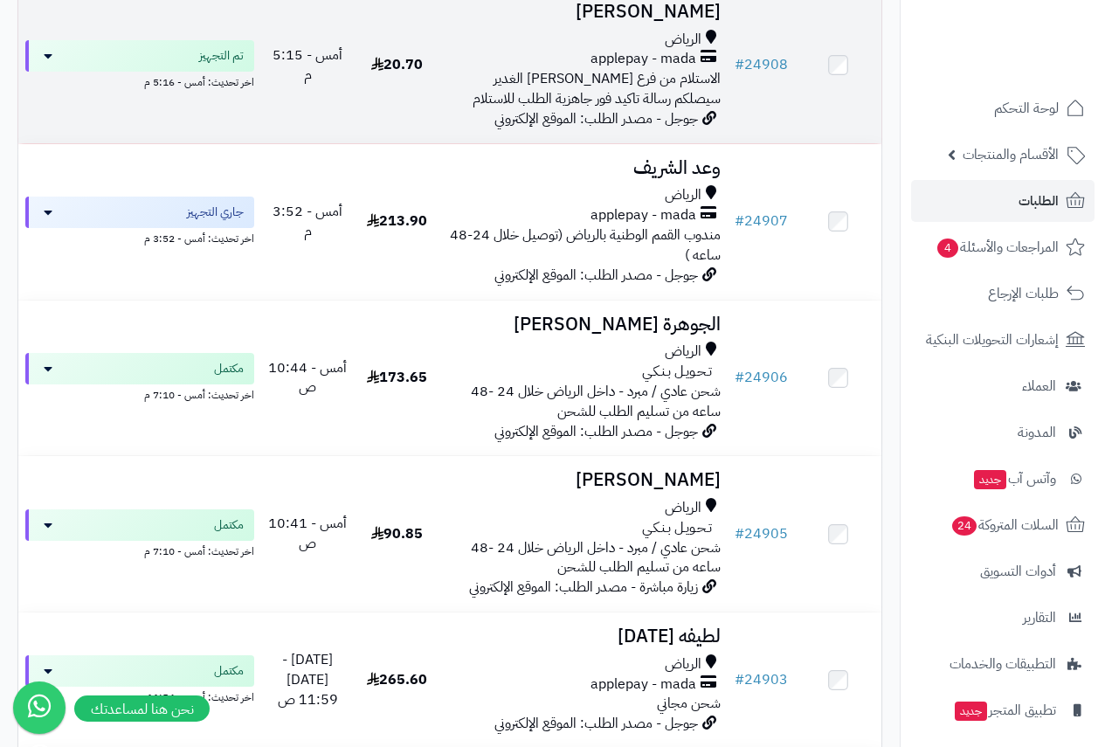
scroll to position [1222, 0]
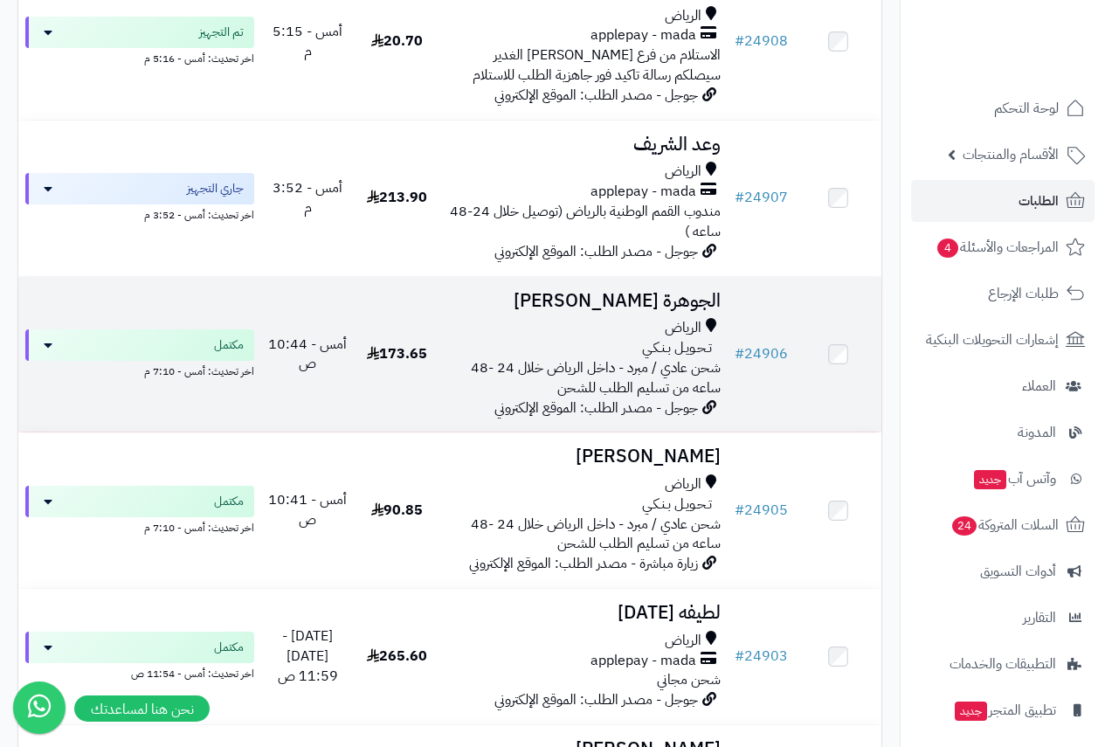
click at [678, 291] on h3 "الجوهرة [PERSON_NAME]" at bounding box center [583, 301] width 273 height 20
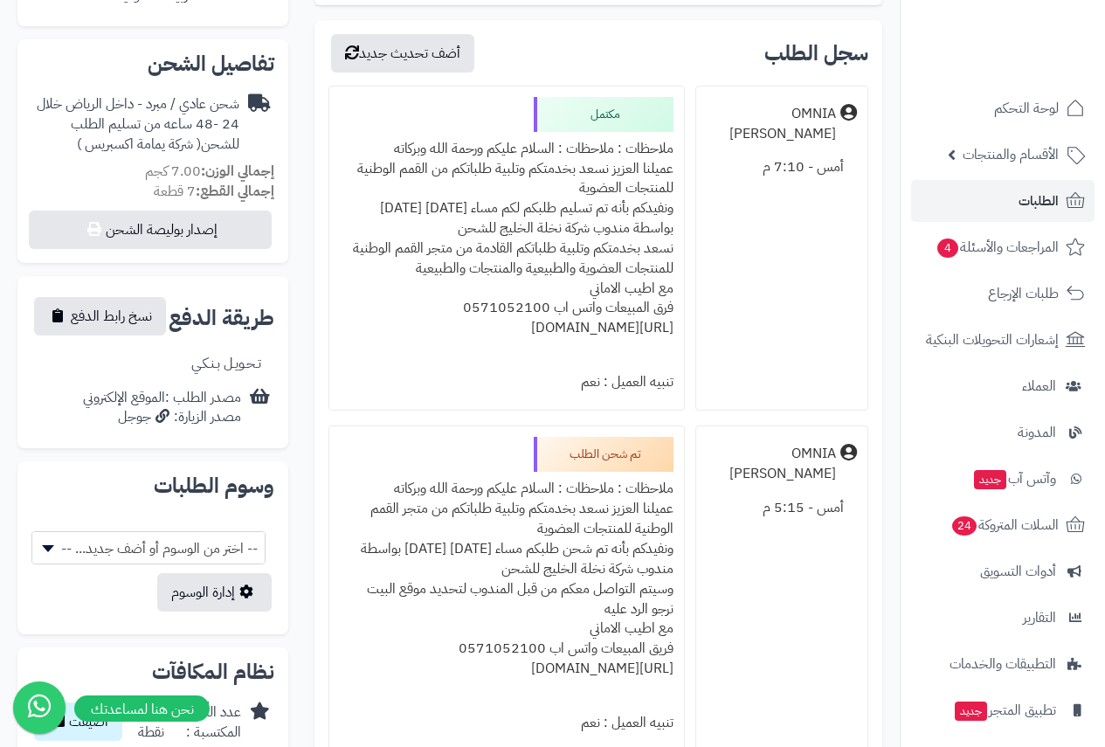
scroll to position [611, 0]
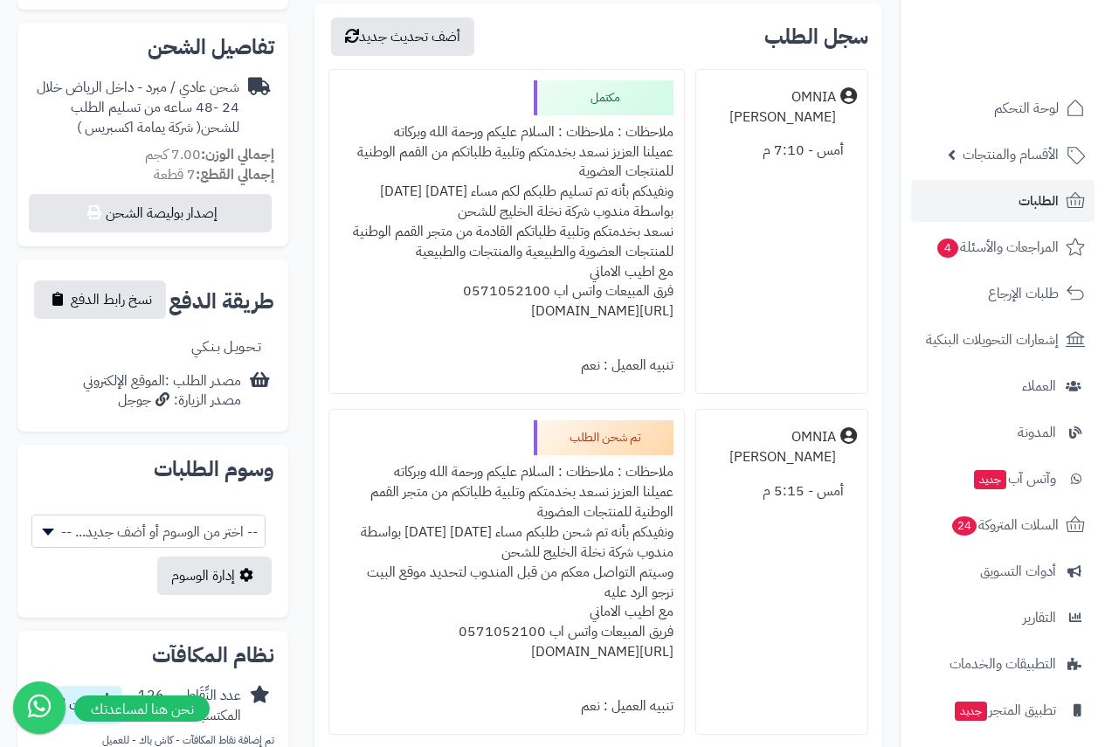
click at [545, 138] on div "ملاحظات : ملاحظات : السلام عليكم ورحمة الله وبركاته عميلنا العزيز نسعد بخدمتكم …" at bounding box center [507, 231] width 334 height 233
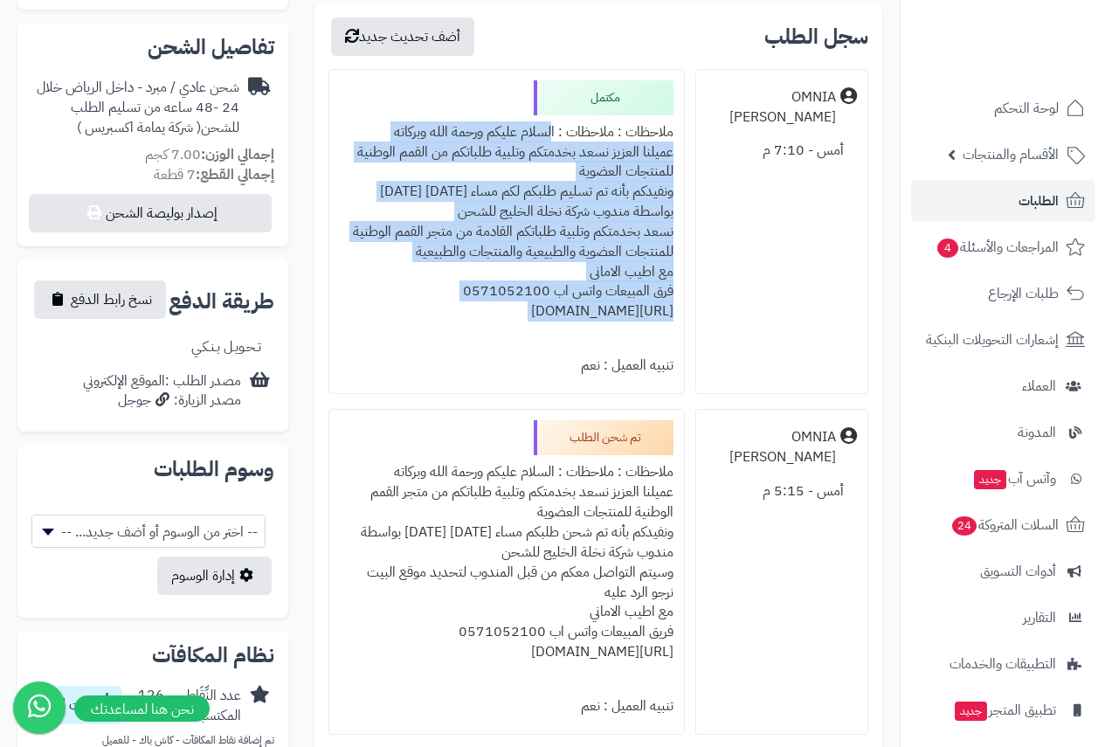
drag, startPoint x: 545, startPoint y: 138, endPoint x: 458, endPoint y: 300, distance: 184.0
click at [435, 313] on div "ملاحظات : ملاحظات : السلام عليكم ورحمة الله وبركاته عميلنا العزيز نسعد بخدمتكم …" at bounding box center [507, 231] width 334 height 233
copy div "السلام عليكم ورحمة الله وبركاته عميلنا العزيز نسعد بخدمتكم وتلبية طلباتكم من ال…"
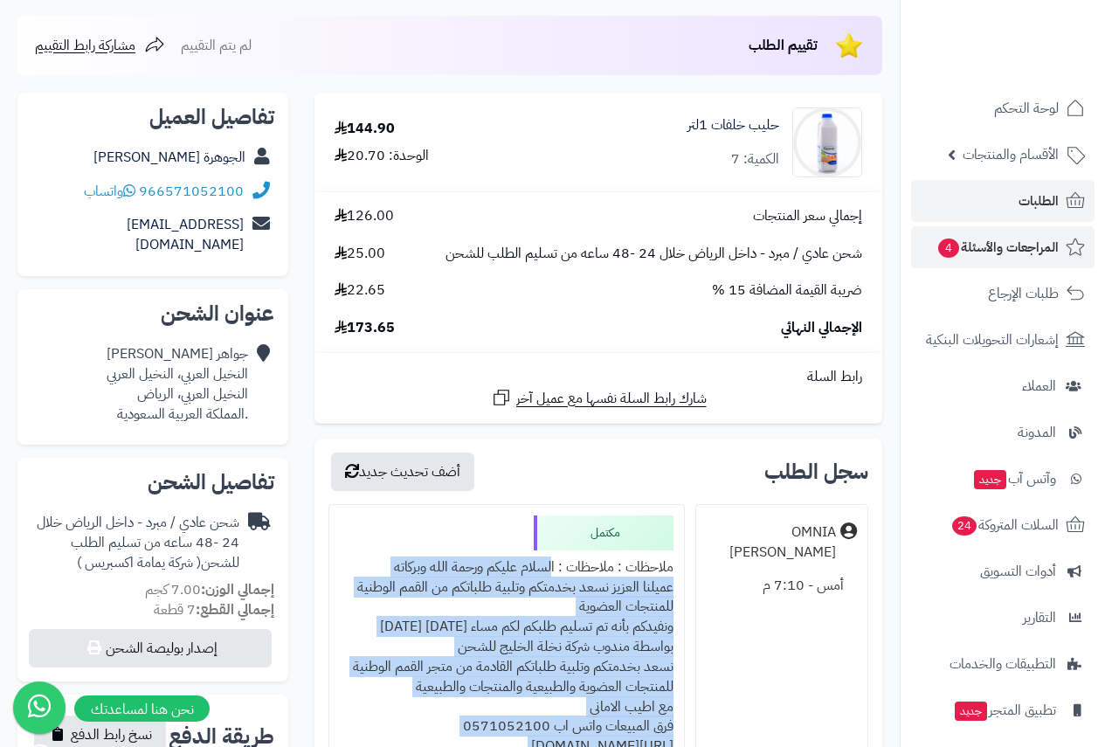
scroll to position [0, 0]
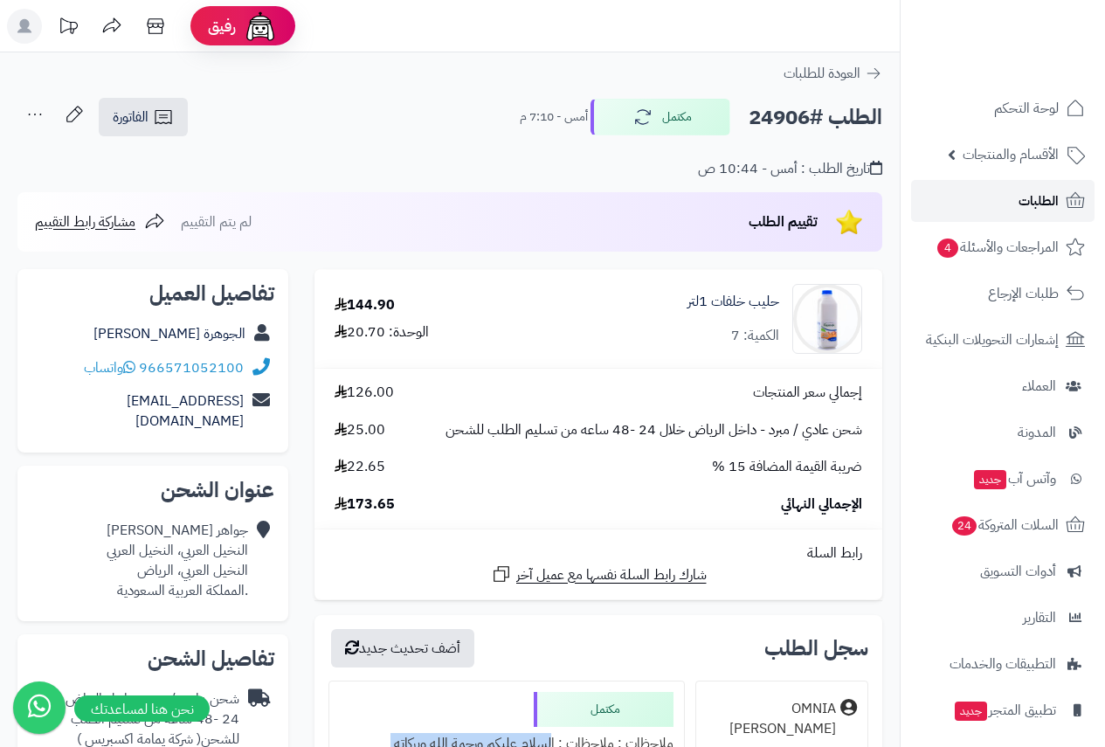
click at [1017, 197] on link "الطلبات" at bounding box center [1002, 201] width 183 height 42
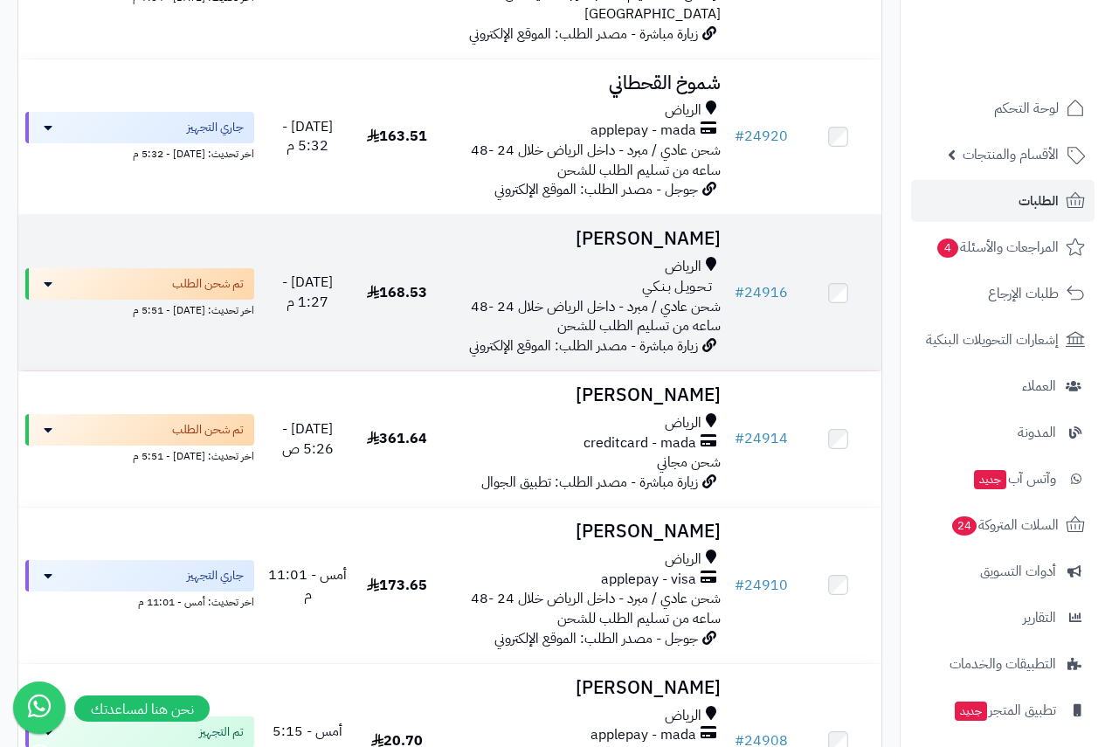
scroll to position [524, 0]
click at [652, 262] on div "الرياض" at bounding box center [583, 266] width 273 height 20
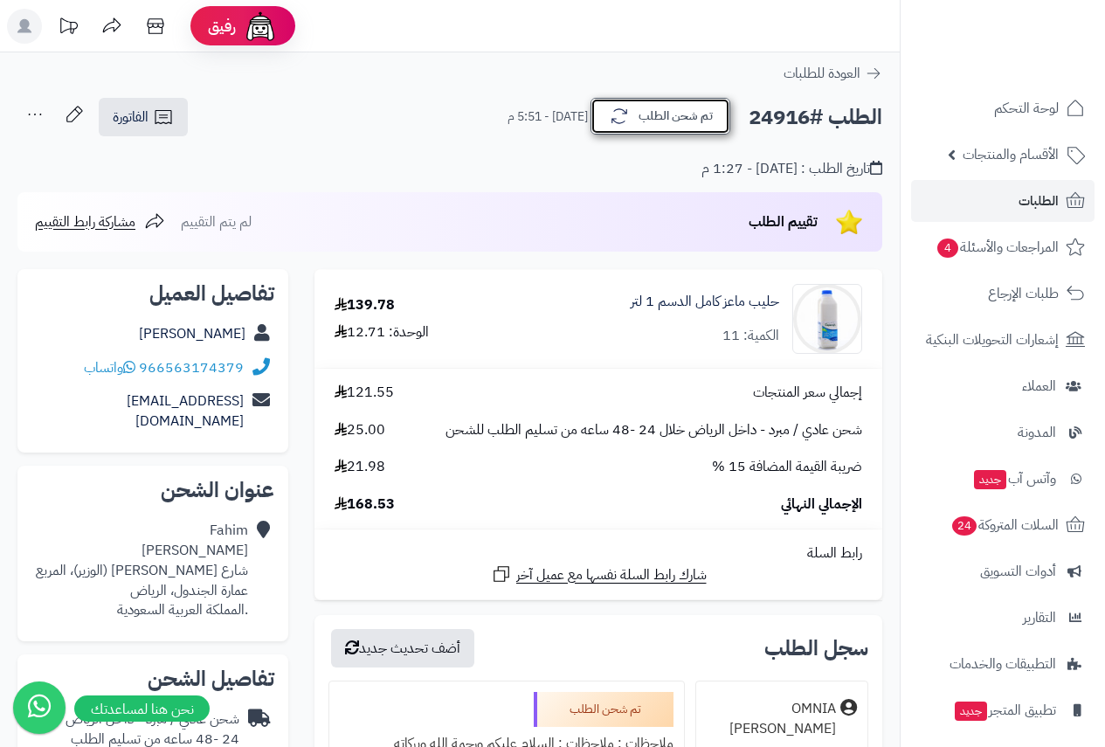
click at [629, 128] on button "تم شحن الطلب" at bounding box center [660, 116] width 140 height 37
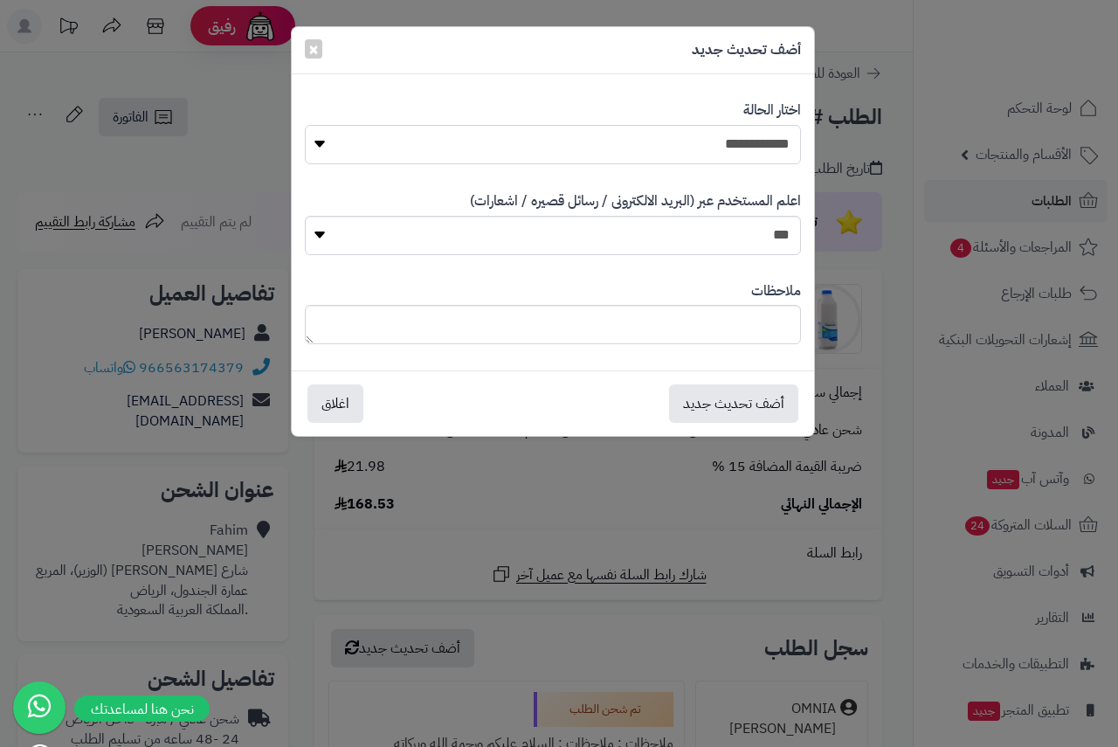
click at [761, 140] on select "**********" at bounding box center [553, 144] width 496 height 39
select select "*"
click at [305, 125] on select "**********" at bounding box center [553, 144] width 496 height 39
click at [746, 329] on textarea at bounding box center [553, 324] width 496 height 39
paste textarea "**********"
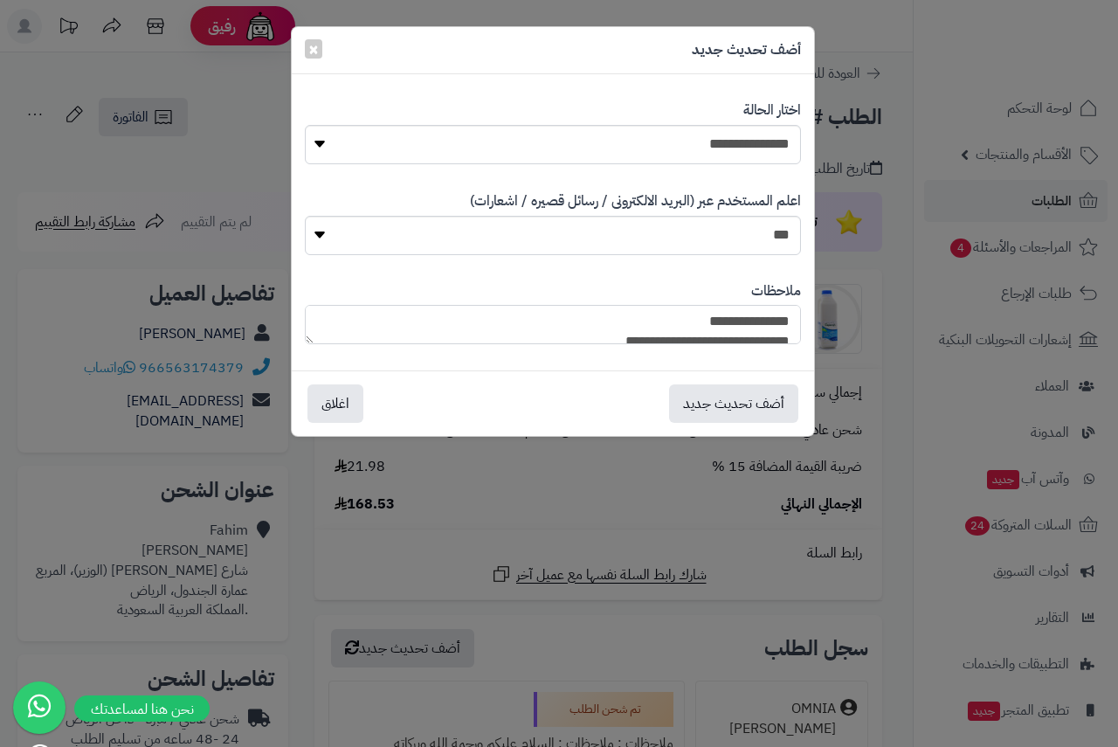
scroll to position [82, 0]
click at [700, 325] on textarea "**********" at bounding box center [553, 324] width 496 height 39
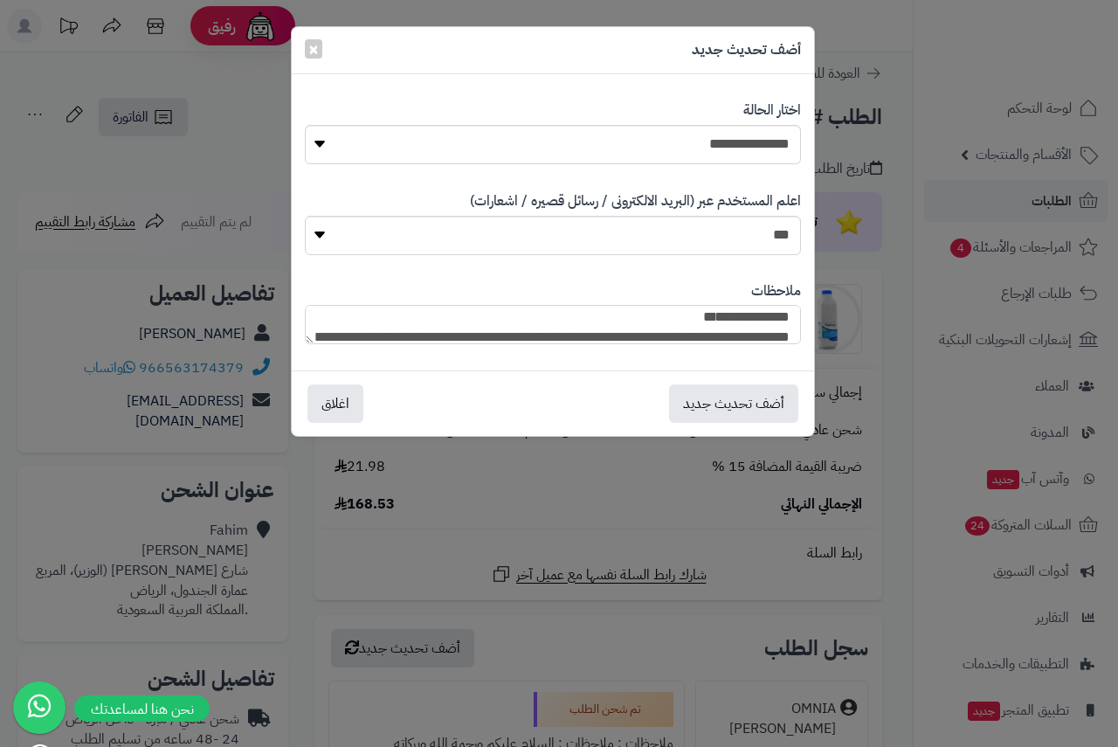
scroll to position [46, 0]
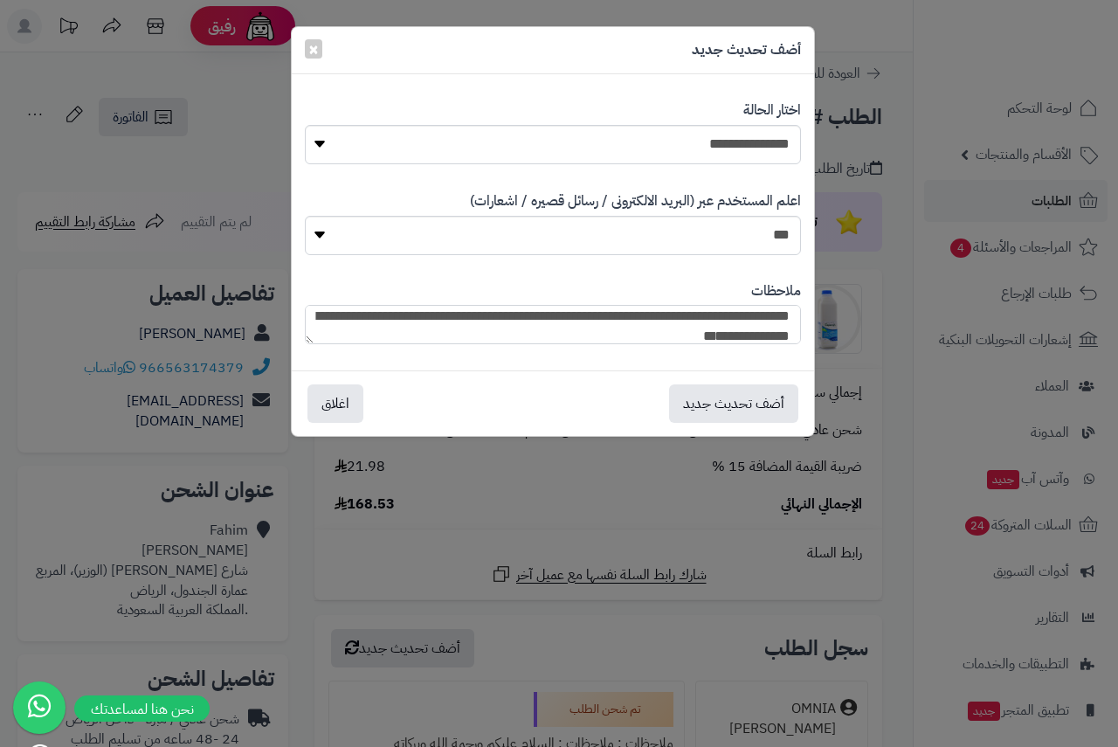
click at [541, 316] on textarea "**********" at bounding box center [553, 324] width 496 height 39
click at [466, 315] on textarea "**********" at bounding box center [553, 324] width 496 height 39
type textarea "**********"
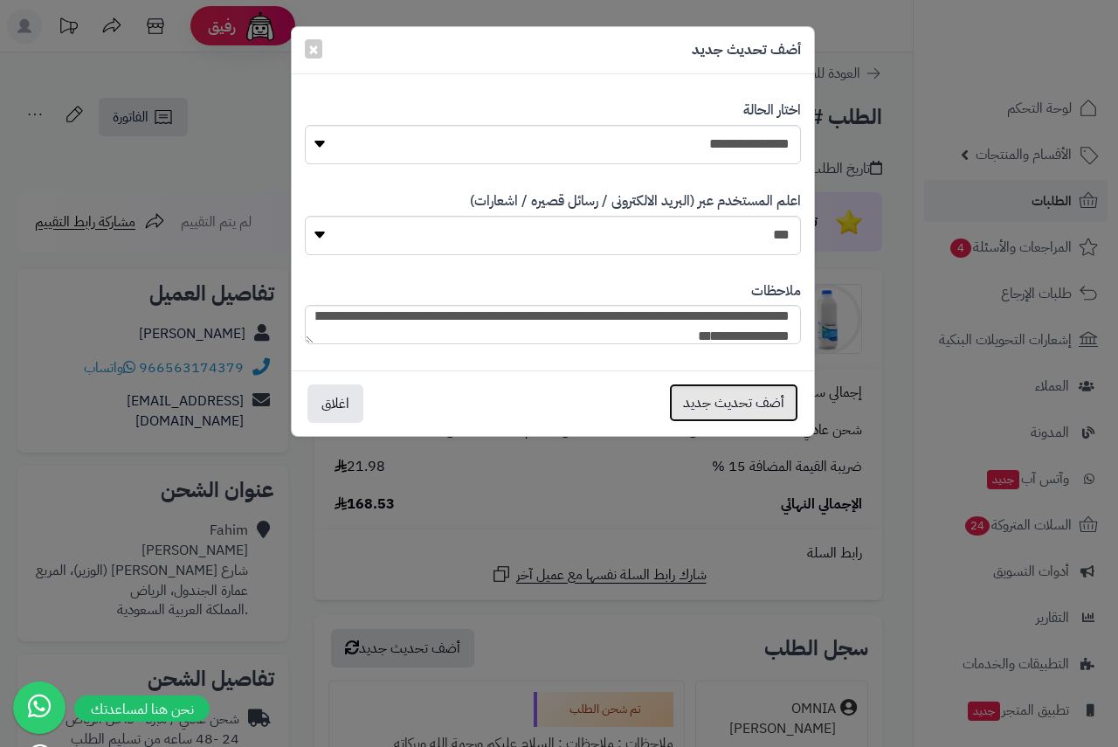
click at [755, 403] on button "أضف تحديث جديد" at bounding box center [733, 402] width 129 height 38
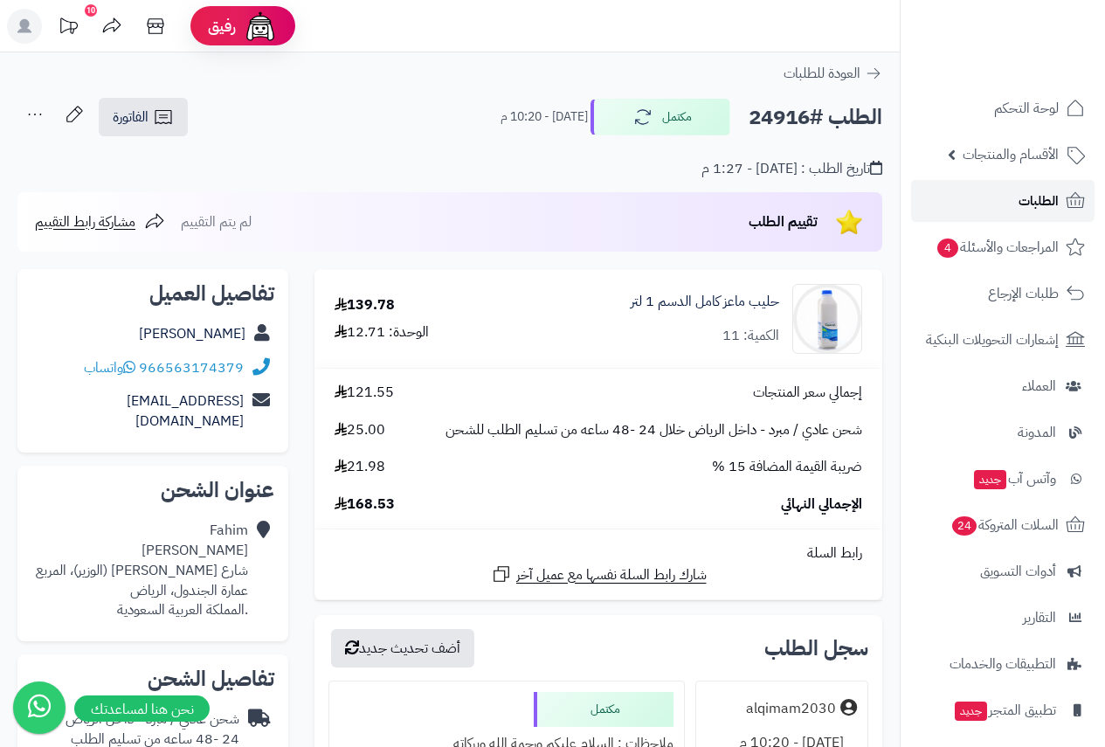
click at [1029, 193] on span "الطلبات" at bounding box center [1038, 201] width 40 height 24
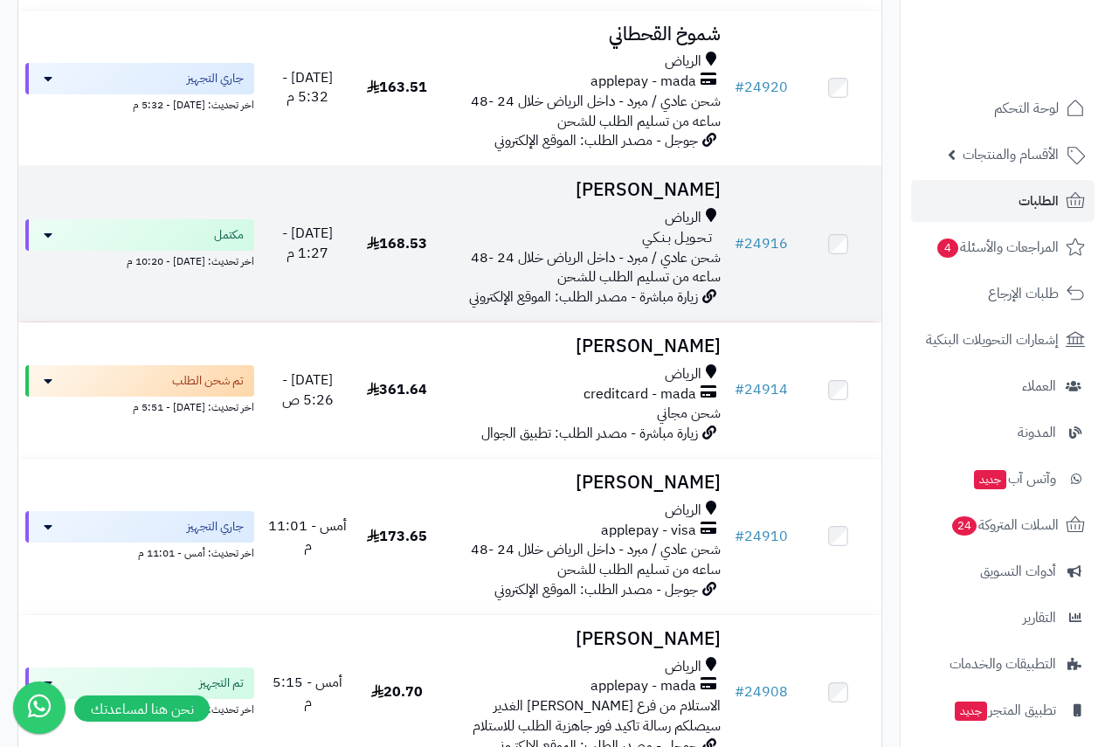
scroll to position [611, 0]
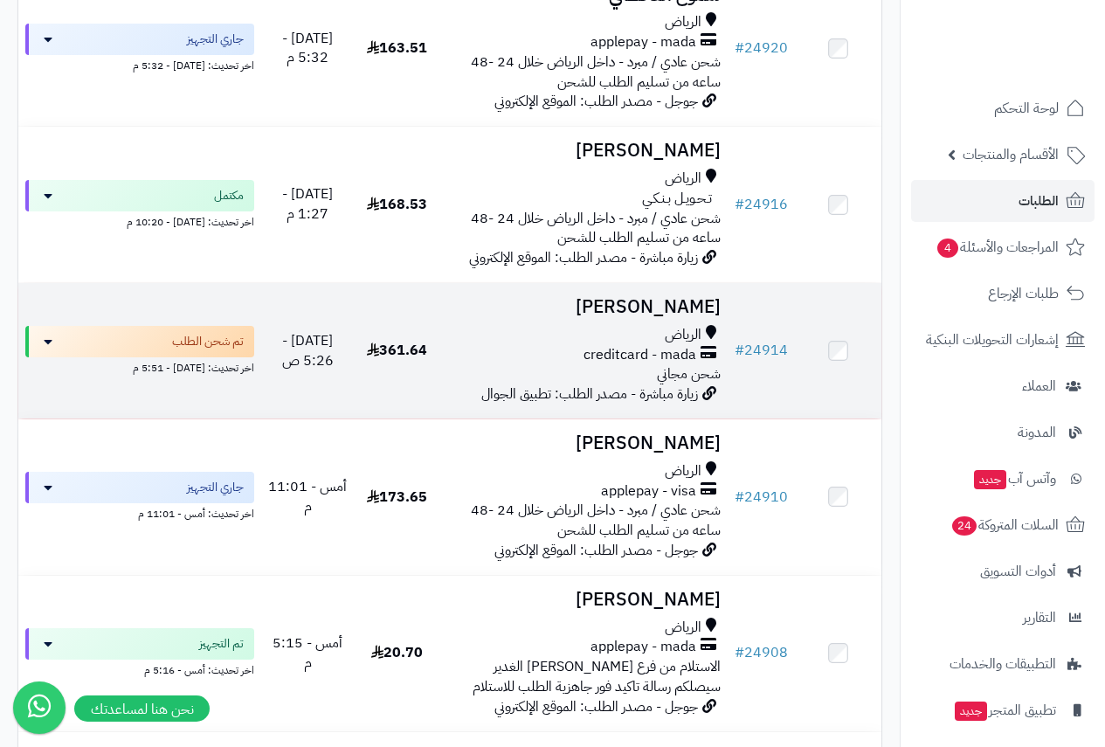
click at [682, 306] on h3 "[PERSON_NAME]" at bounding box center [583, 307] width 273 height 20
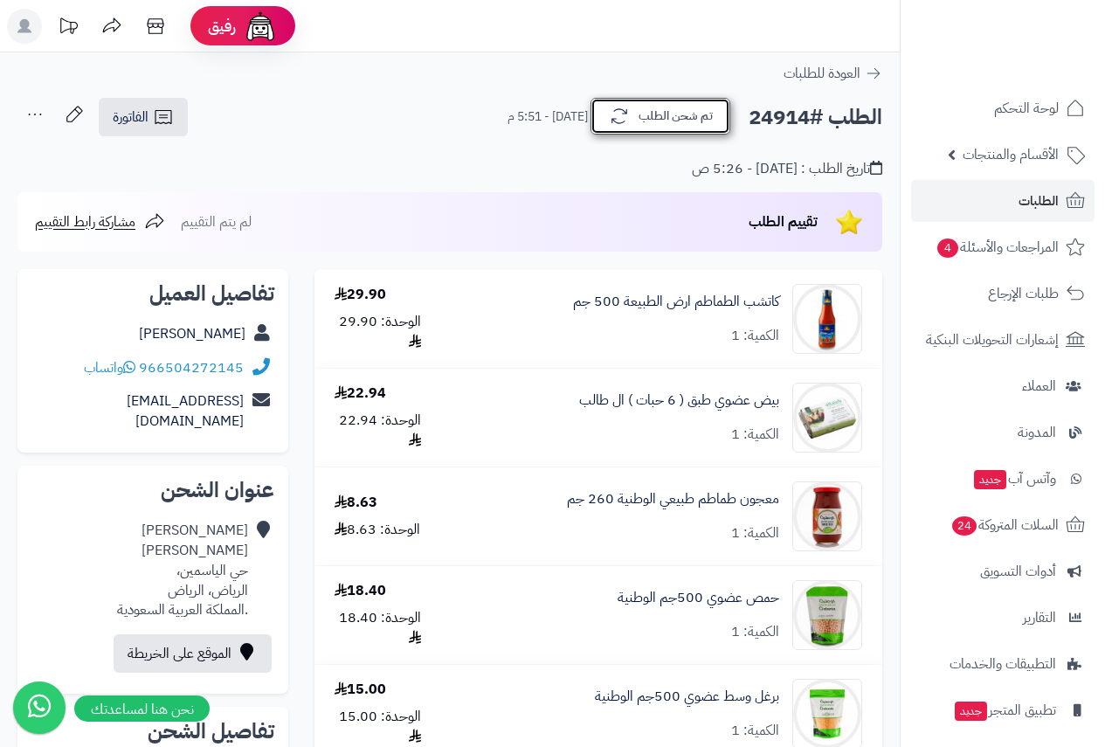
click at [696, 125] on button "تم شحن الطلب" at bounding box center [660, 116] width 140 height 37
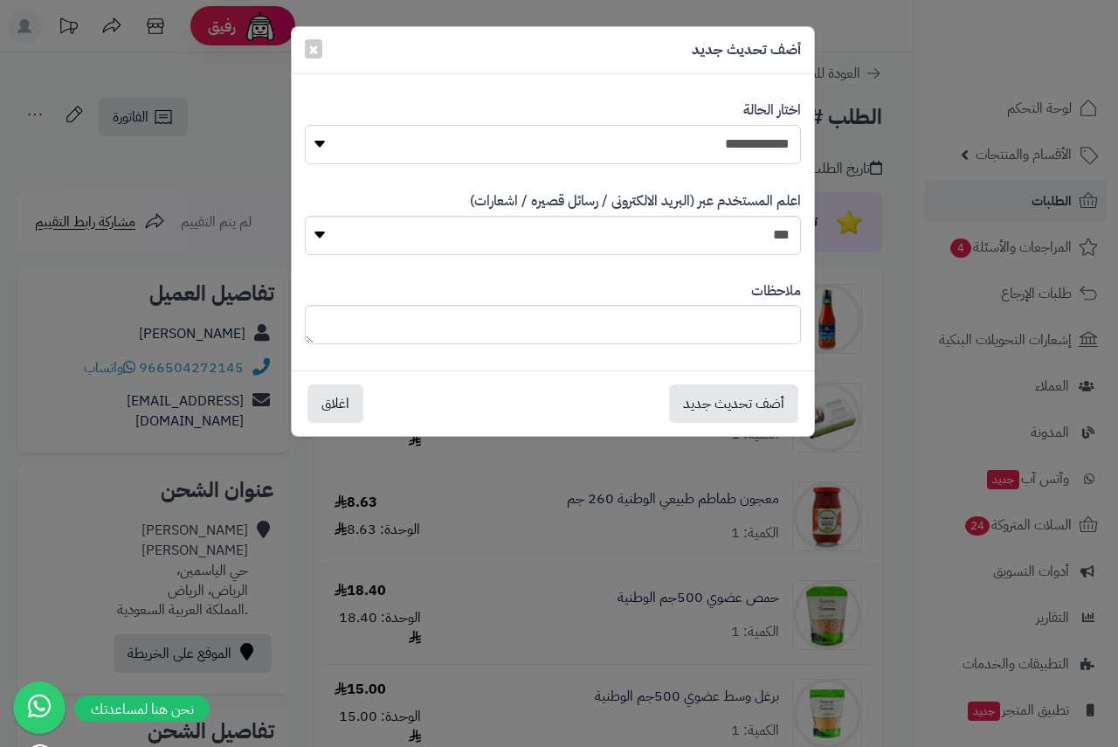
drag, startPoint x: 764, startPoint y: 137, endPoint x: 761, endPoint y: 156, distance: 19.4
click at [764, 137] on select "**********" at bounding box center [553, 144] width 496 height 39
select select "*"
click at [305, 125] on select "**********" at bounding box center [553, 144] width 496 height 39
click at [763, 334] on textarea at bounding box center [553, 324] width 496 height 39
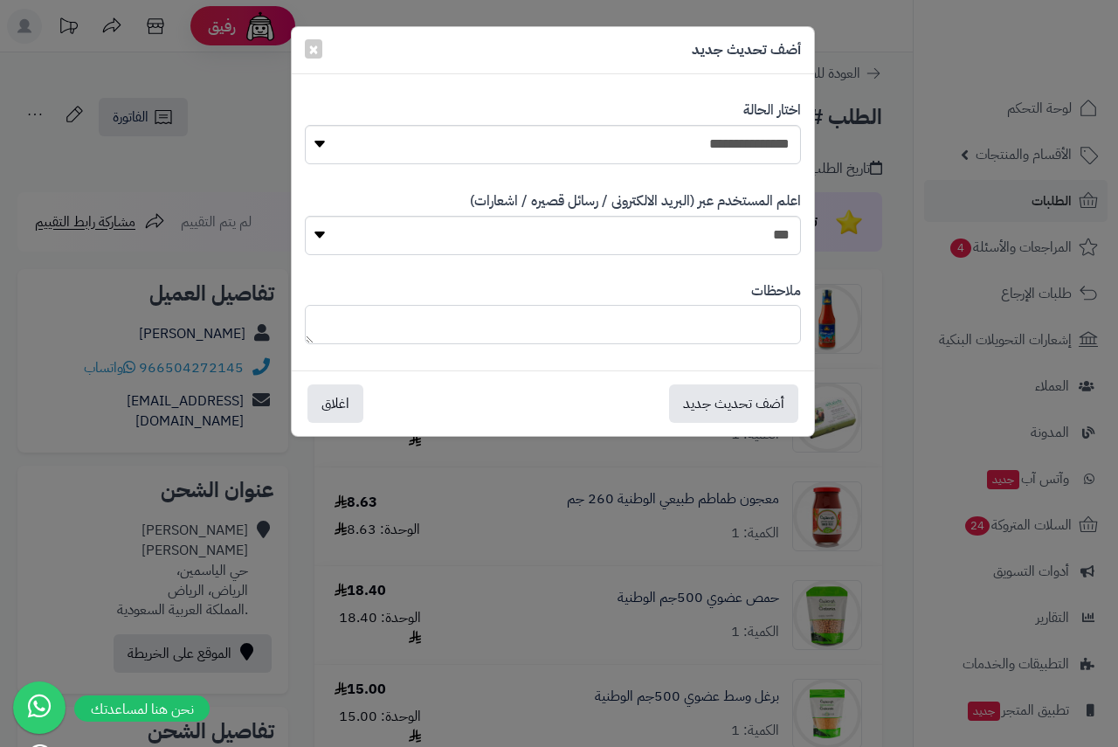
paste textarea "**********"
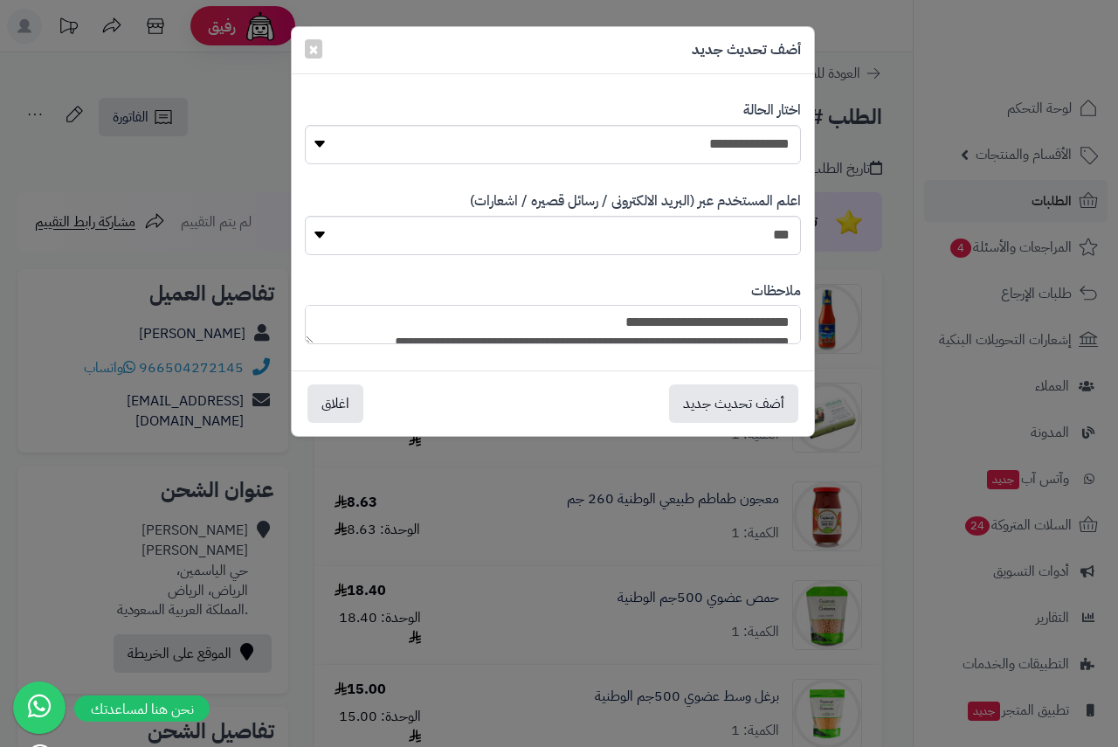
scroll to position [169, 0]
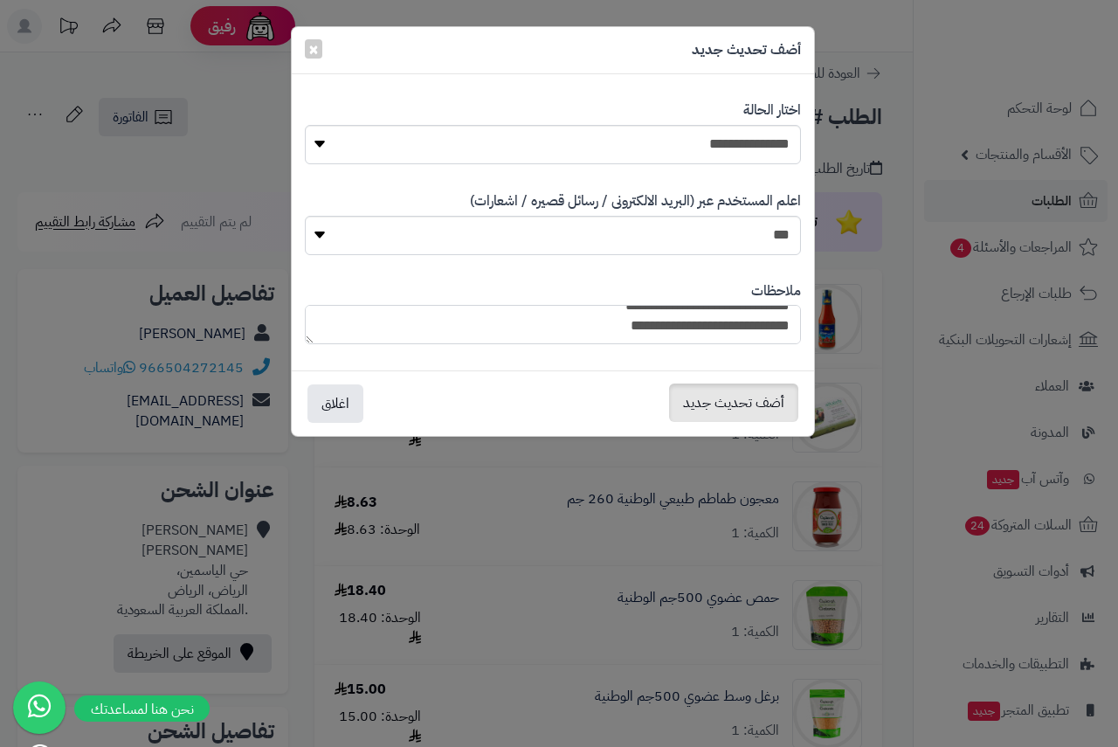
type textarea "**********"
click at [756, 393] on button "أضف تحديث جديد" at bounding box center [733, 402] width 129 height 38
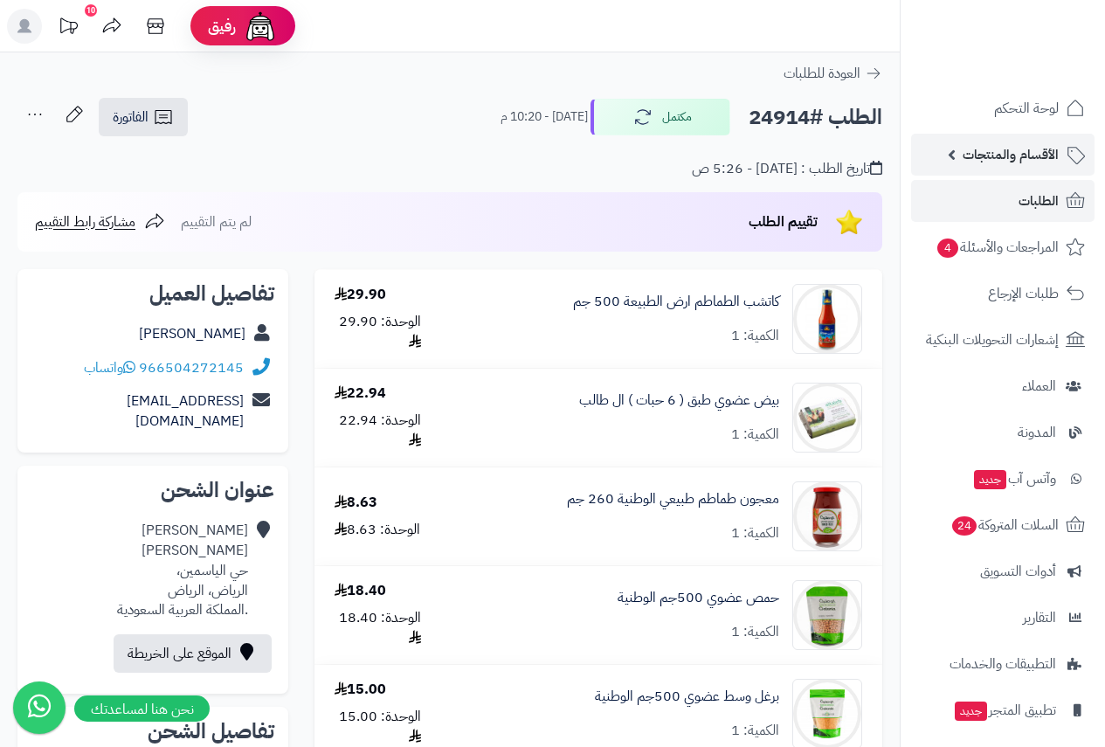
click at [1009, 156] on span "الأقسام والمنتجات" at bounding box center [1010, 154] width 96 height 24
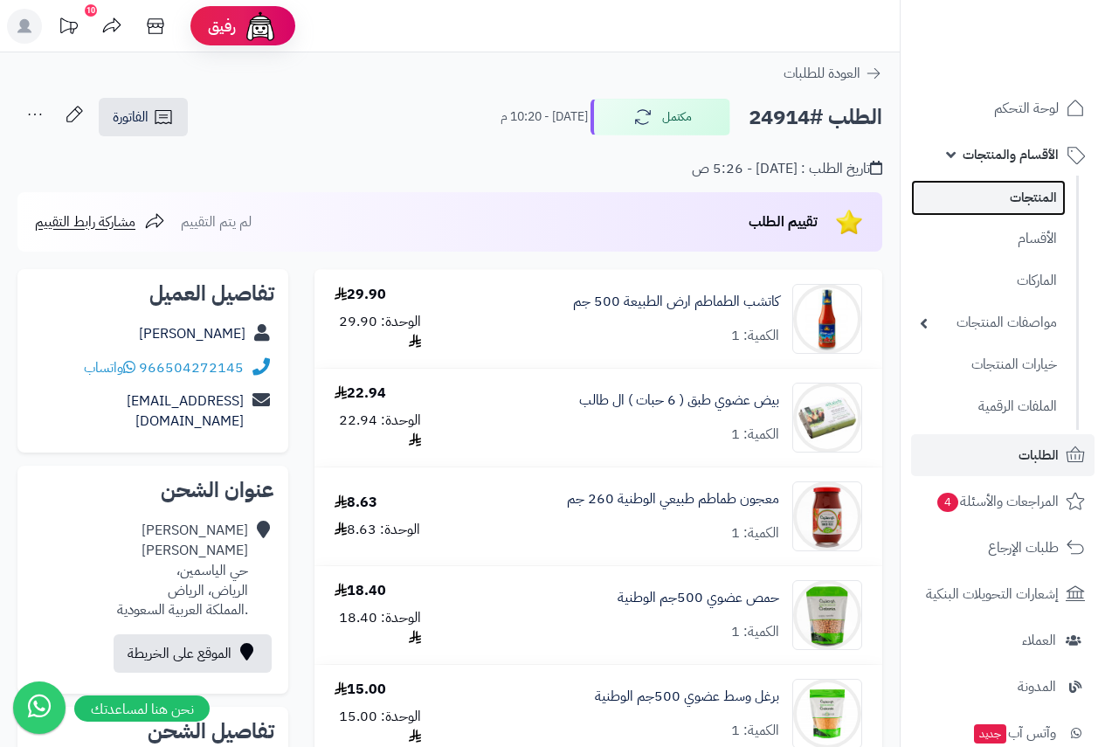
click at [1018, 201] on link "المنتجات" at bounding box center [988, 198] width 155 height 36
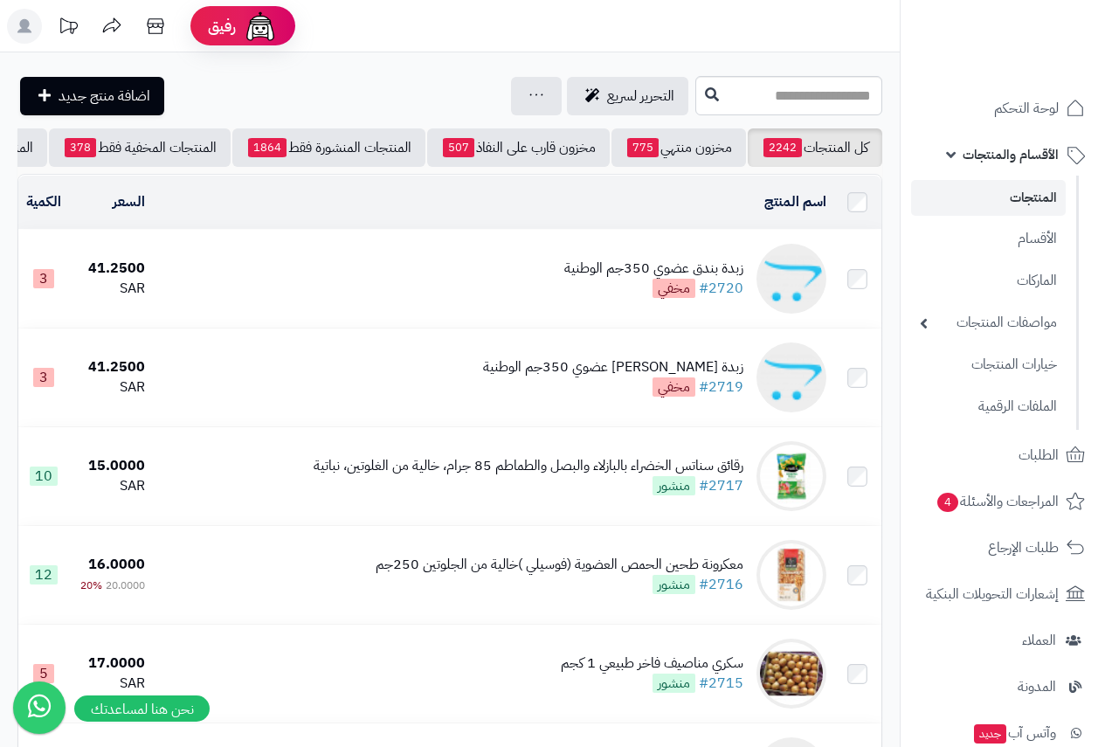
scroll to position [0, -287]
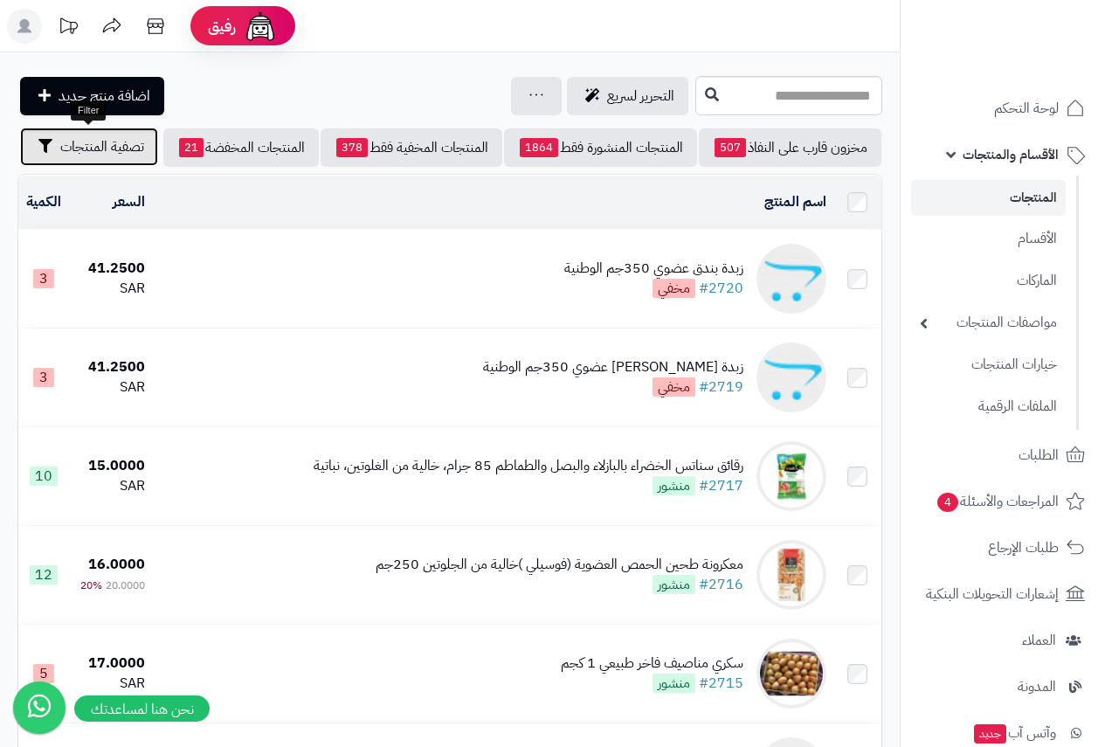
click at [105, 155] on span "تصفية المنتجات" at bounding box center [102, 146] width 84 height 21
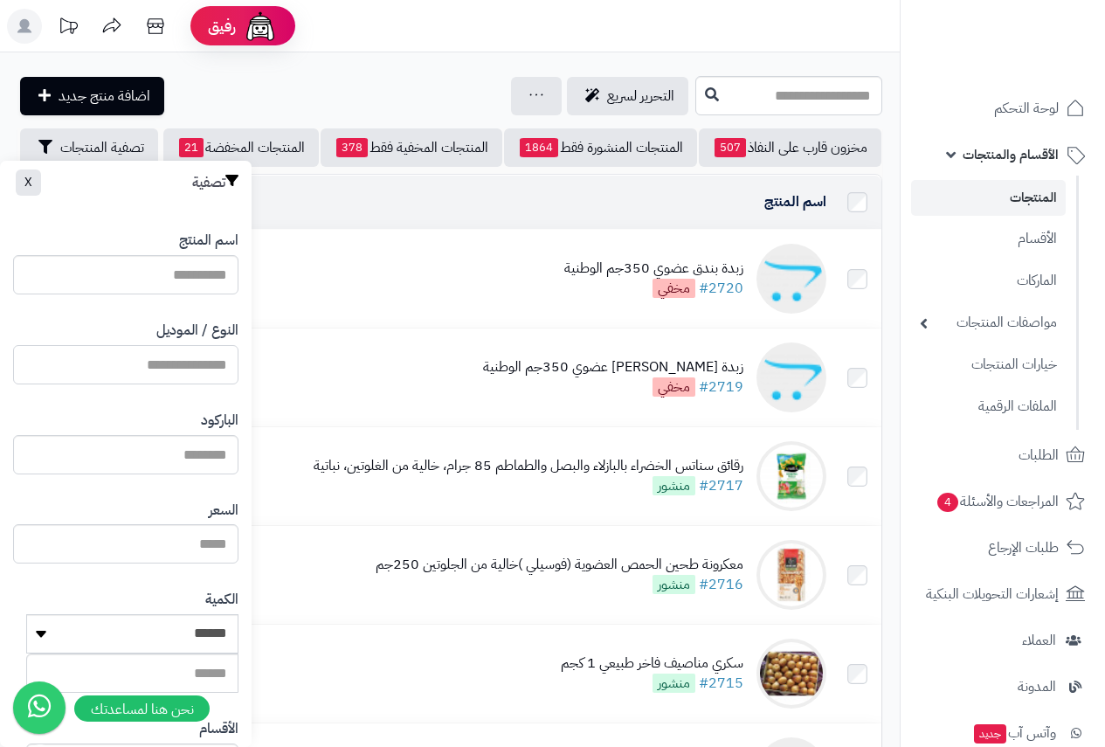
click at [189, 355] on input "النوع / الموديل" at bounding box center [125, 364] width 225 height 39
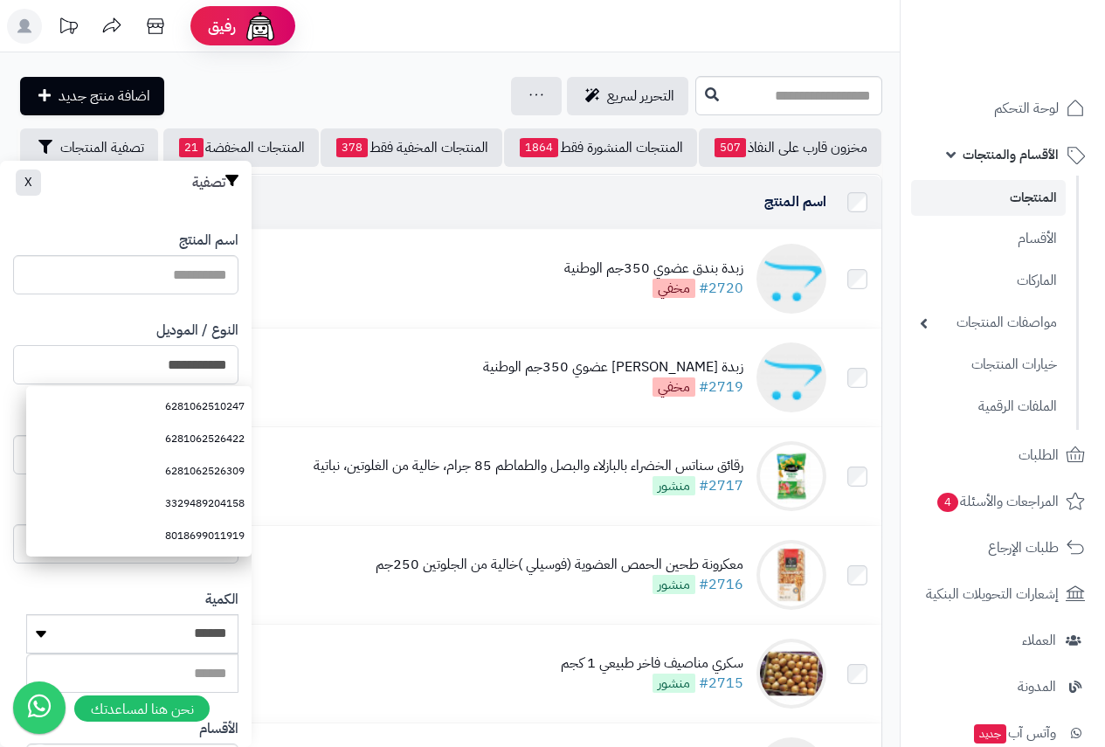
type input "**********"
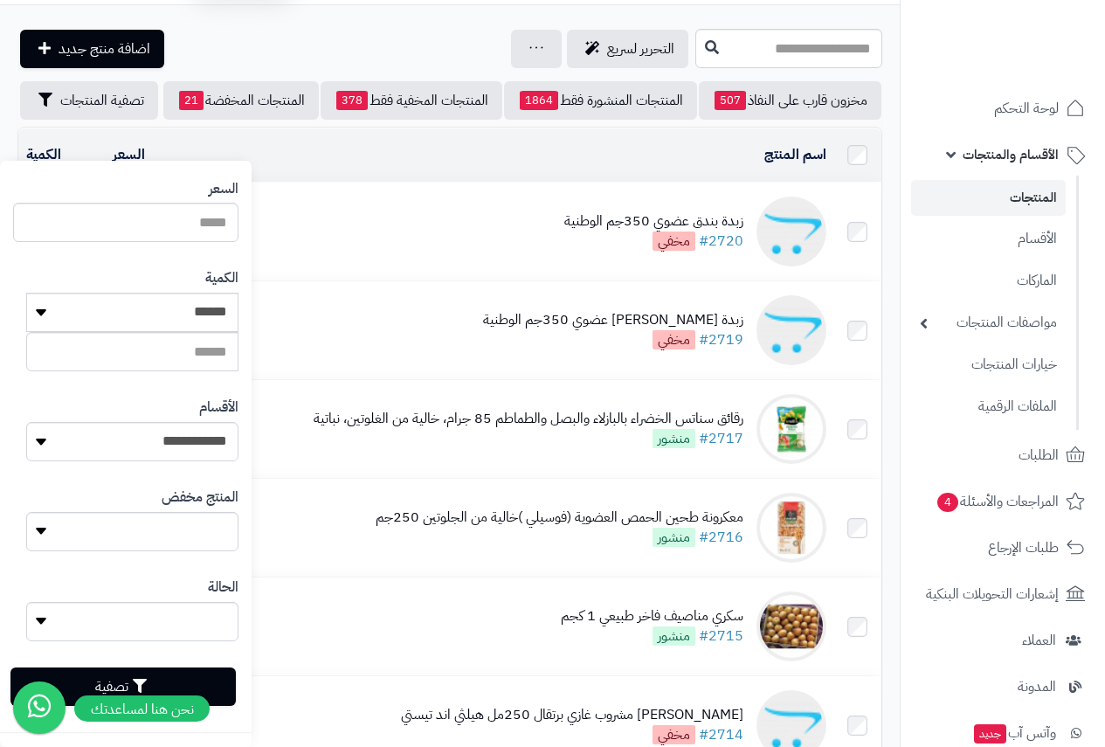
scroll to position [87, 0]
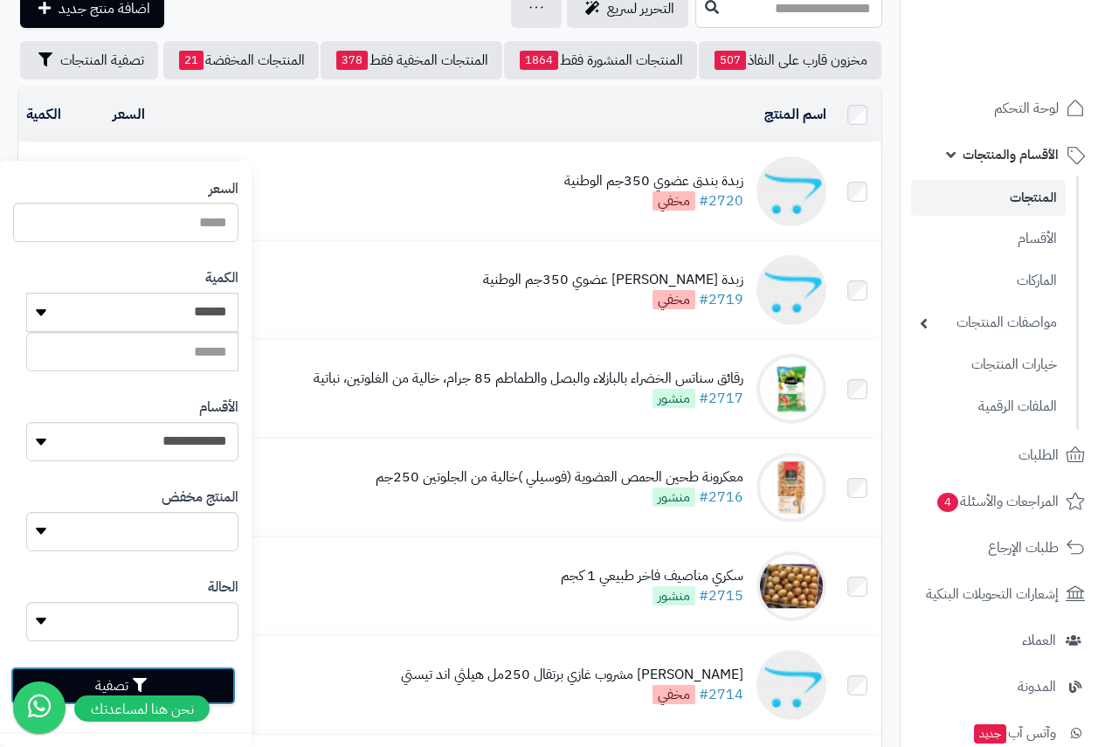
click at [183, 677] on button "تصفية" at bounding box center [122, 685] width 225 height 38
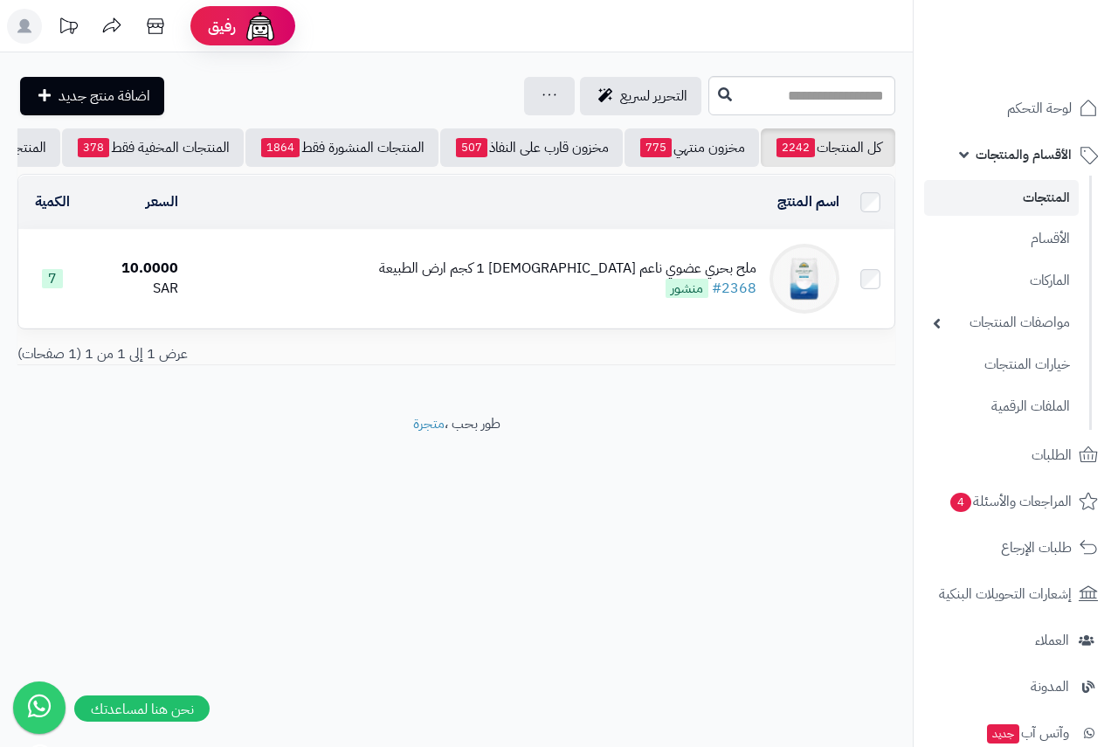
click at [622, 279] on div "ملح بحري عضوي ناعم إسباني 1 كجم ارض الطبيعة" at bounding box center [567, 268] width 377 height 20
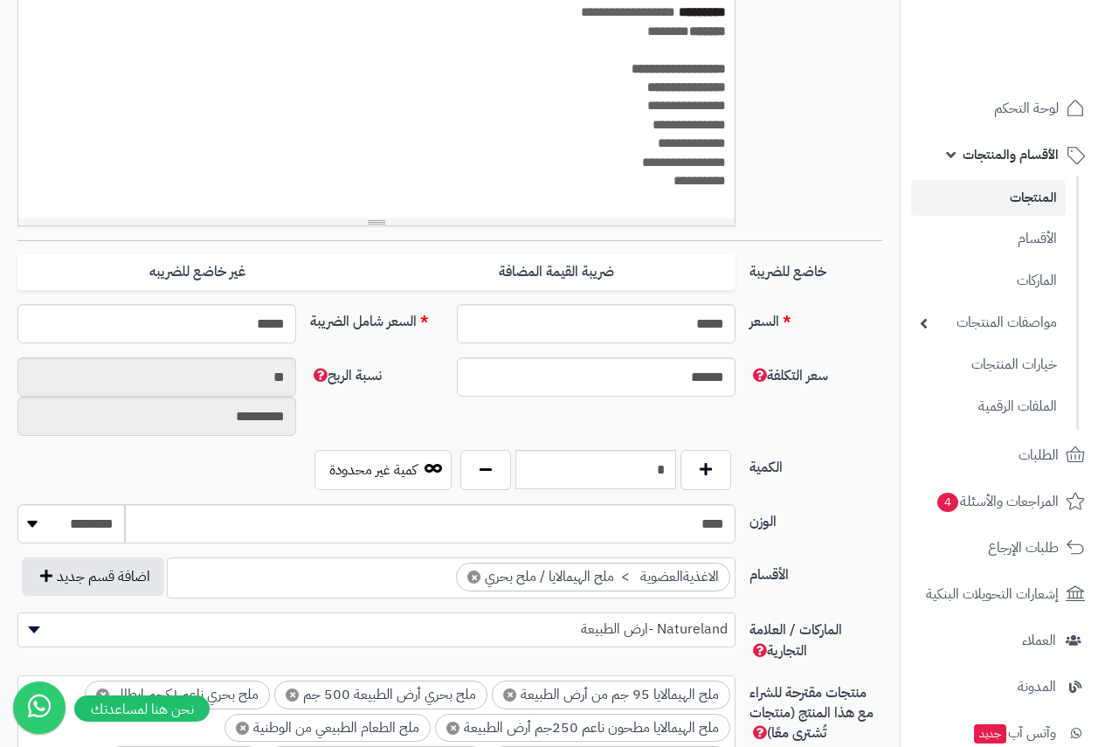
scroll to position [786, 0]
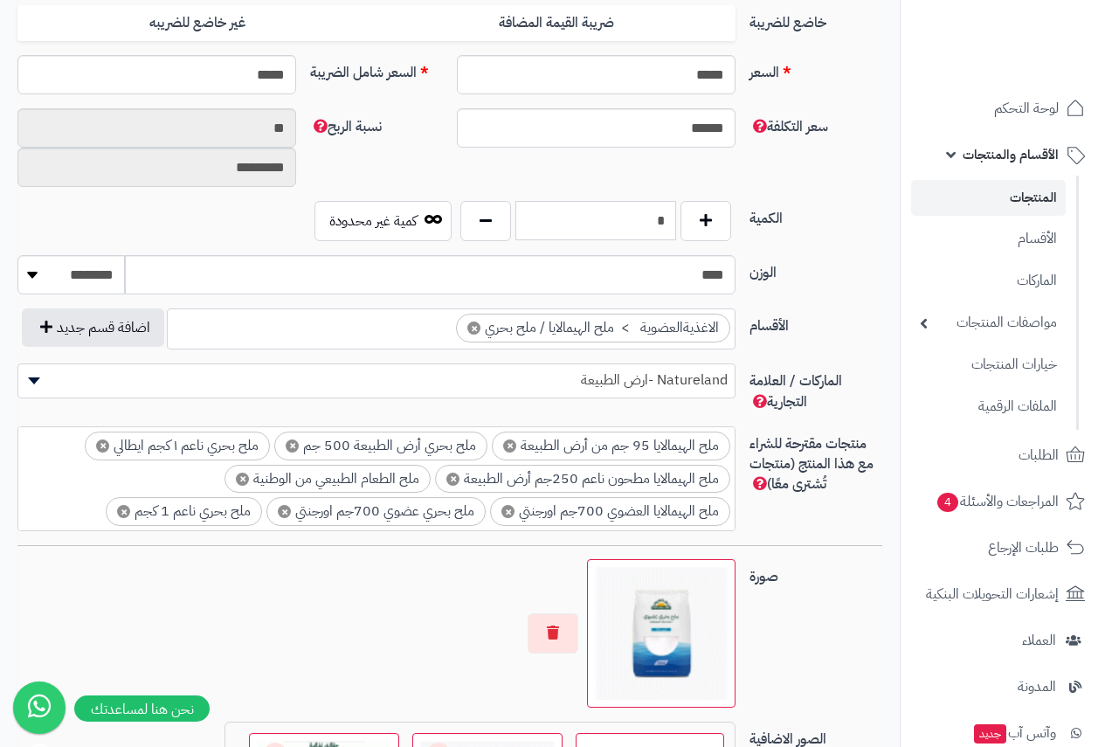
drag, startPoint x: 649, startPoint y: 213, endPoint x: 836, endPoint y: 213, distance: 186.9
click at [836, 213] on div "الكمية * كمية غير محدودة" at bounding box center [449, 228] width 878 height 54
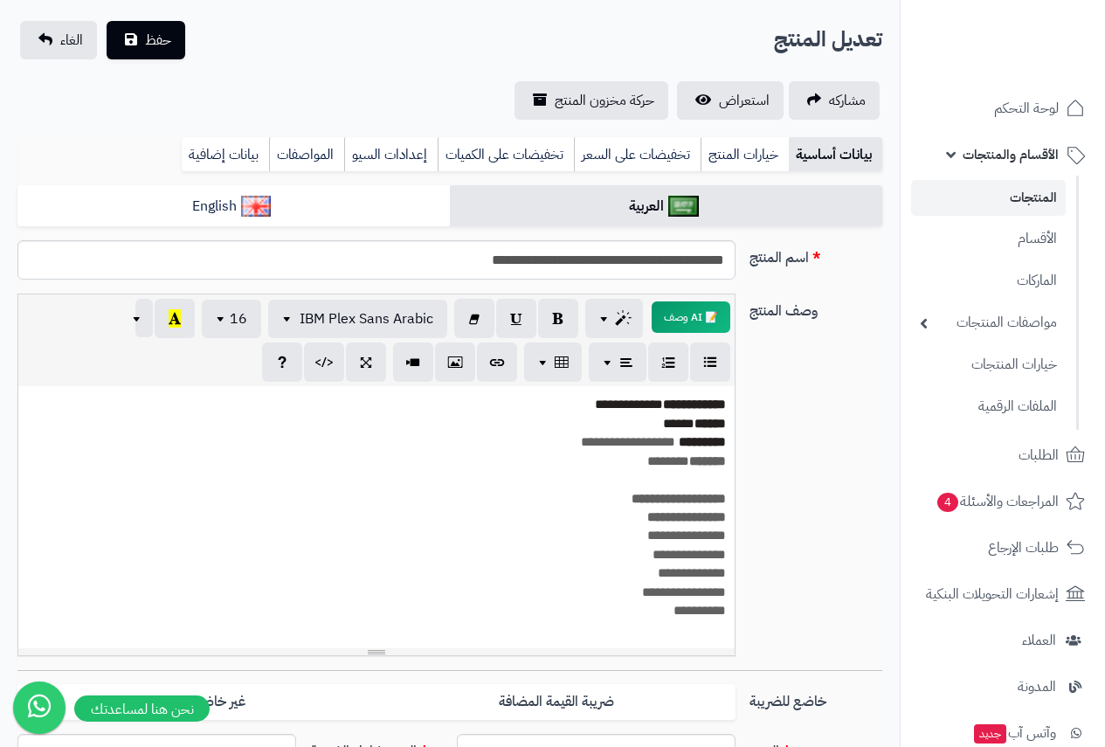
scroll to position [0, 0]
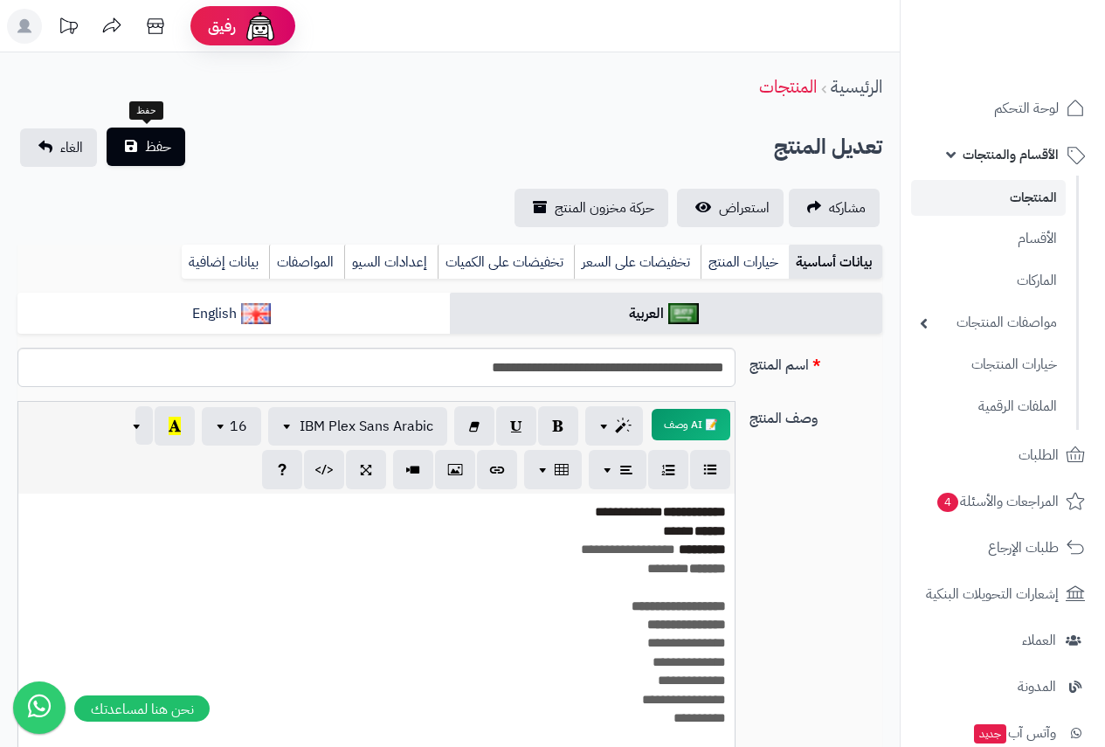
type input "*"
click at [153, 143] on span "حفظ" at bounding box center [158, 146] width 26 height 21
